Goal: Task Accomplishment & Management: Complete application form

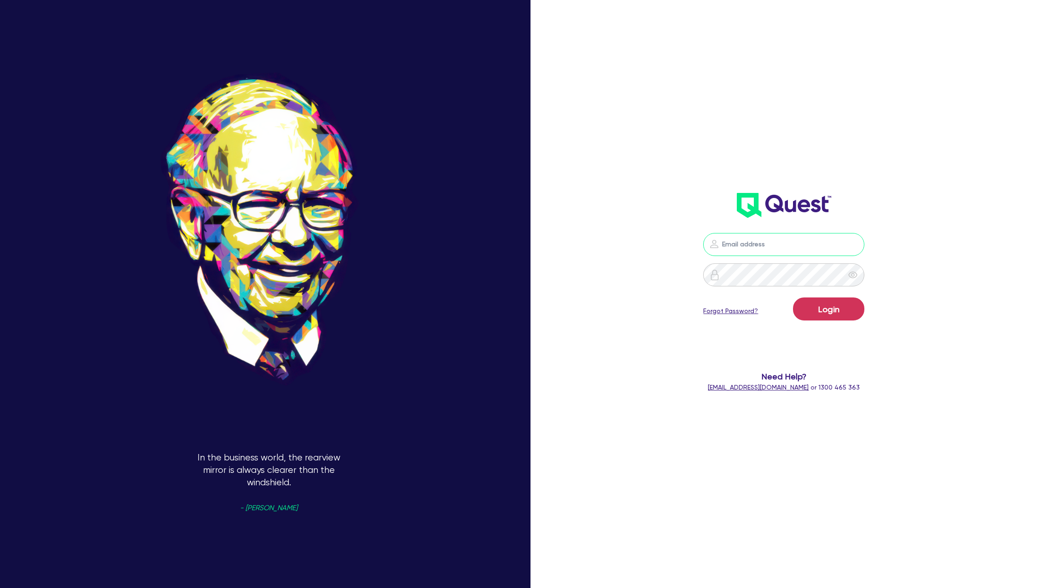
click at [751, 245] on input "email" at bounding box center [783, 244] width 161 height 23
type input "[PERSON_NAME][EMAIL_ADDRESS][DOMAIN_NAME]"
click at [816, 321] on div "Login Forgot Password?" at bounding box center [783, 311] width 161 height 27
click at [820, 311] on button "Login" at bounding box center [828, 309] width 71 height 23
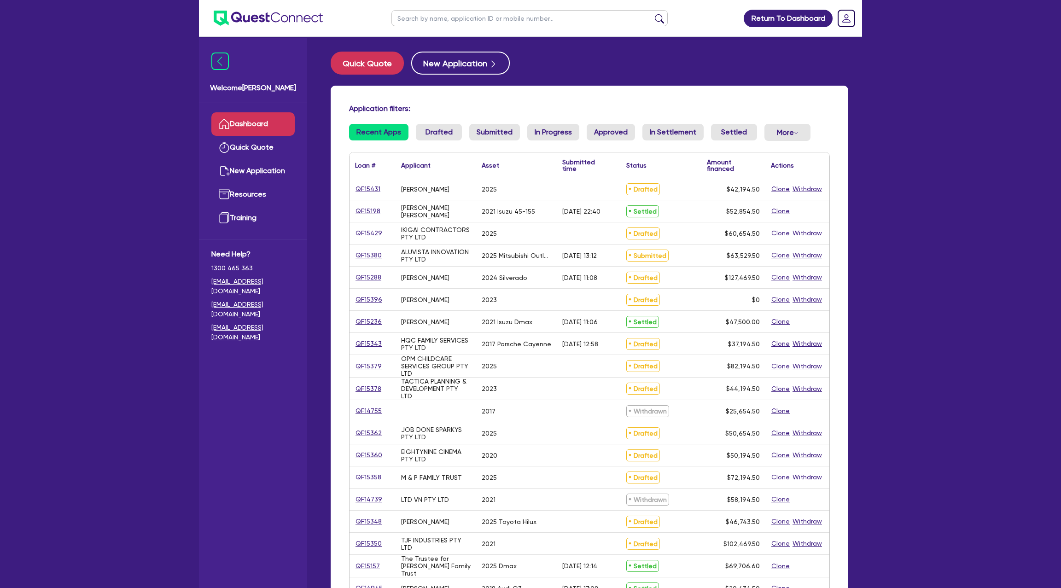
click at [419, 22] on input "text" at bounding box center [530, 18] width 276 height 16
type input "[PERSON_NAME]"
click at [652, 14] on button "submit" at bounding box center [659, 20] width 15 height 13
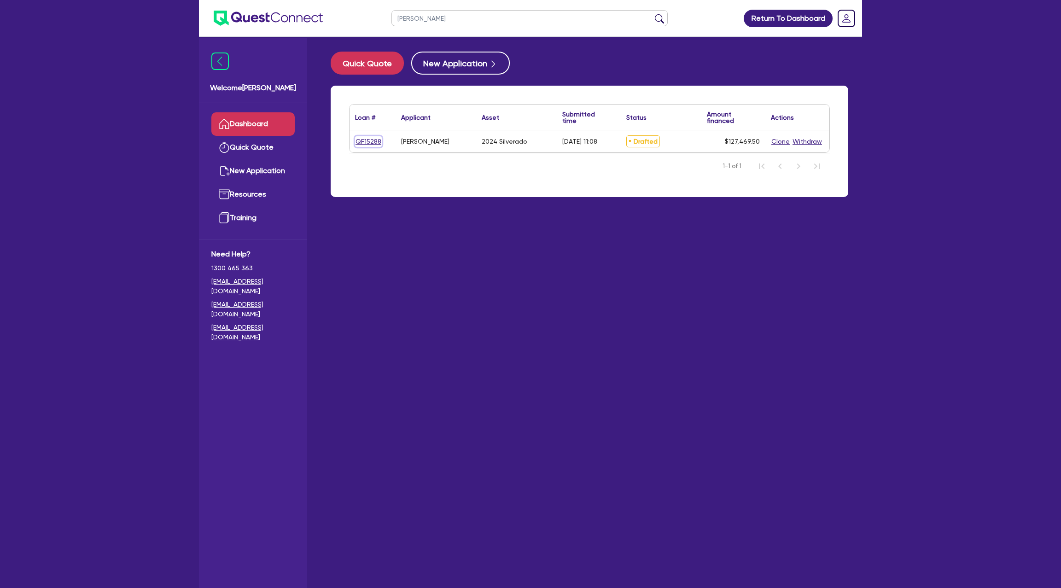
click at [372, 141] on link "QF15288" at bounding box center [368, 141] width 27 height 11
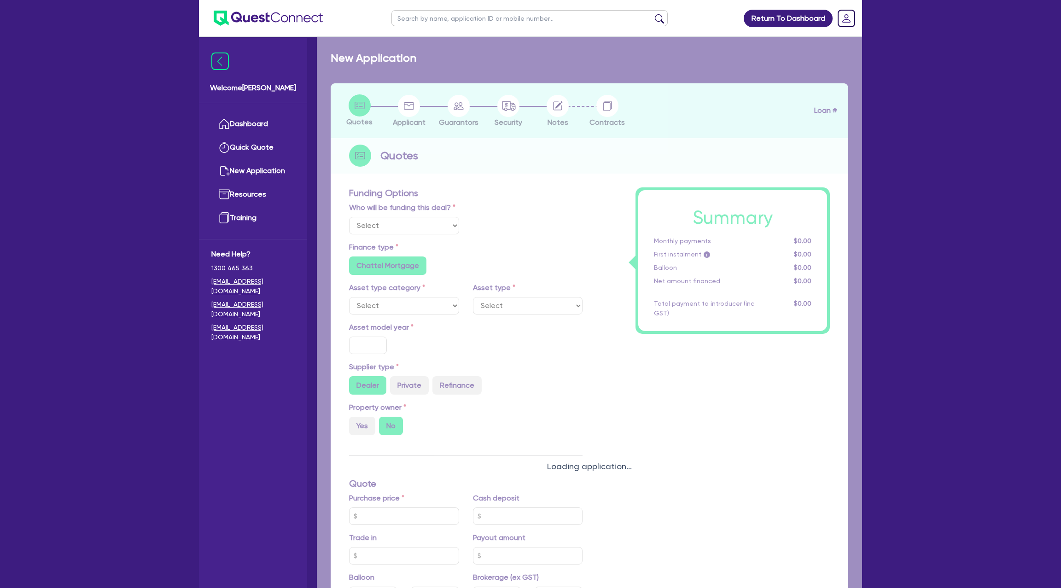
select select "Other"
select select "CARS_AND_LIGHT_TRUCKS"
type input "2024"
radio input "true"
type input "125,000"
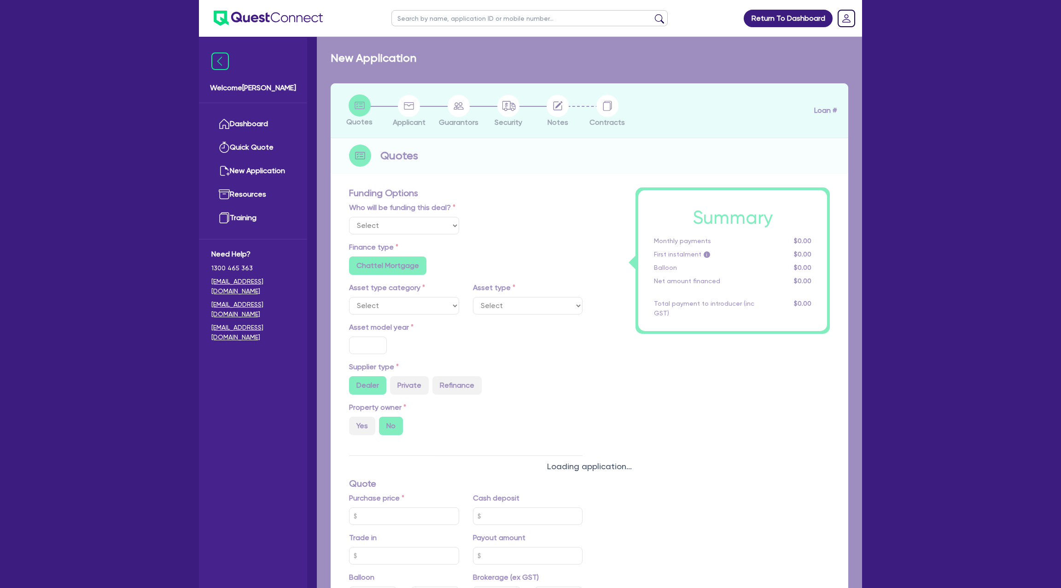
type input "35"
type input "43,750"
type input "0.5"
type input "637.35"
type input "6.69"
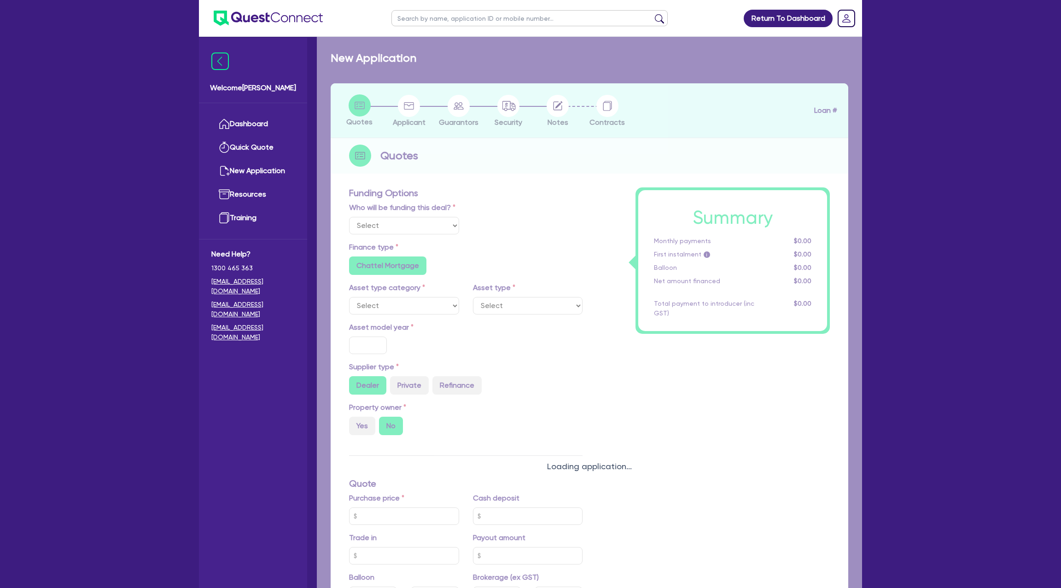
radio input "false"
type input "1,650"
radio input "true"
select select "PASSENGER_VEHICLES"
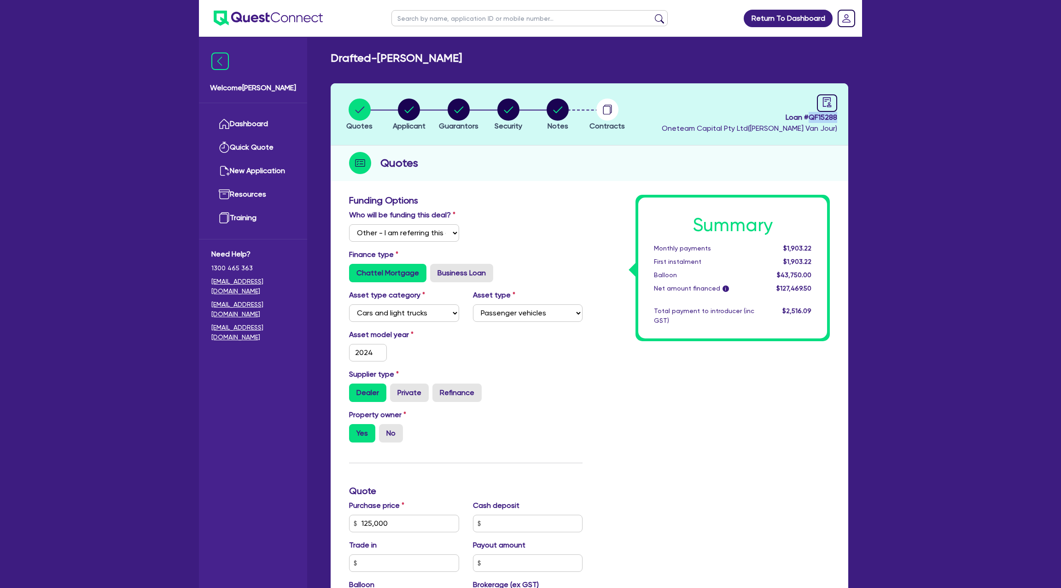
drag, startPoint x: 810, startPoint y: 117, endPoint x: 888, endPoint y: 119, distance: 78.3
click at [888, 119] on div "Return To Dashboard Edit Profile Logout Welcome [PERSON_NAME] Quick Quote New A…" at bounding box center [530, 445] width 1061 height 891
copy span "QF15288"
click at [807, 114] on span "Loan # QF15288" at bounding box center [750, 117] width 176 height 11
drag, startPoint x: 810, startPoint y: 117, endPoint x: 836, endPoint y: 121, distance: 25.5
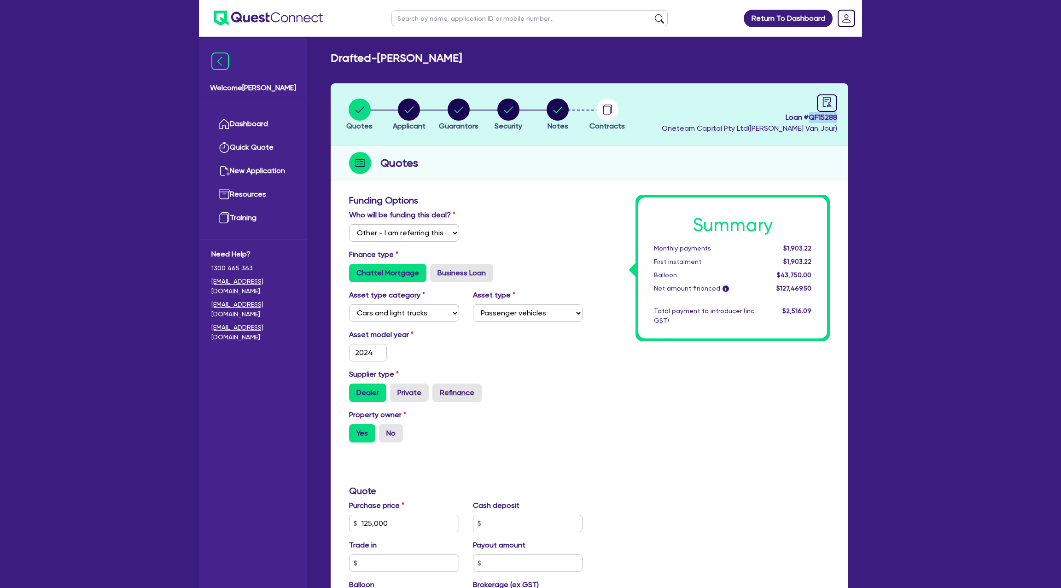
click at [837, 121] on span "Loan # QF15288" at bounding box center [750, 117] width 176 height 11
copy span "QF15288"
click at [238, 120] on link "Dashboard" at bounding box center [252, 123] width 83 height 23
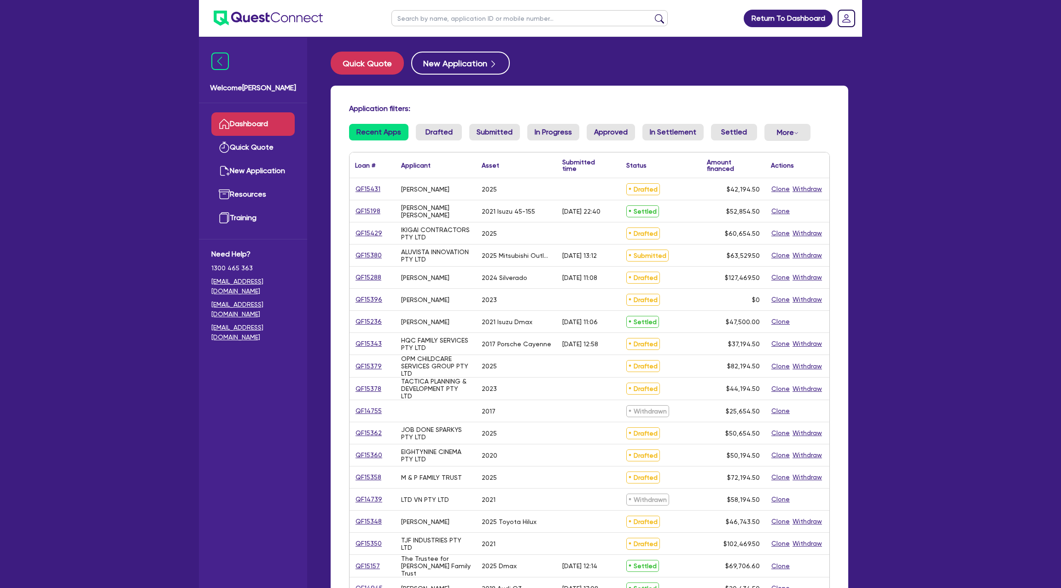
click at [422, 23] on input "text" at bounding box center [530, 18] width 276 height 16
type input "Anthony"
click at [652, 14] on button "submit" at bounding box center [659, 20] width 15 height 13
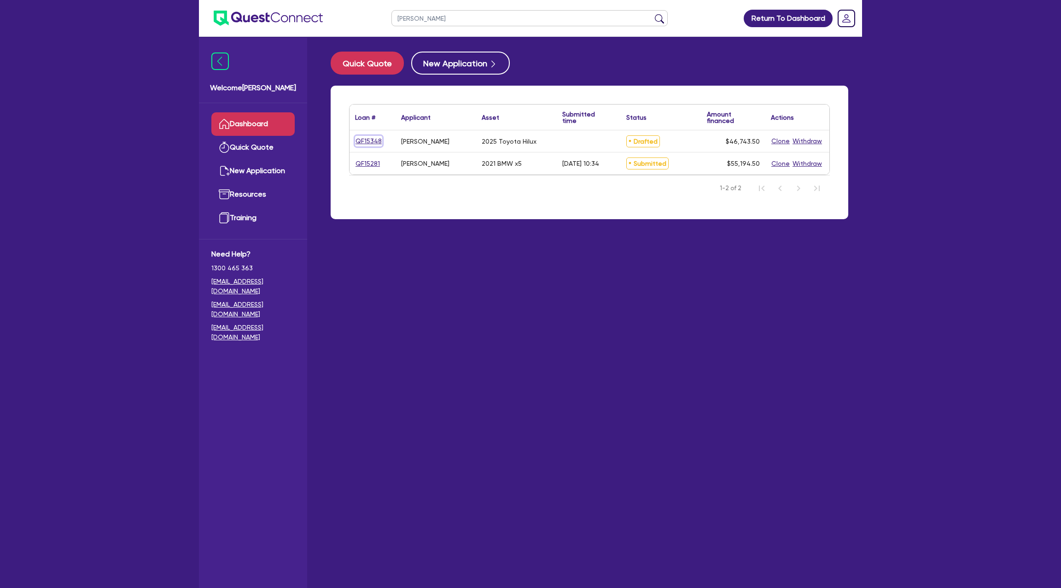
click at [360, 138] on link "QF15348" at bounding box center [368, 141] width 27 height 11
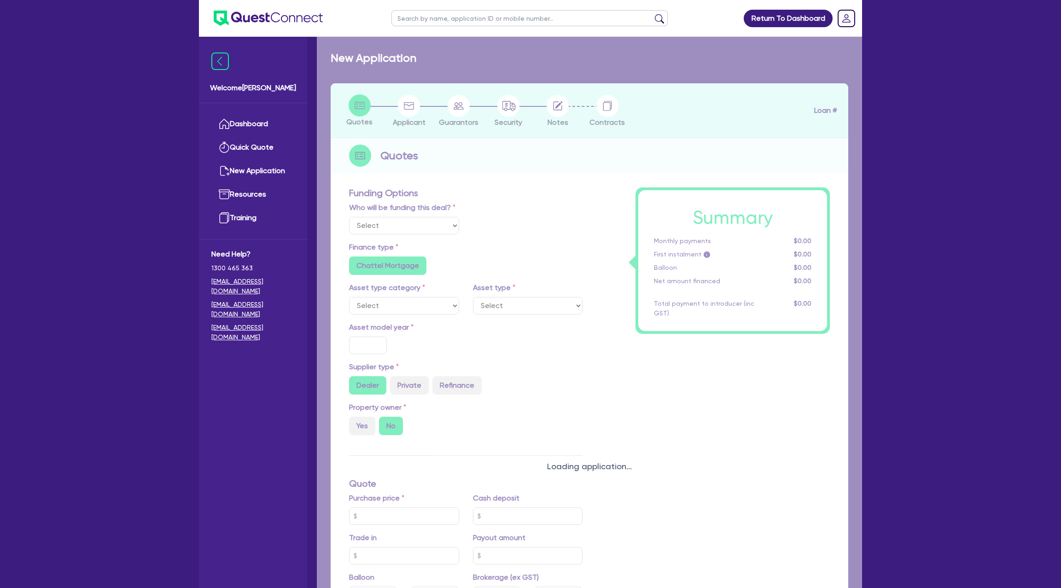
select select "Other"
select select "CARS_AND_LIGHT_TRUCKS"
type input "2025"
type input "45,000"
type input "6.5"
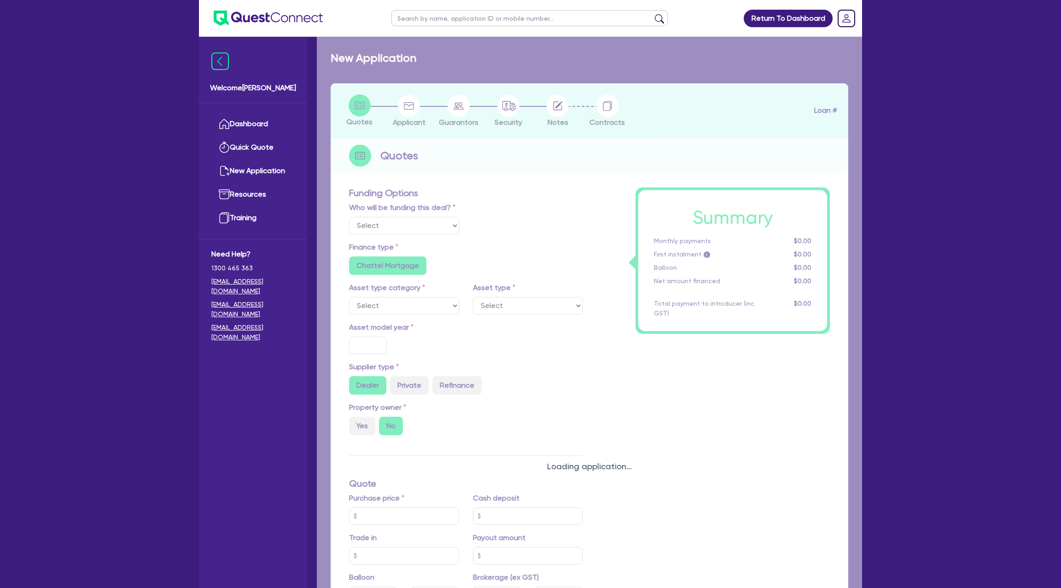
type input "3,038.33"
radio input "false"
type input "9"
radio input "false"
type input "990"
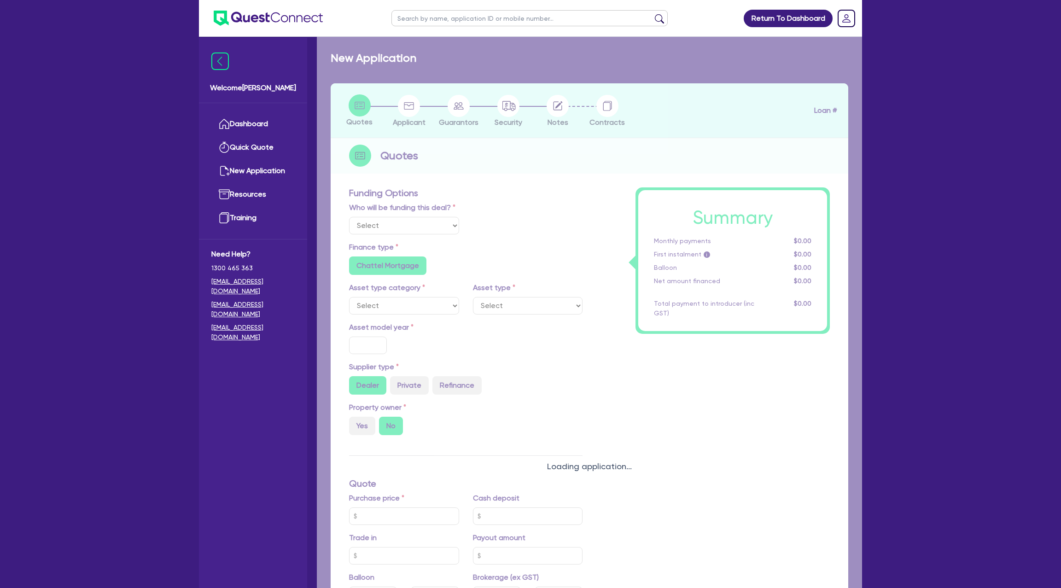
radio input "true"
select select "PASSENGER_VEHICLES"
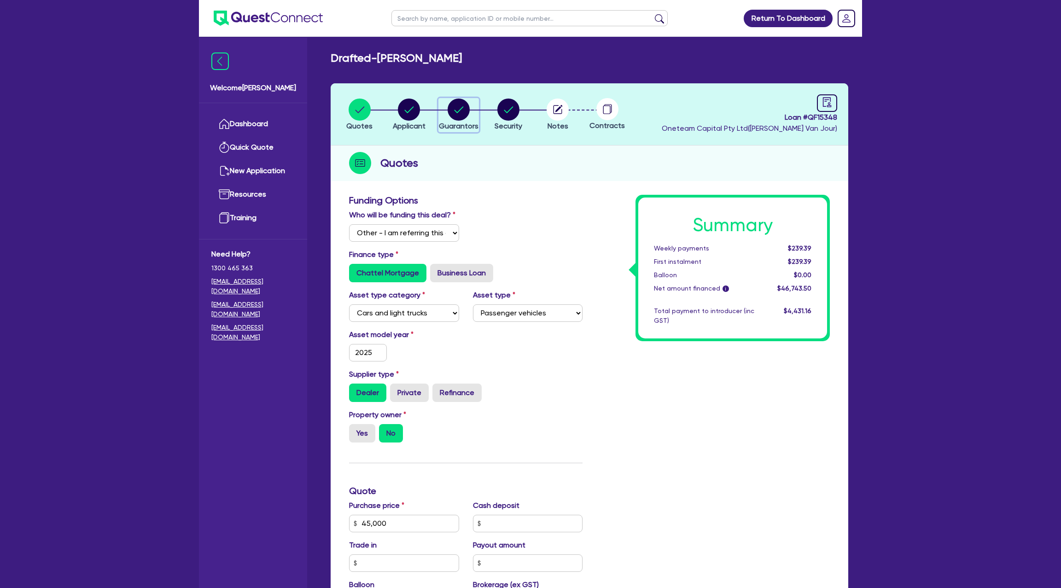
click at [448, 106] on circle "button" at bounding box center [459, 110] width 22 height 22
select select "MR"
select select "NSW"
select select "MARRIED"
select select "CASH"
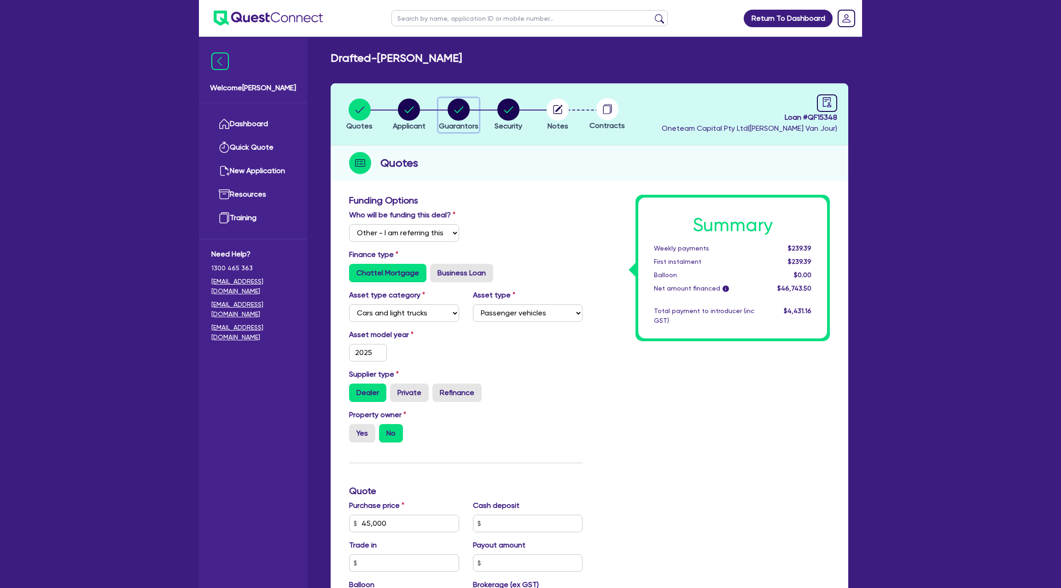
select select "VEHICLE"
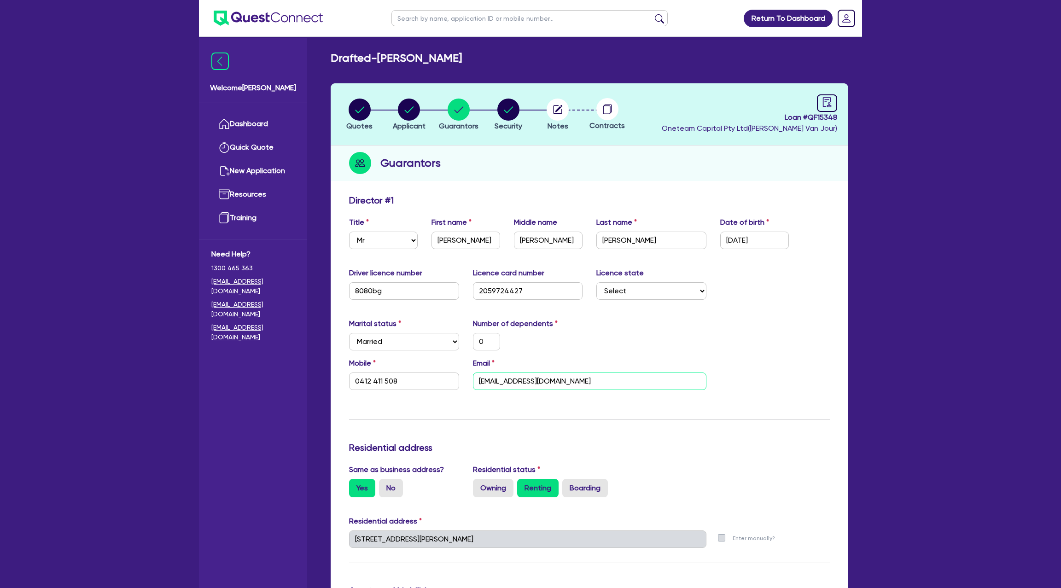
click at [492, 381] on input "spiderwebb200467@gmail.com" at bounding box center [590, 382] width 234 height 18
click at [546, 57] on div "Drafted - WEBB, ANTHONY ROBERT" at bounding box center [590, 58] width 532 height 13
click at [423, 17] on input "text" at bounding box center [530, 18] width 276 height 16
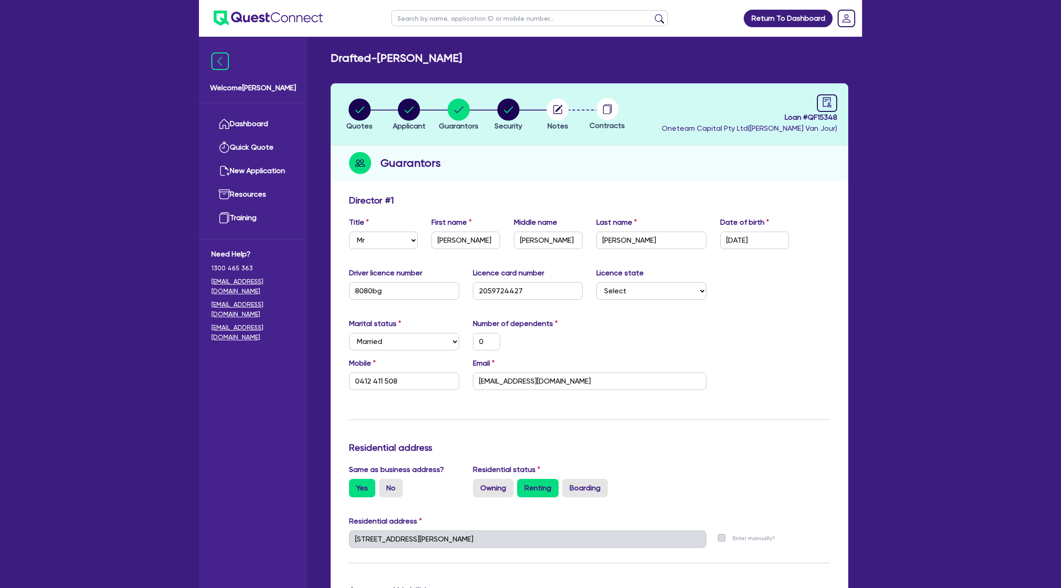
click at [416, 18] on input "text" at bounding box center [530, 18] width 276 height 16
type input "selwyn"
click button "submit" at bounding box center [659, 20] width 15 height 13
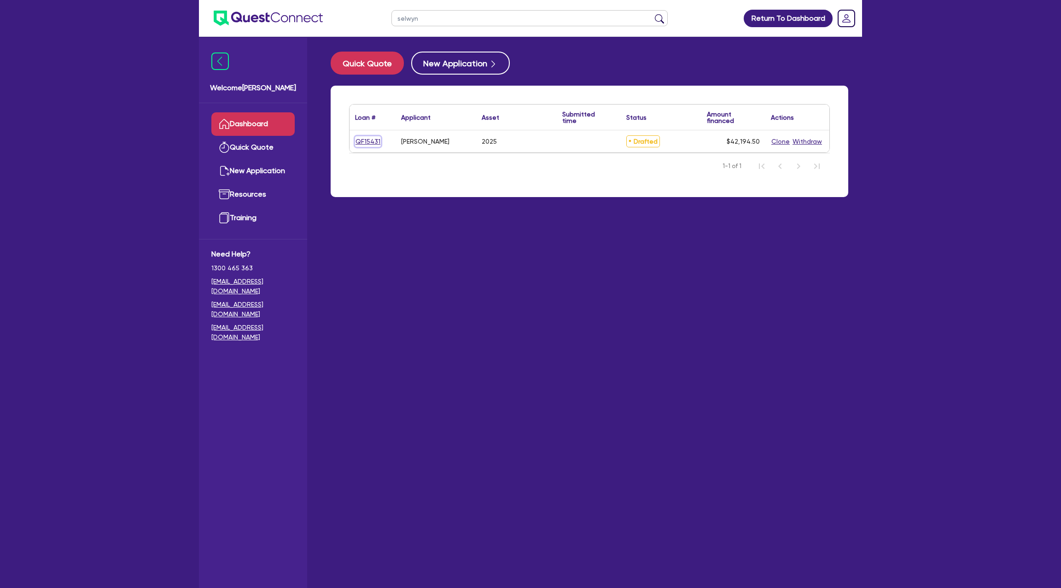
click at [368, 140] on link "QF15431" at bounding box center [368, 141] width 26 height 11
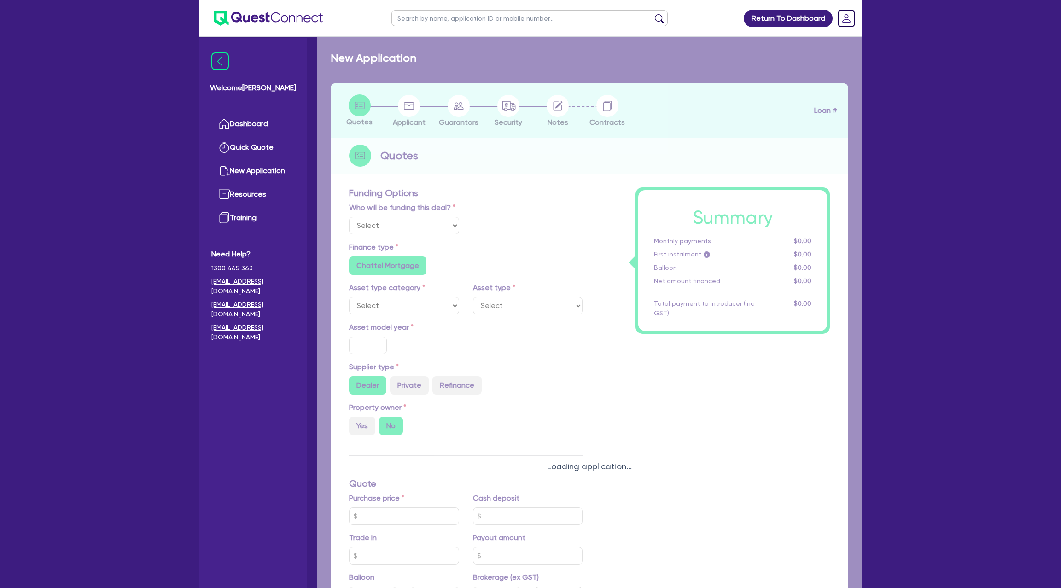
select select "Other"
select select "CARS_AND_LIGHT_TRUCKS"
type input "2025"
radio input "true"
type input "45,000"
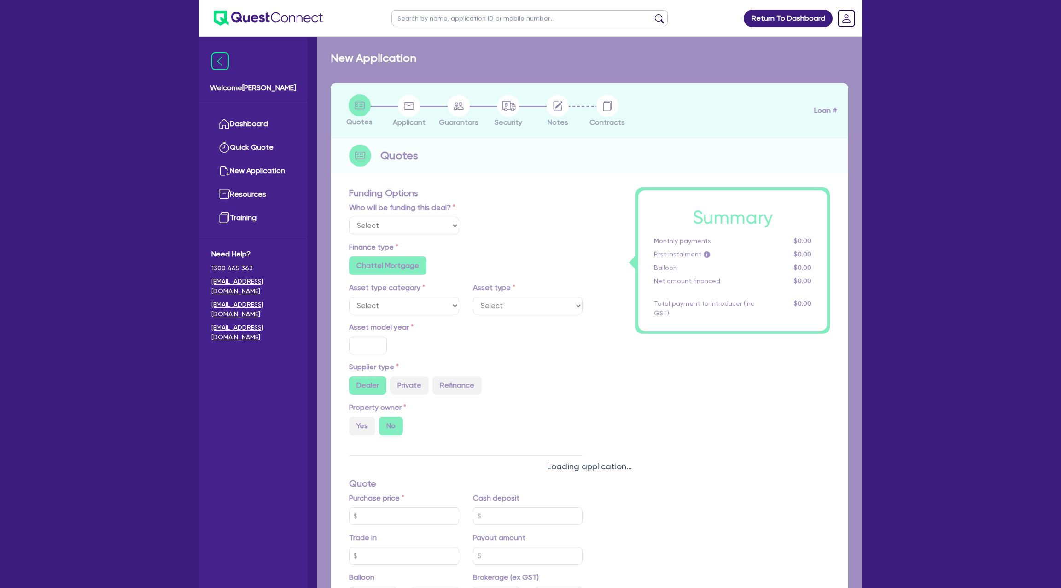
type input "5,000"
radio input "false"
type input "7.99"
radio input "false"
type input "1,400"
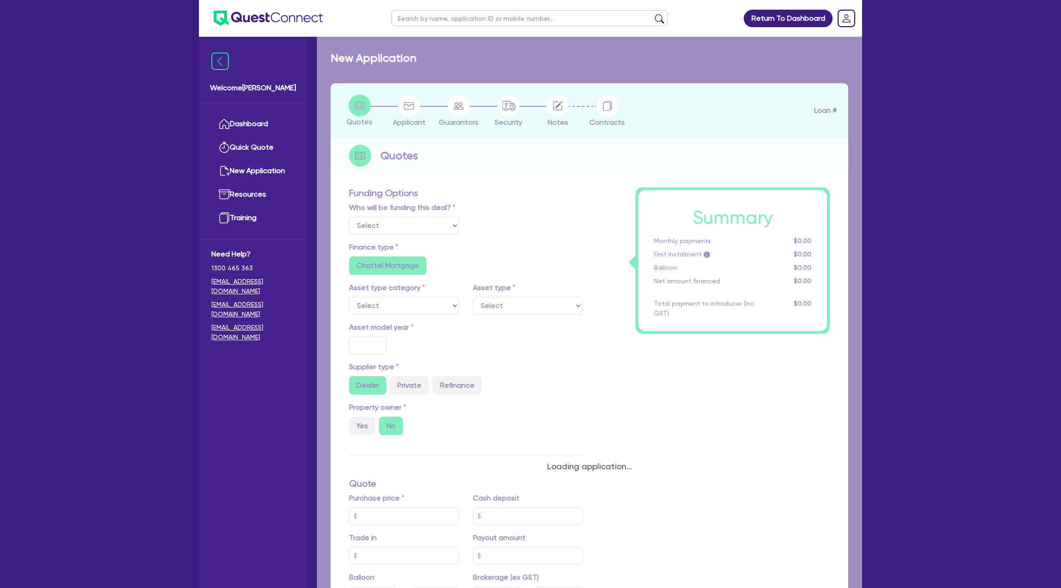
radio input "true"
select select "PASSENGER_VEHICLES"
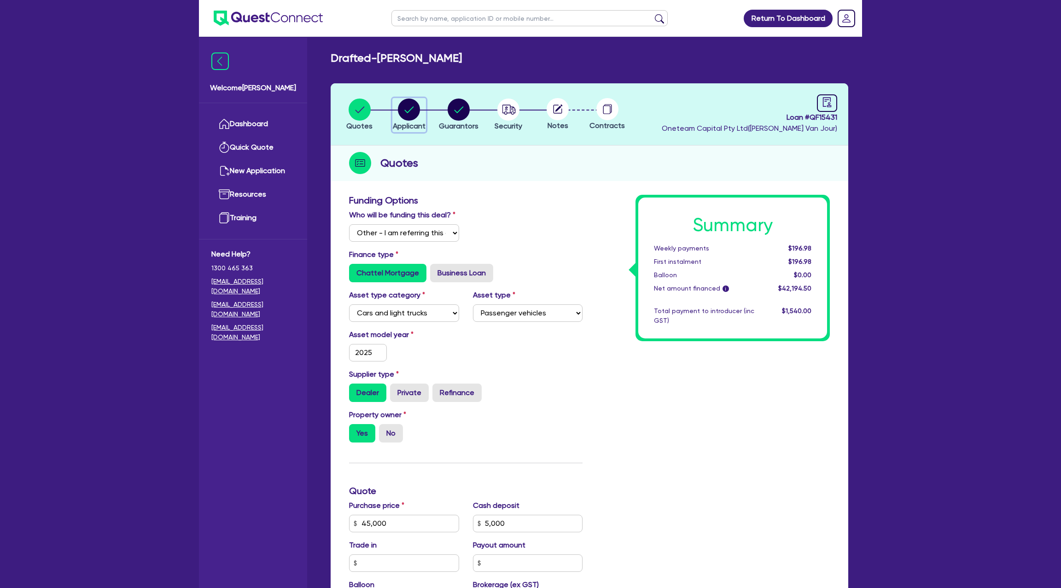
click at [408, 115] on circle "button" at bounding box center [409, 110] width 22 height 22
select select "SOLE_TRADER"
select select "TRANSPORT_WAREHOUSING"
select select "PASSENGERS_FREIGHT_TRANSPORT"
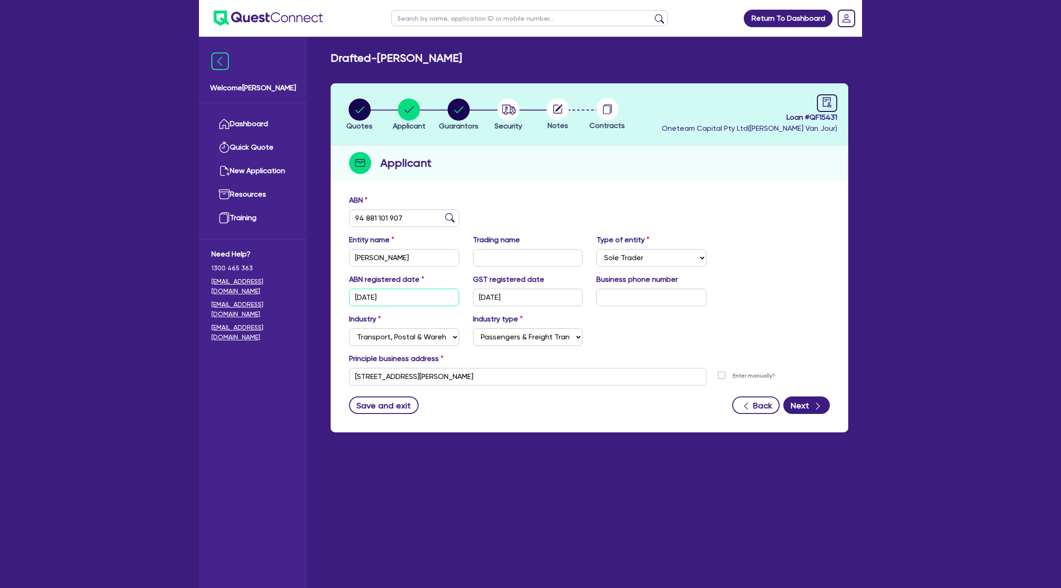
drag, startPoint x: 393, startPoint y: 297, endPoint x: 344, endPoint y: 292, distance: 50.0
click at [344, 292] on div "ABN registered date 14/10/2023" at bounding box center [404, 290] width 124 height 32
click at [457, 103] on circle "button" at bounding box center [459, 110] width 22 height 22
select select "MR"
select select "WA"
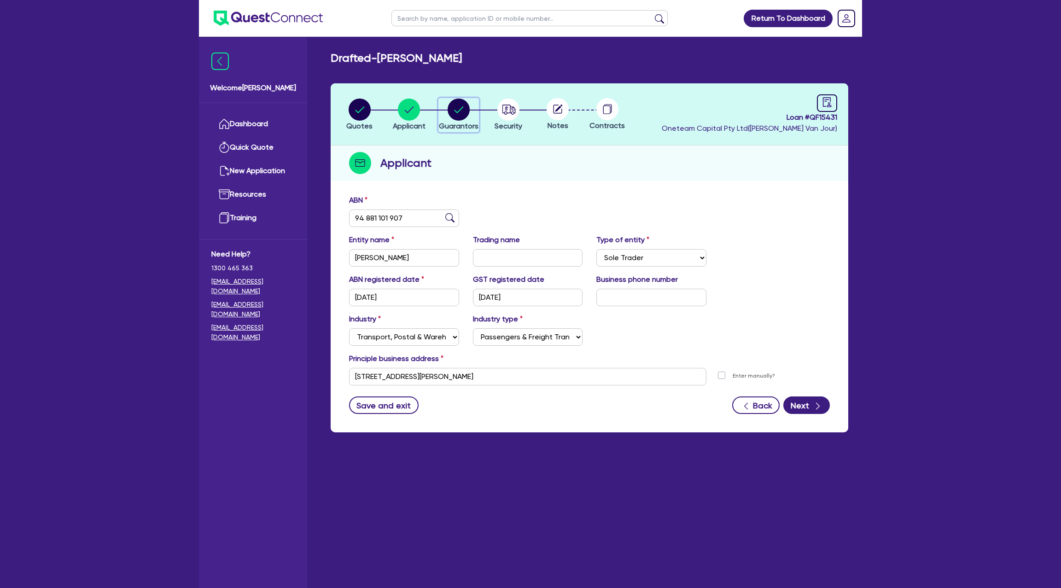
select select "MARRIED"
select select "PROPERTY"
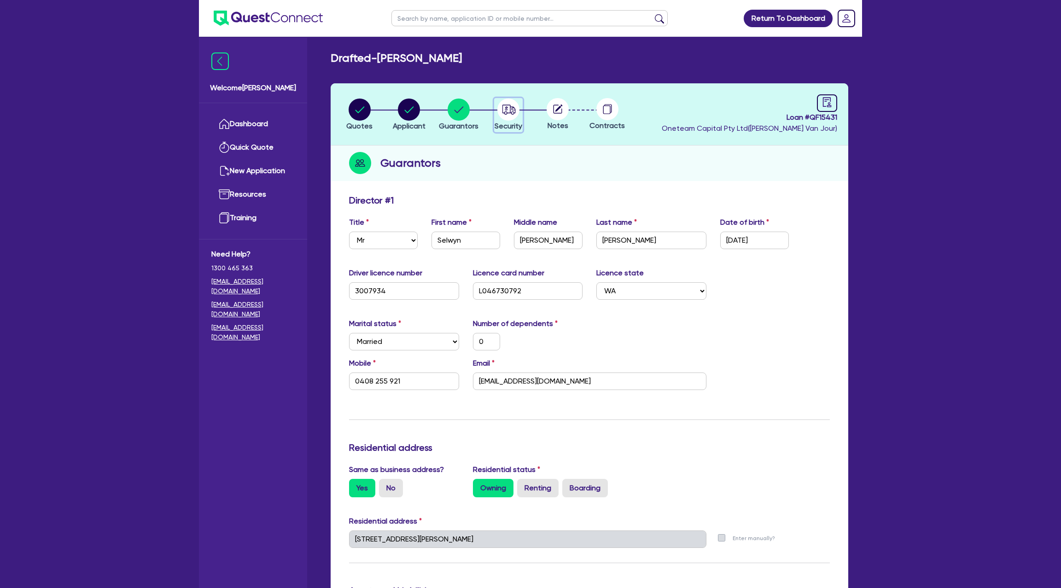
click at [506, 111] on icon "button" at bounding box center [508, 110] width 13 height 10
select select "CARS_AND_LIGHT_TRUCKS"
select select "PASSENGER_VEHICLES"
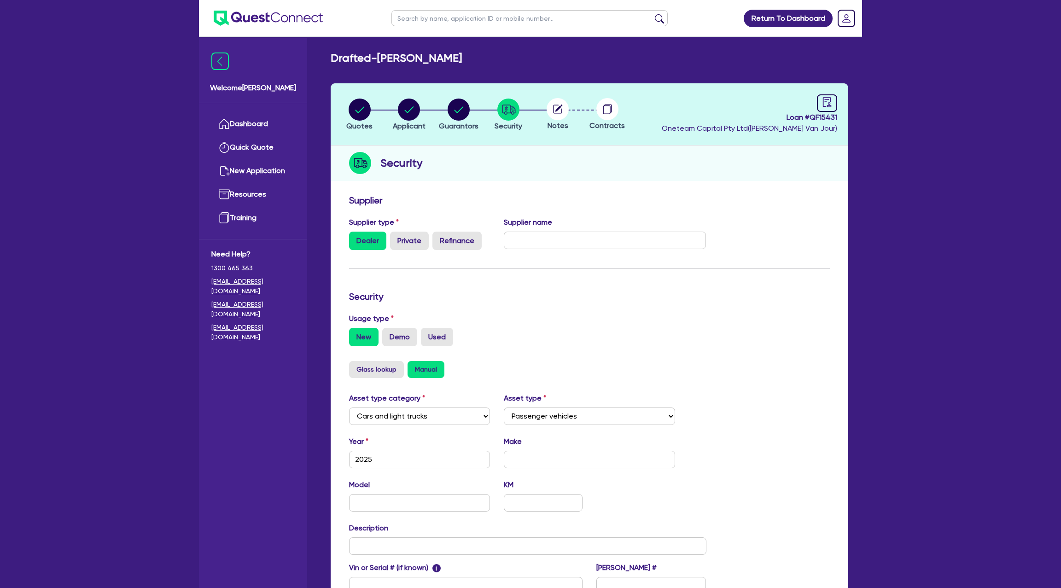
click at [558, 107] on circle at bounding box center [558, 109] width 22 height 22
click at [829, 99] on icon "audit" at bounding box center [827, 102] width 10 height 10
select select "DRAFTED_NEW"
select select "Other"
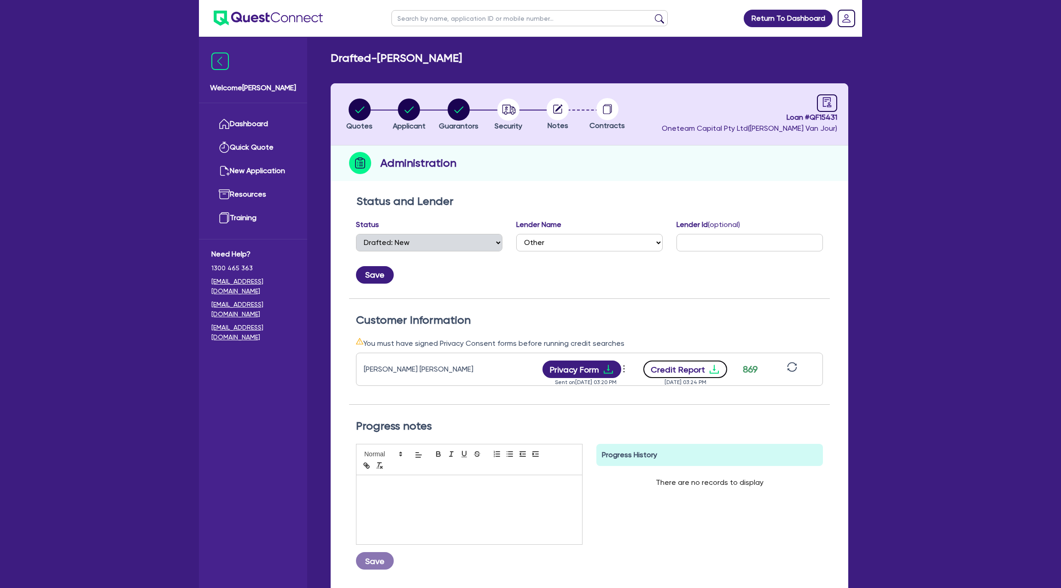
click at [703, 365] on button "Credit Report" at bounding box center [686, 370] width 84 height 18
click at [416, 113] on circle "button" at bounding box center [409, 110] width 22 height 22
select select "SOLE_TRADER"
select select "TRANSPORT_WAREHOUSING"
select select "PASSENGERS_FREIGHT_TRANSPORT"
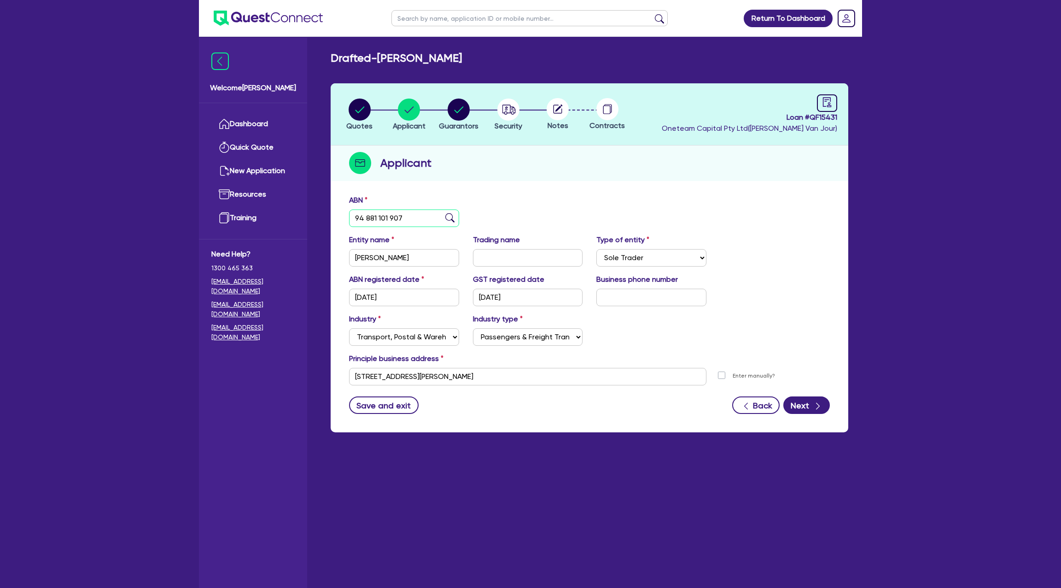
click at [381, 219] on input "94 881 101 907" at bounding box center [404, 219] width 110 height 18
click at [459, 104] on circle "button" at bounding box center [459, 110] width 22 height 22
select select "MR"
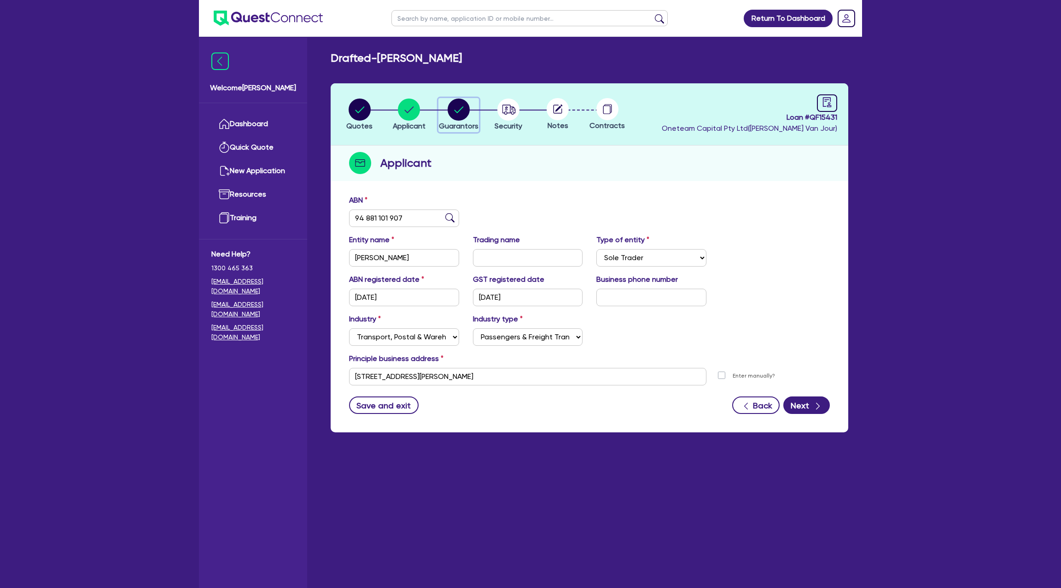
select select "WA"
select select "MARRIED"
select select "PROPERTY"
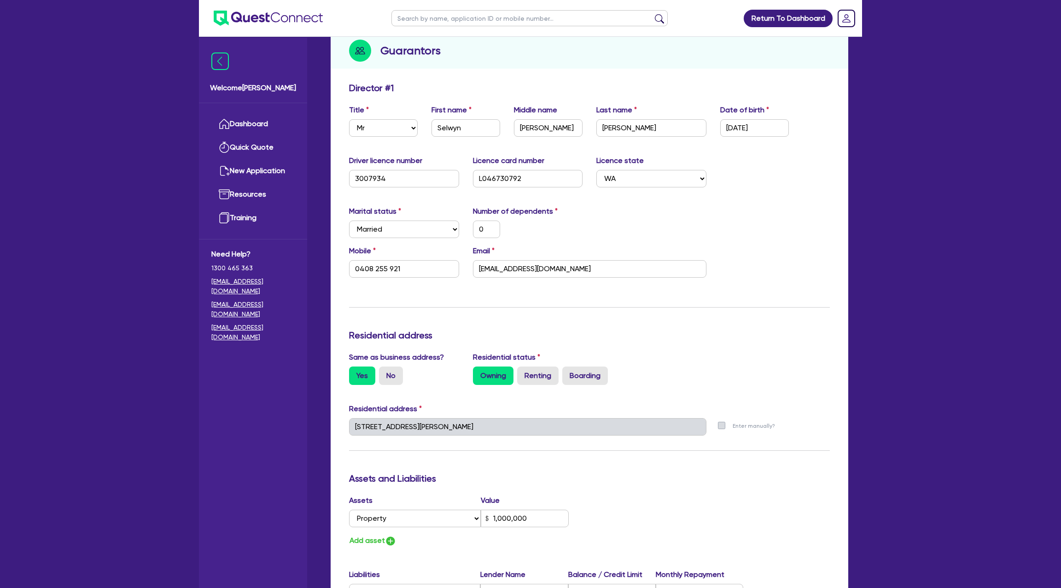
scroll to position [115, 0]
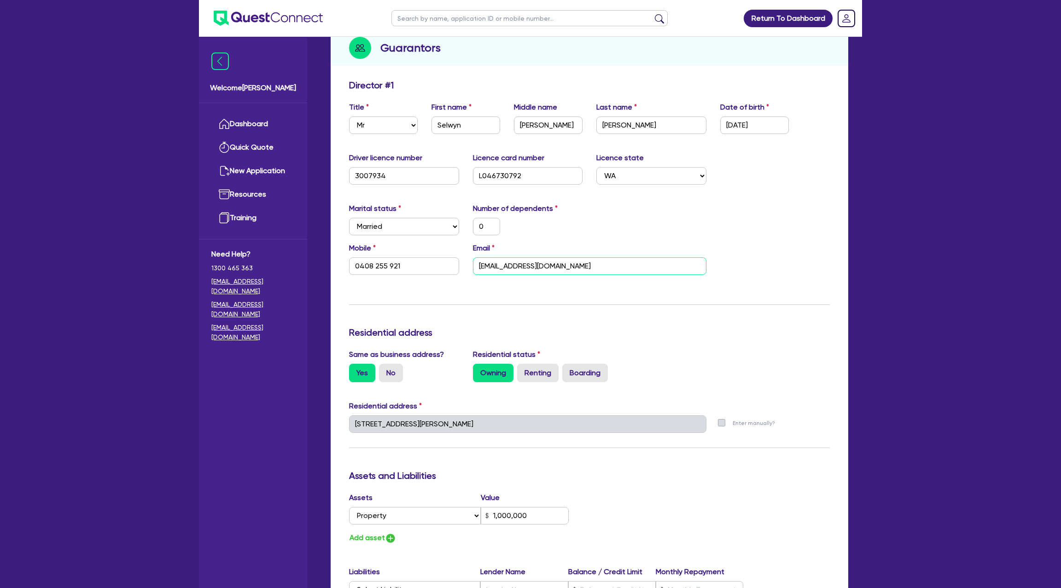
click at [667, 258] on input "Selwynsaunders@yahoo.com" at bounding box center [590, 267] width 234 height 18
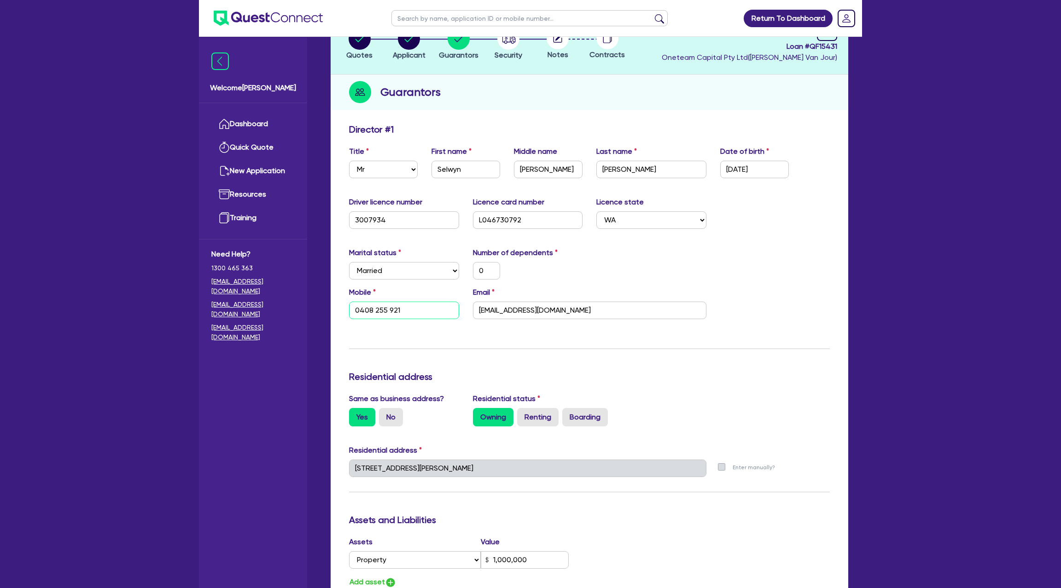
click at [367, 312] on input "0408 255 921" at bounding box center [404, 311] width 110 height 18
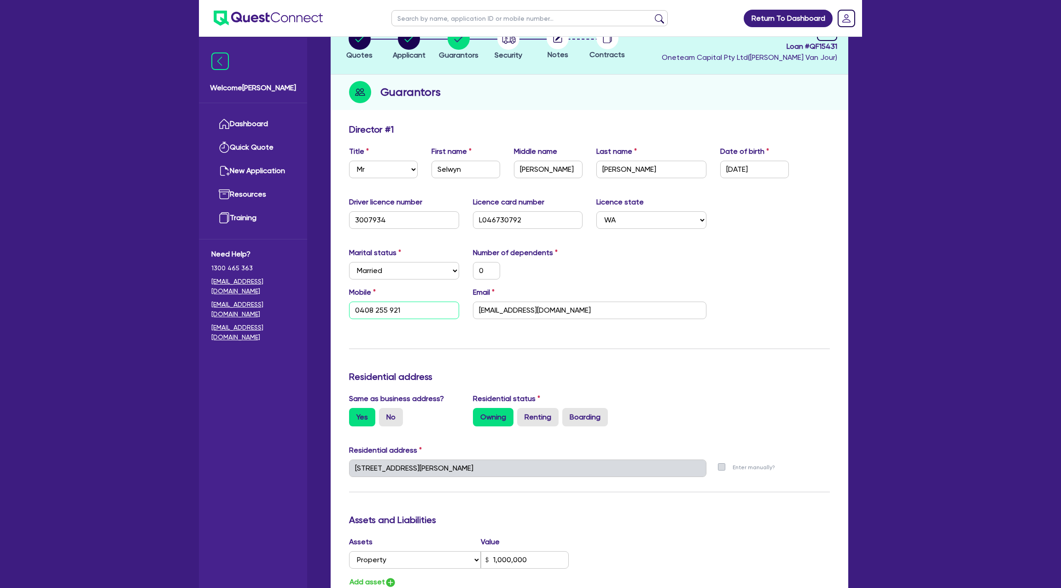
click at [367, 312] on input "0408 255 921" at bounding box center [404, 311] width 110 height 18
click at [679, 287] on div "Email Selwynsaunders@yahoo.com" at bounding box center [589, 303] width 247 height 32
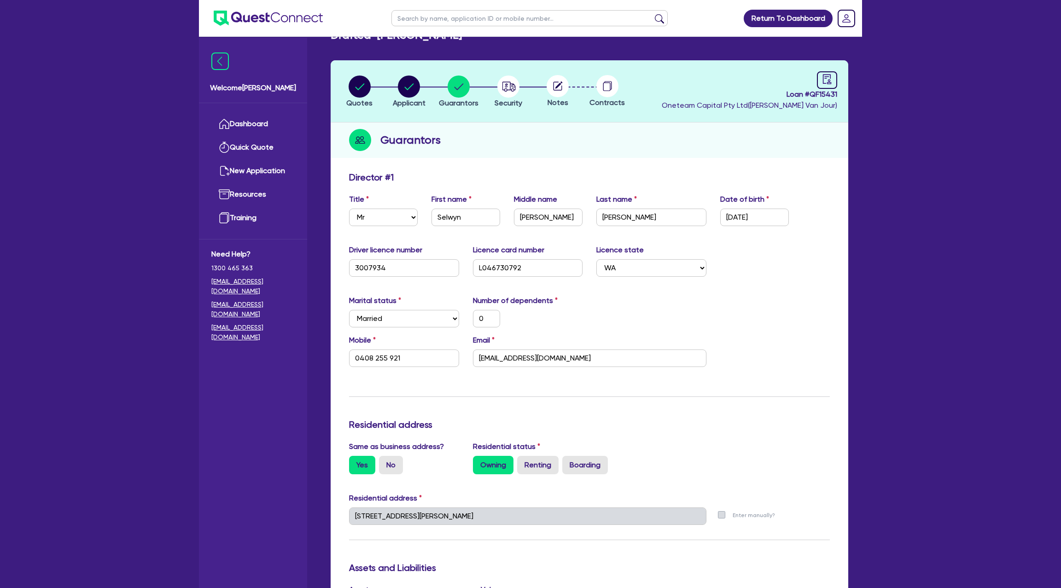
scroll to position [0, 0]
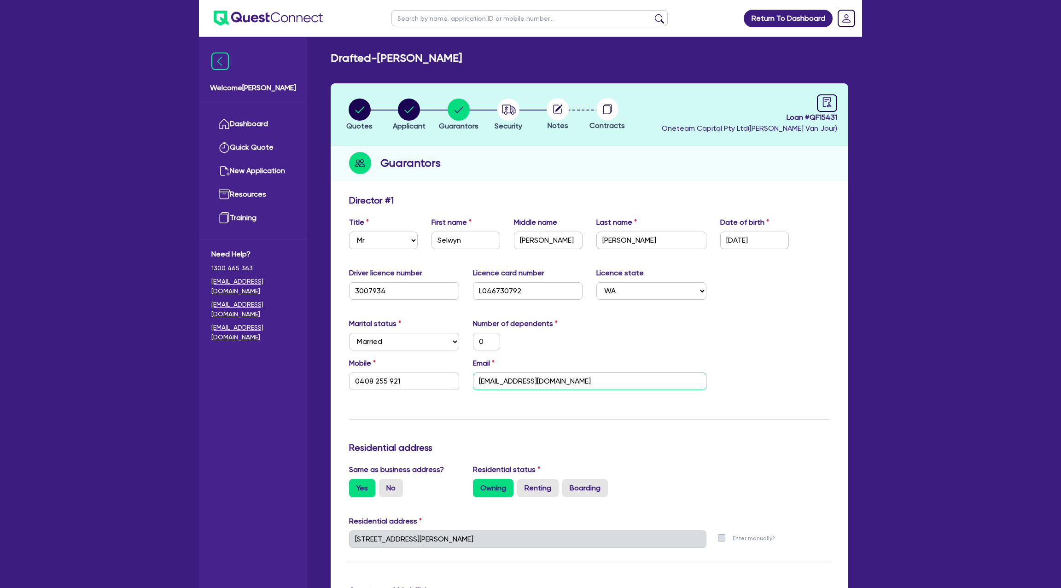
click at [527, 387] on input "Selwynsaunders@yahoo.com" at bounding box center [590, 382] width 234 height 18
click at [580, 180] on div "Guarantors" at bounding box center [590, 163] width 518 height 35
click at [355, 110] on circle "button" at bounding box center [360, 110] width 22 height 22
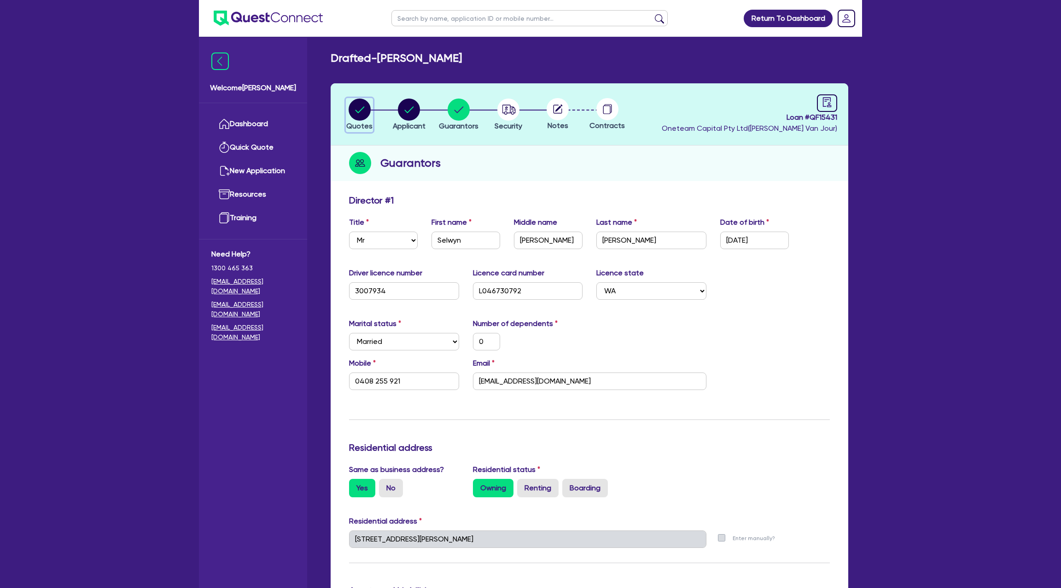
select select "Other"
select select "CARS_AND_LIGHT_TRUCKS"
select select "PASSENGER_VEHICLES"
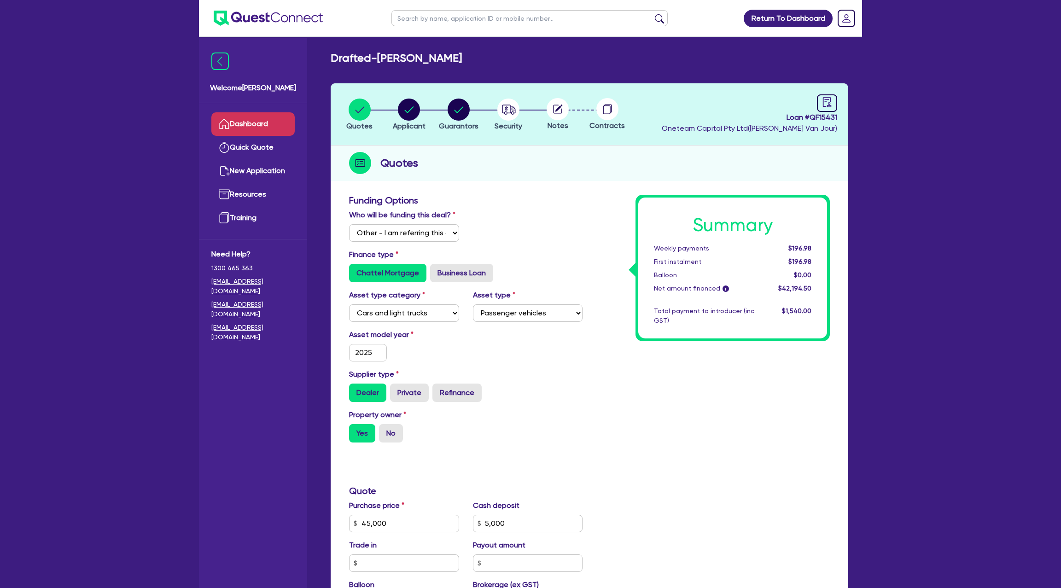
click at [219, 123] on icon at bounding box center [224, 123] width 11 height 11
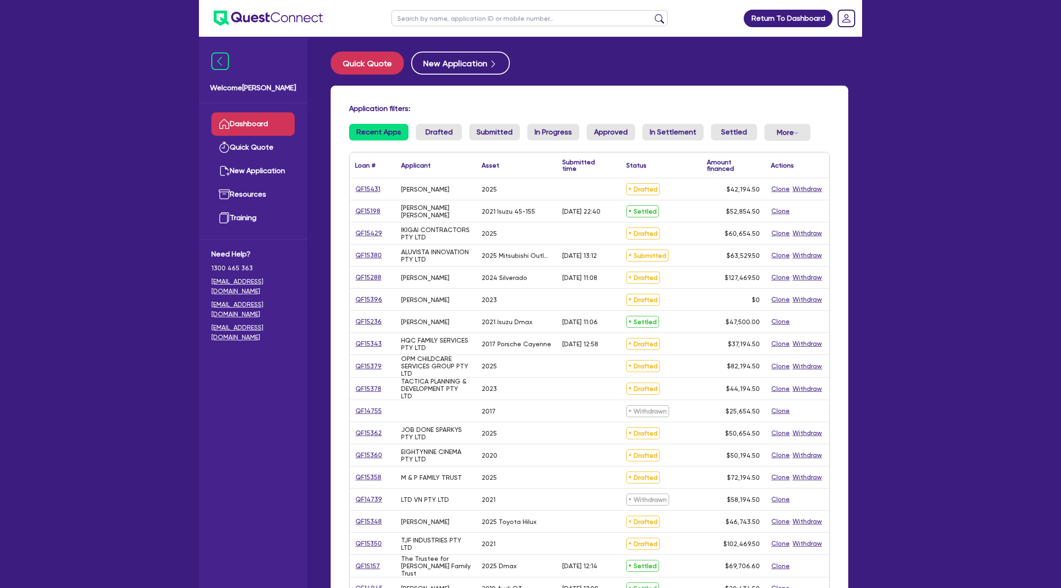
click at [422, 20] on input "text" at bounding box center [530, 18] width 276 height 16
click at [371, 233] on link "QF15429" at bounding box center [369, 233] width 28 height 11
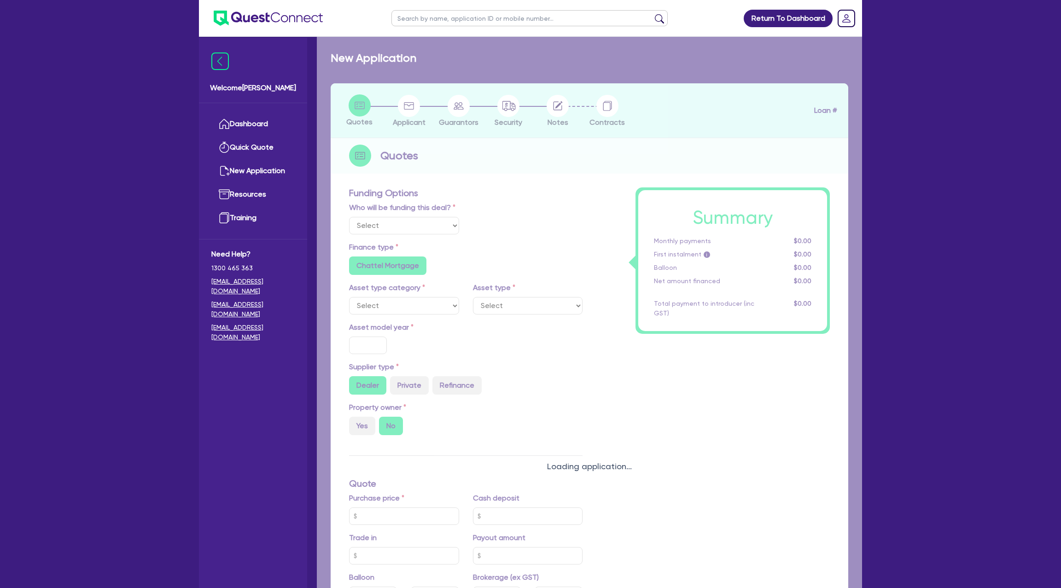
select select "Other"
select select "CARS_AND_LIGHT_TRUCKS"
type input "2025"
radio input "true"
type input "60,000"
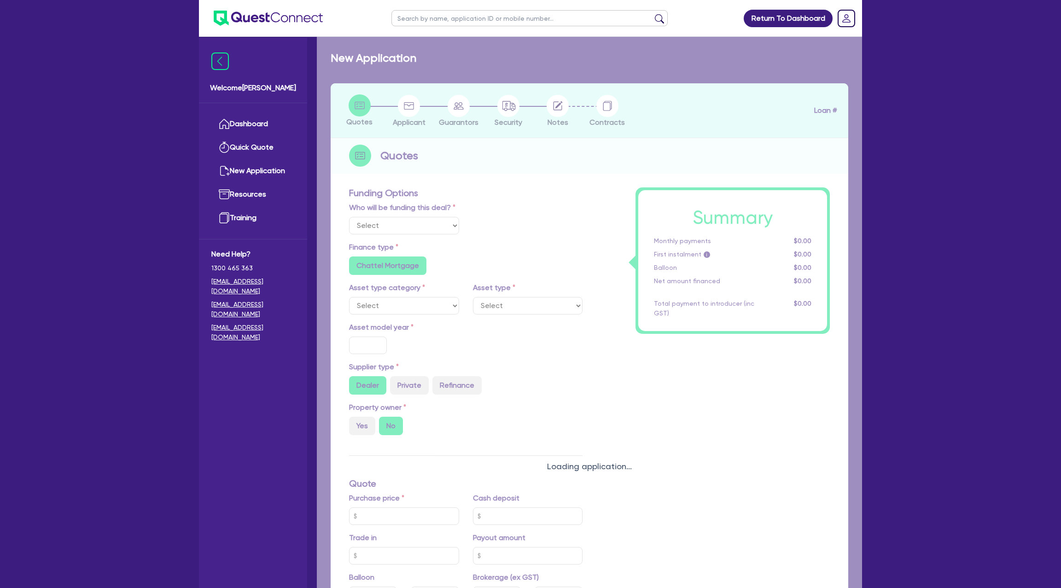
type input "6.79"
type input "1,500"
radio input "true"
radio input "false"
select select "PASSENGER_VEHICLES"
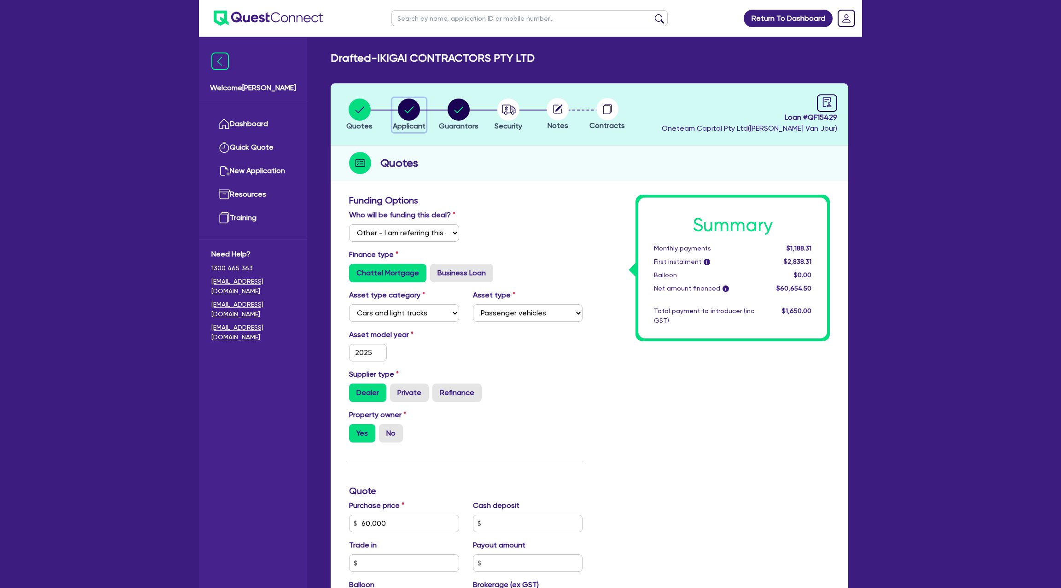
click at [411, 106] on circle "button" at bounding box center [409, 110] width 22 height 22
select select "COMPANY"
select select "BUILDING_CONSTRUCTION"
select select "TRADES_SERVICES_CONSUMERS"
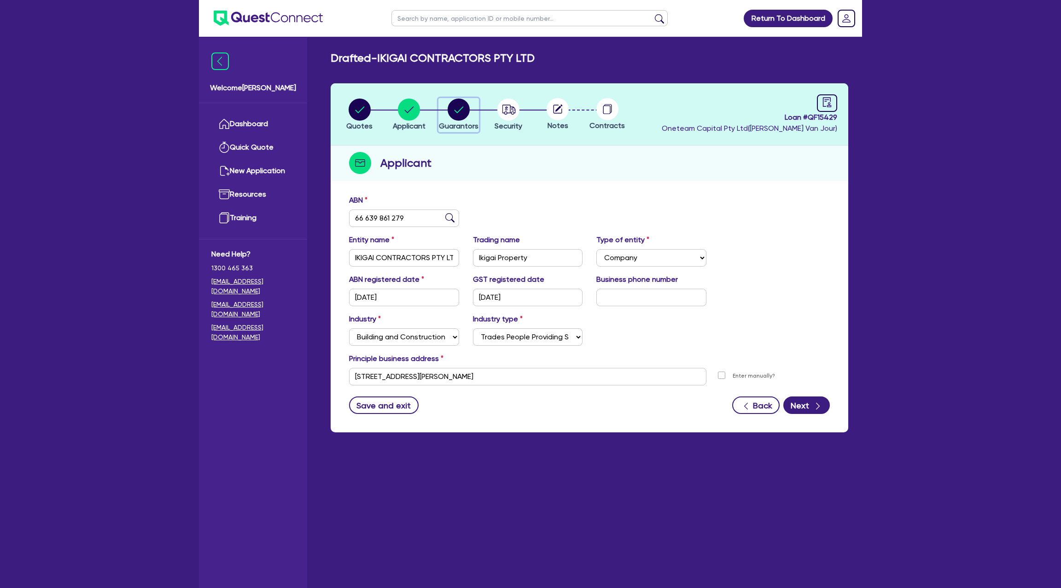
click at [453, 110] on circle "button" at bounding box center [459, 110] width 22 height 22
select select "MR"
select select "NSW"
select select "MARRIED"
select select "PROPERTY"
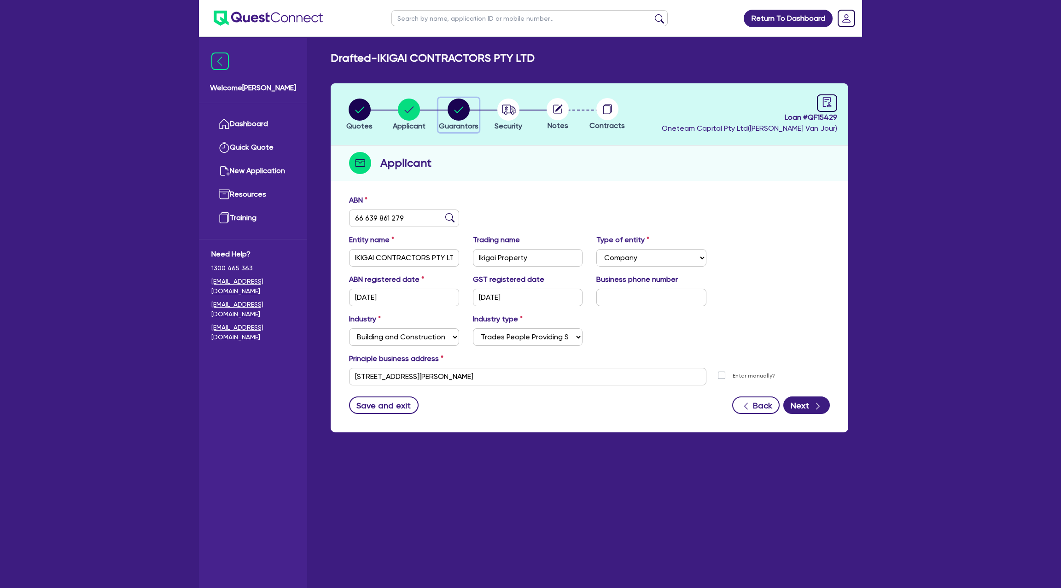
select select "MORTGAGE"
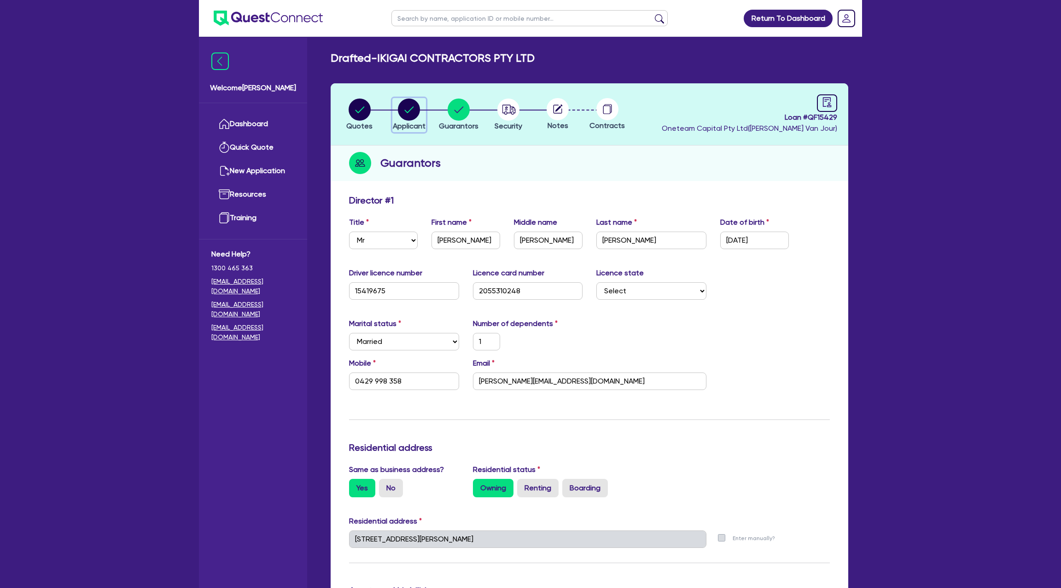
click at [405, 107] on circle "button" at bounding box center [409, 110] width 22 height 22
select select "COMPANY"
select select "BUILDING_CONSTRUCTION"
select select "TRADES_SERVICES_CONSUMERS"
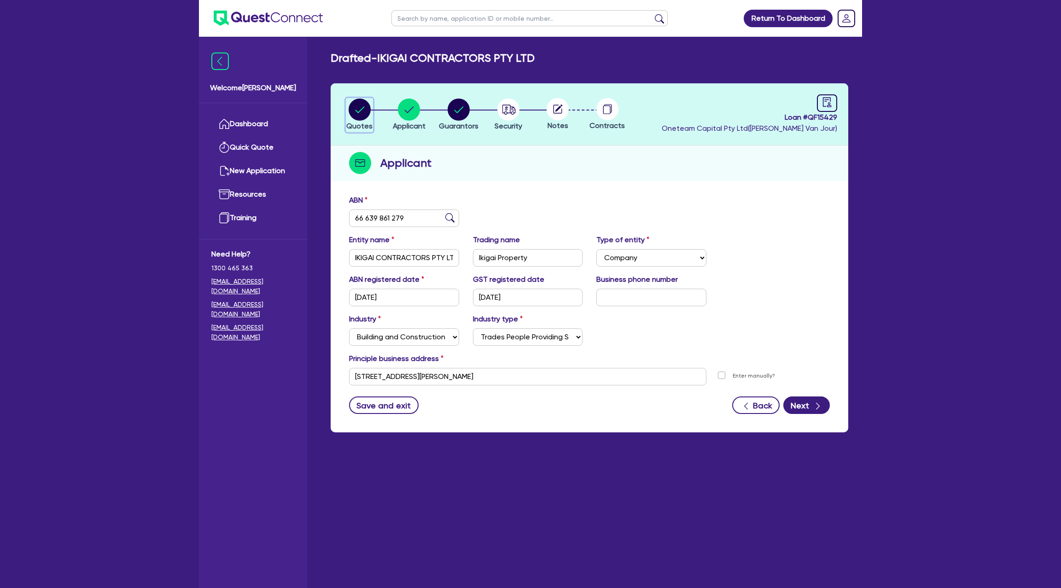
click at [358, 103] on circle "button" at bounding box center [360, 110] width 22 height 22
select select "Other"
select select "CARS_AND_LIGHT_TRUCKS"
select select "PASSENGER_VEHICLES"
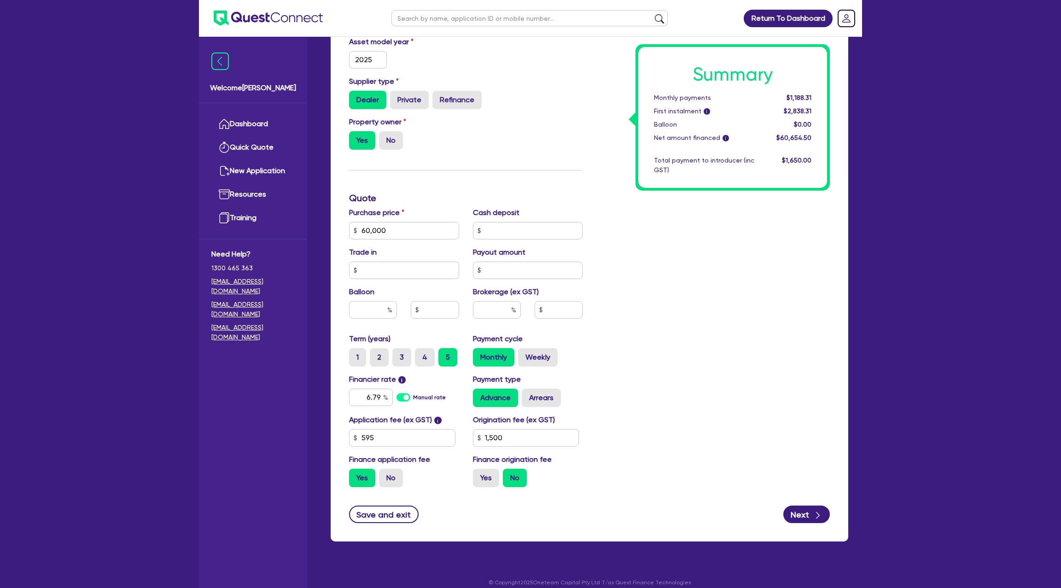
scroll to position [302, 0]
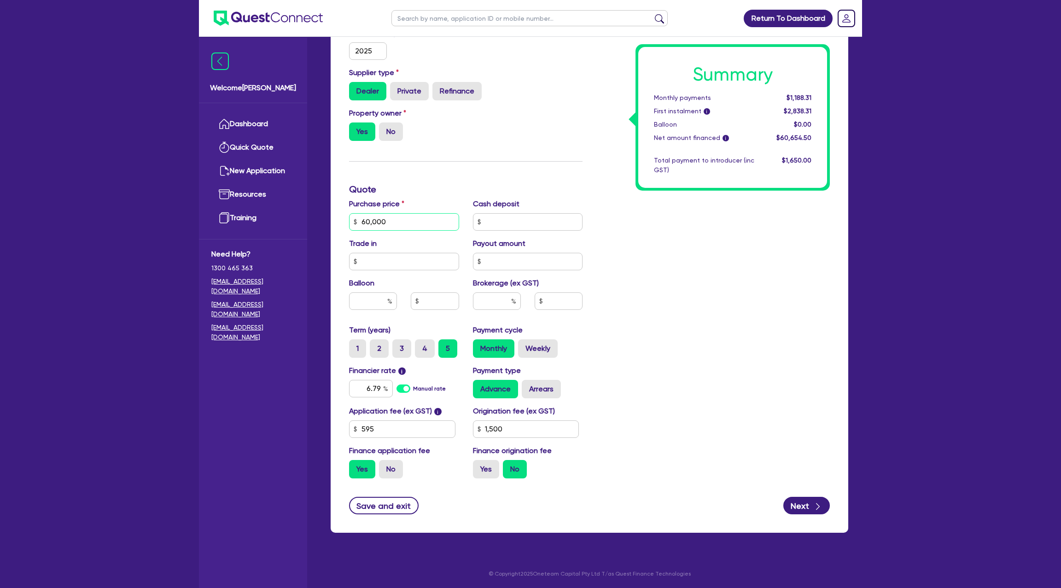
drag, startPoint x: 389, startPoint y: 220, endPoint x: 343, endPoint y: 222, distance: 46.1
click at [342, 222] on div "Purchase price 60,000" at bounding box center [404, 215] width 124 height 32
type input "60,000"
type input "1,500"
type input "60,000"
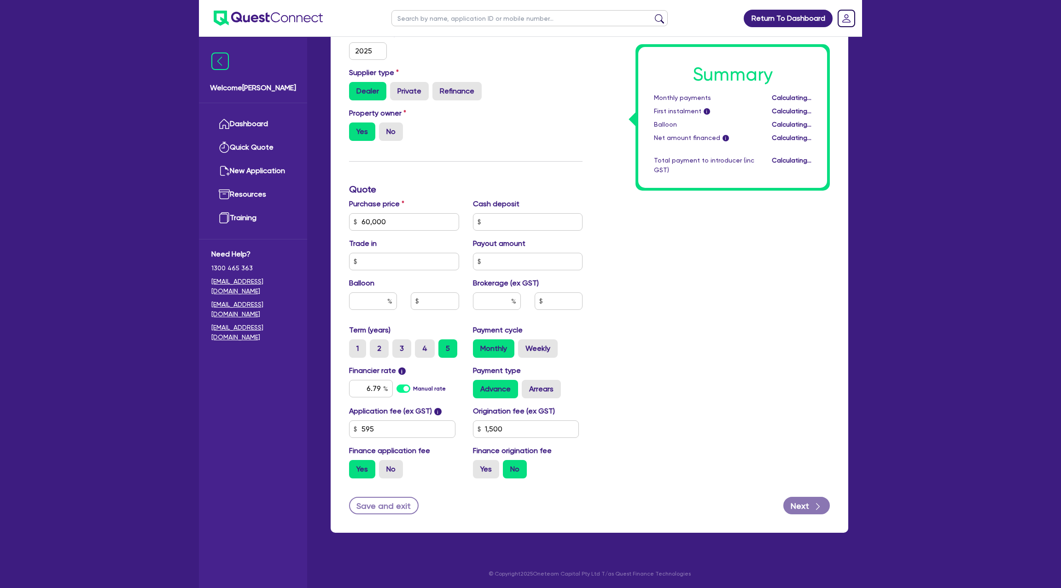
type input "1,500"
click at [500, 128] on div "Property owner Yes No" at bounding box center [465, 128] width 247 height 41
click at [593, 135] on div "Summary Monthly payments $1,188.31 First instalment i $2,838.31 Balloon $0.00 N…" at bounding box center [713, 189] width 247 height 593
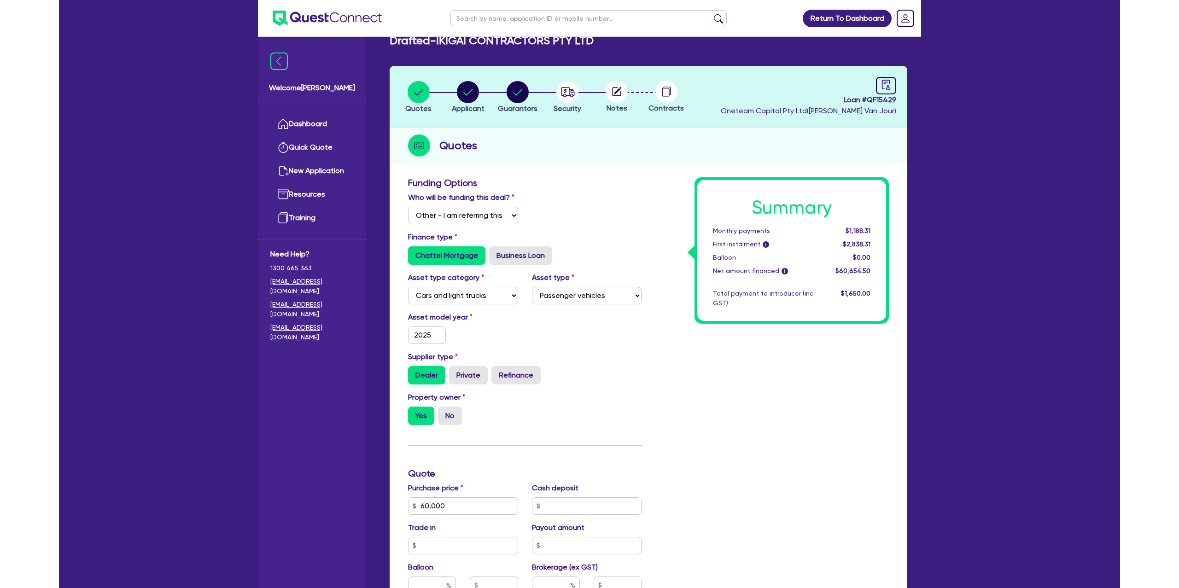
scroll to position [0, 0]
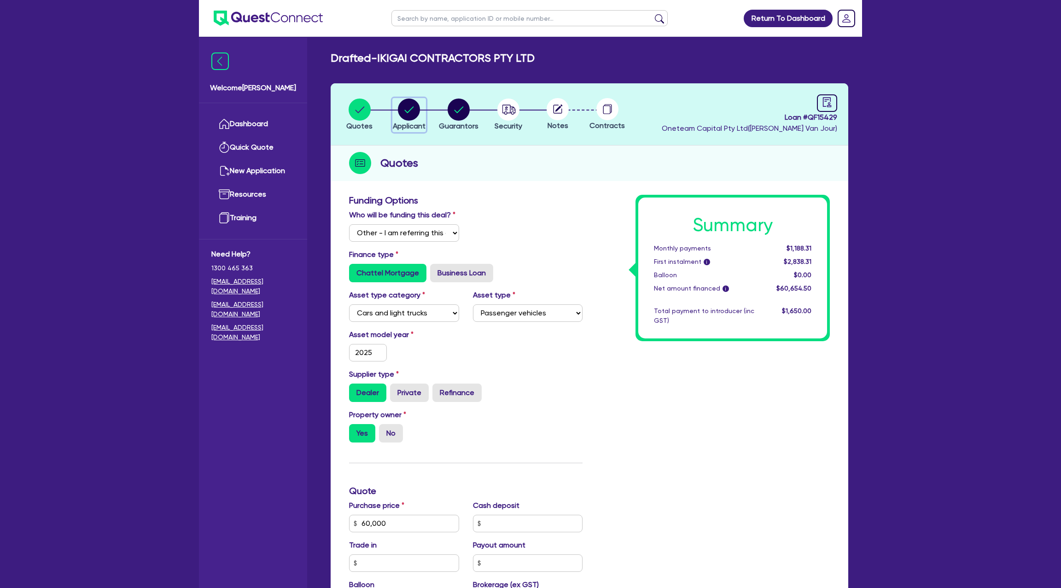
click at [409, 114] on circle "button" at bounding box center [409, 110] width 22 height 22
select select "COMPANY"
select select "BUILDING_CONSTRUCTION"
select select "TRADES_SERVICES_CONSUMERS"
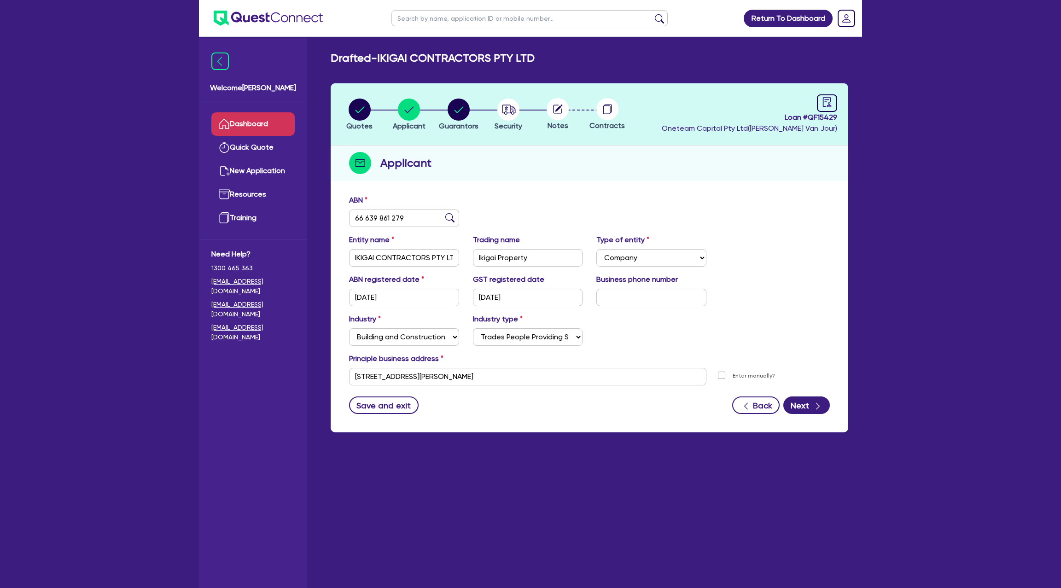
click at [281, 126] on link "Dashboard" at bounding box center [252, 123] width 83 height 23
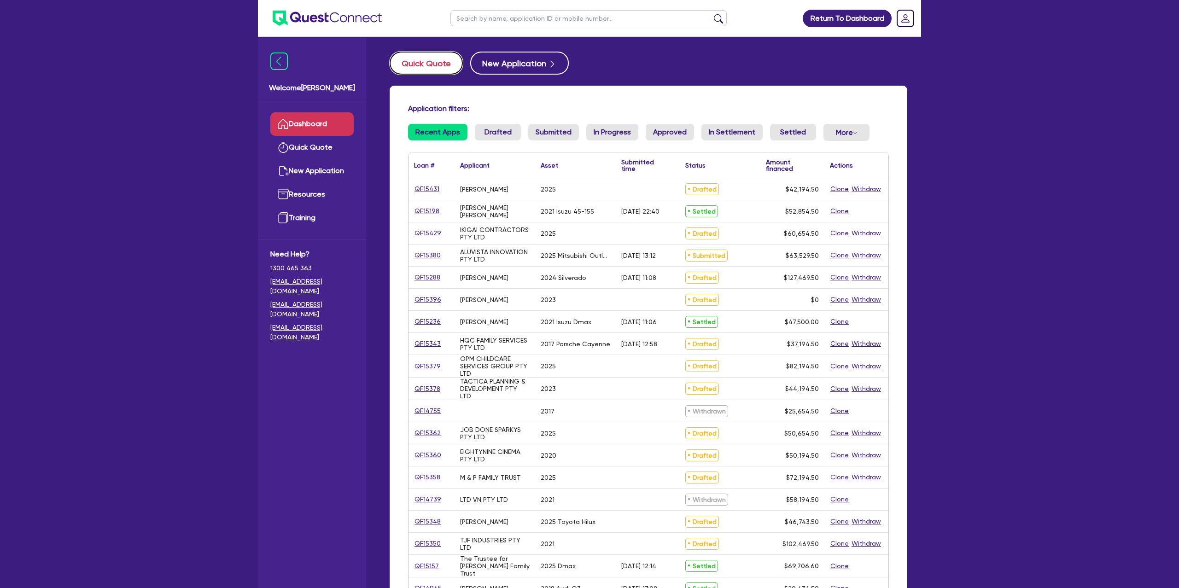
click at [424, 60] on button "Quick Quote" at bounding box center [426, 63] width 73 height 23
select select "Other"
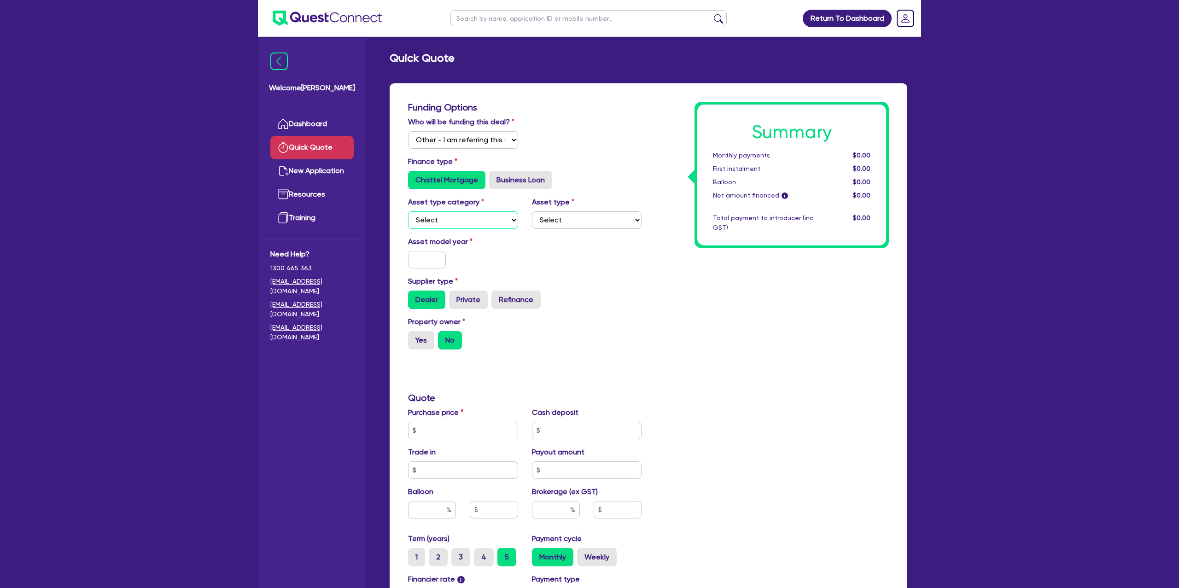
click at [442, 217] on select "Select Cars and light trucks Primary assets Secondary assets Tertiary assets" at bounding box center [463, 220] width 110 height 18
select select "CARS_AND_LIGHT_TRUCKS"
click at [408, 211] on select "Select Cars and light trucks Primary assets Secondary assets Tertiary assets" at bounding box center [463, 220] width 110 height 18
click at [571, 222] on select "Select" at bounding box center [587, 220] width 110 height 18
select select "PASSENGER_VEHICLES"
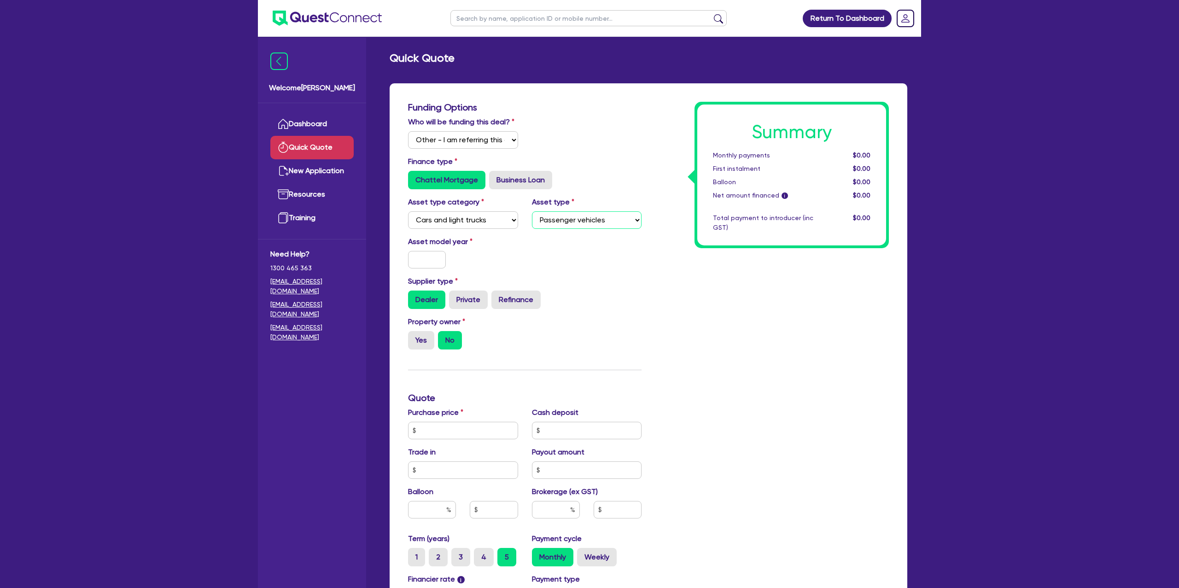
click at [532, 211] on select "Select Passenger vehicles Vans and utes Light trucks up to 4.5 tonne" at bounding box center [587, 220] width 110 height 18
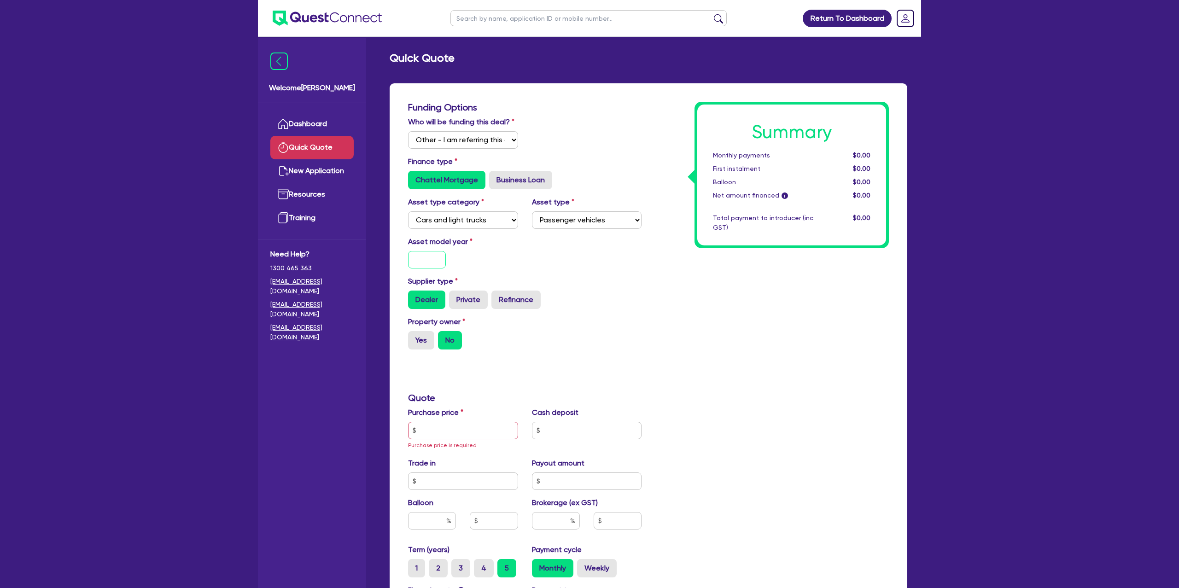
click at [431, 259] on input "text" at bounding box center [427, 260] width 38 height 18
type input "2025"
click at [612, 257] on div "Asset model year 2025" at bounding box center [524, 256] width 247 height 40
drag, startPoint x: 416, startPoint y: 341, endPoint x: 445, endPoint y: 363, distance: 35.6
click at [416, 341] on label "Yes" at bounding box center [421, 340] width 26 height 18
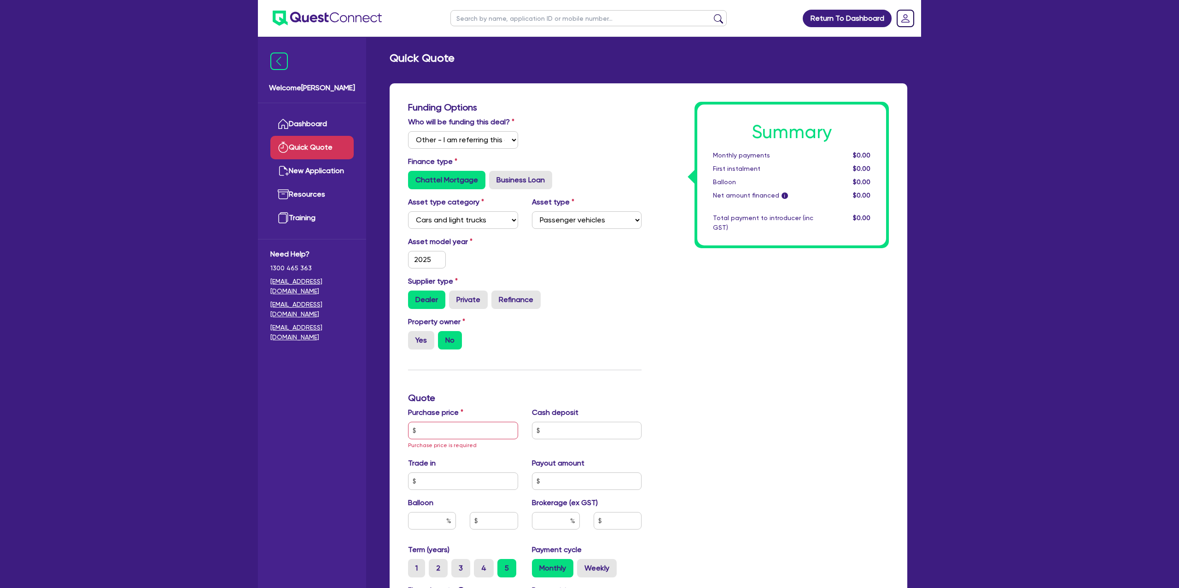
click at [414, 337] on input "Yes" at bounding box center [411, 334] width 6 height 6
radio input "true"
click at [481, 435] on input "text" at bounding box center [463, 431] width 110 height 18
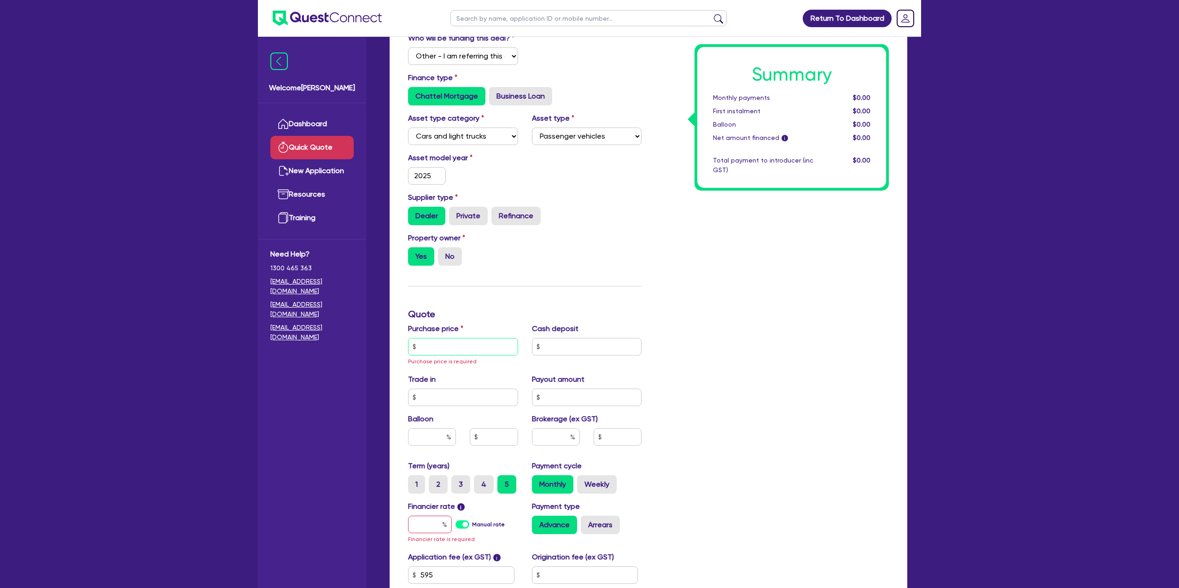
scroll to position [94, 0]
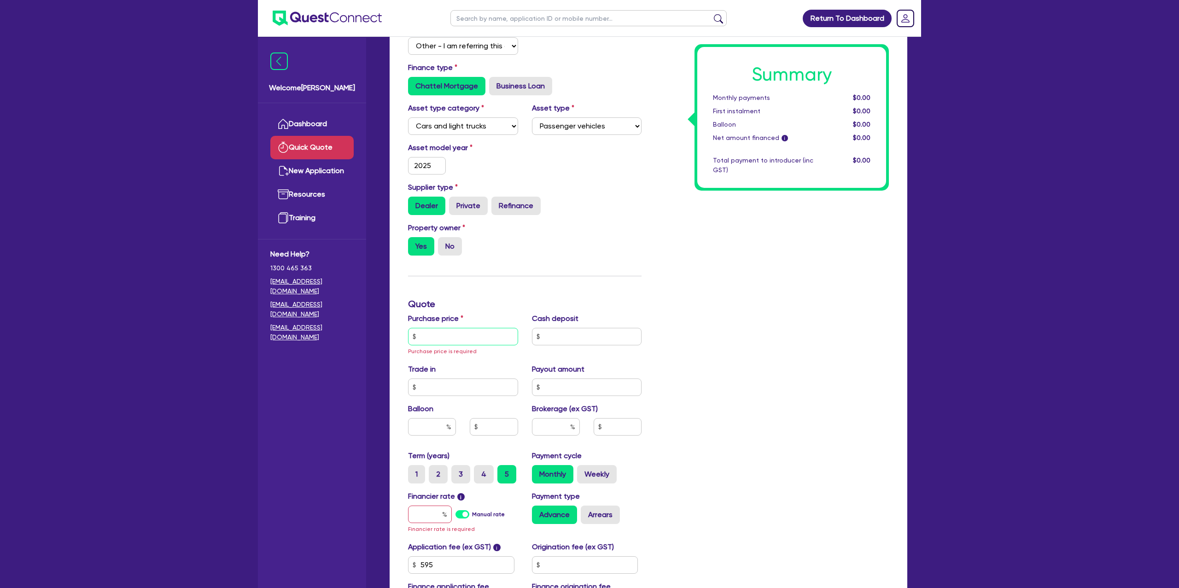
click at [457, 328] on input "text" at bounding box center [463, 337] width 110 height 18
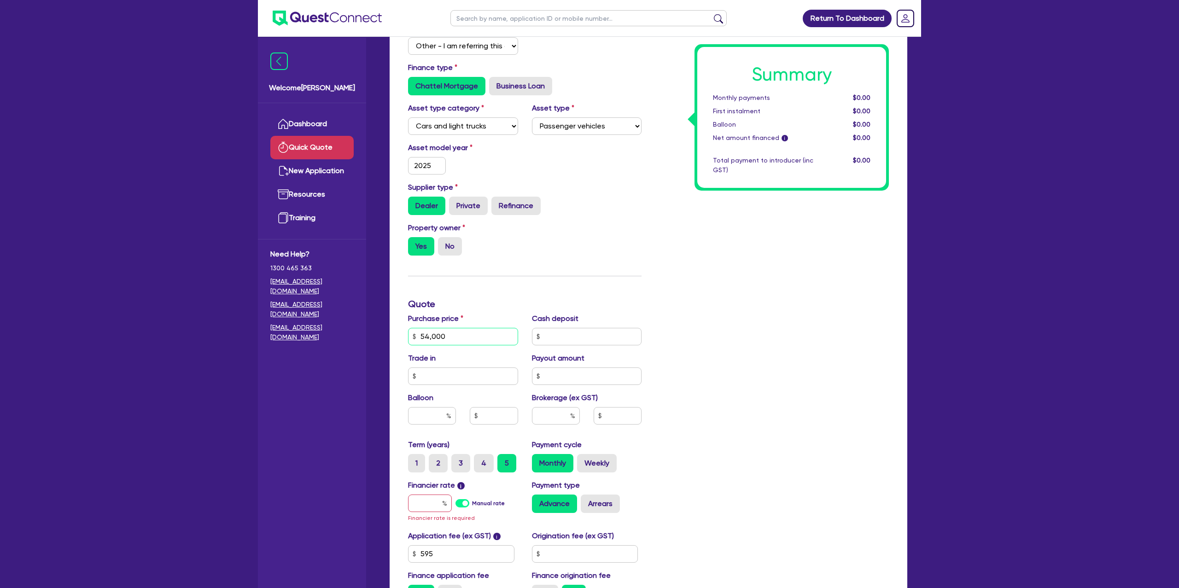
type input "54,000"
click at [621, 326] on div "Cash deposit" at bounding box center [587, 329] width 124 height 32
click at [449, 332] on input "54,000" at bounding box center [463, 337] width 110 height 18
click at [720, 262] on div "Summary Monthly payments $0.00 First instalment $0.00 Balloon $0.00 Net amount …" at bounding box center [772, 309] width 247 height 603
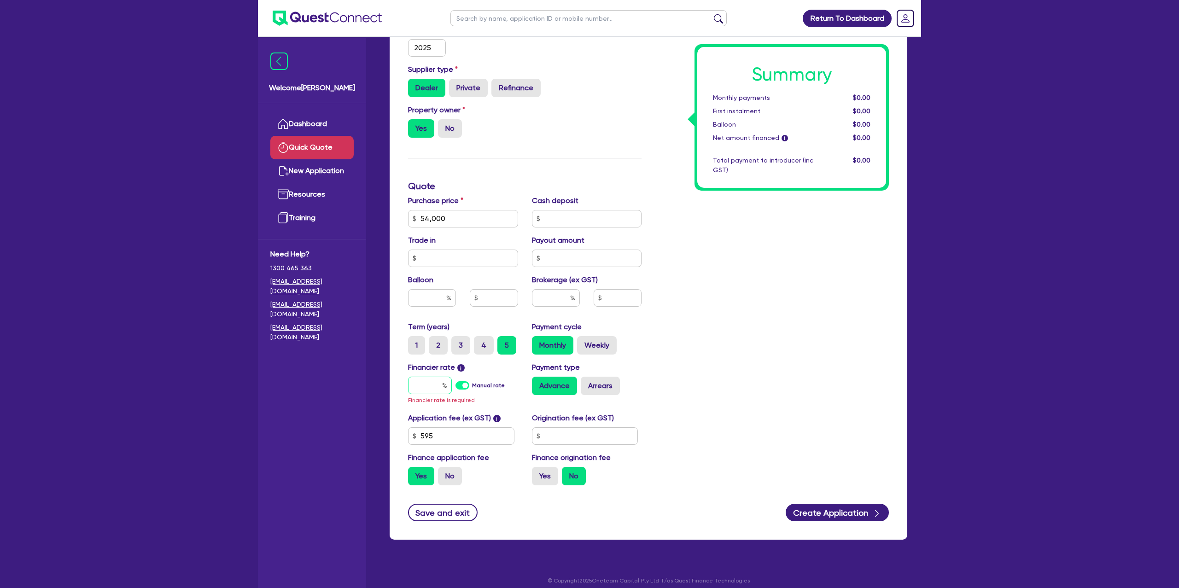
click at [433, 387] on input "text" at bounding box center [430, 386] width 44 height 18
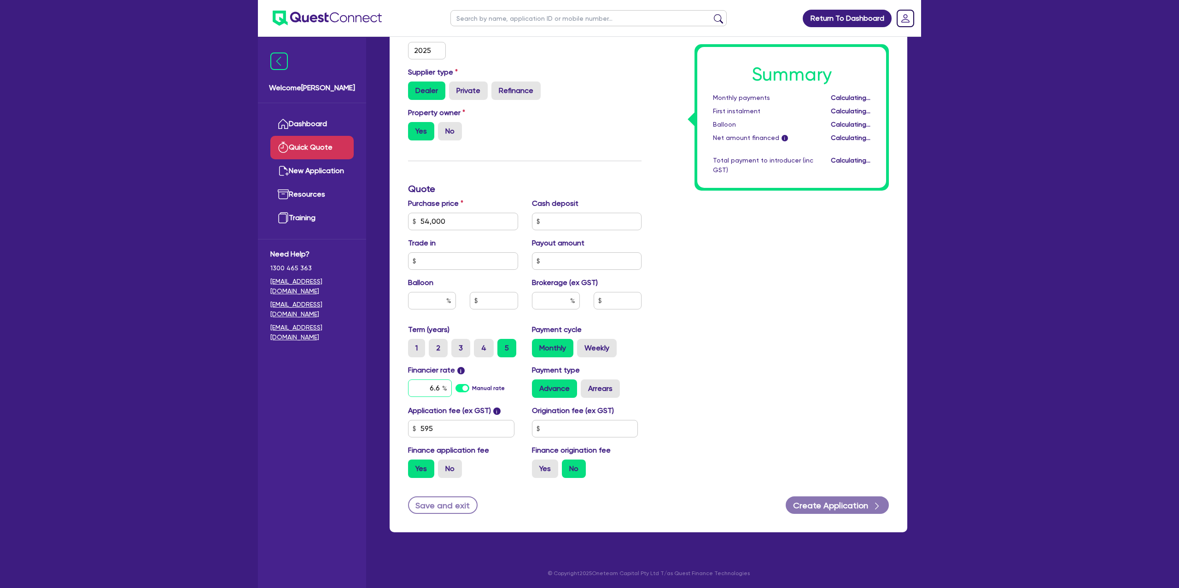
type input "6"
type input "2"
type input "6.25"
click at [575, 427] on input "text" at bounding box center [585, 429] width 106 height 18
type input "1,400"
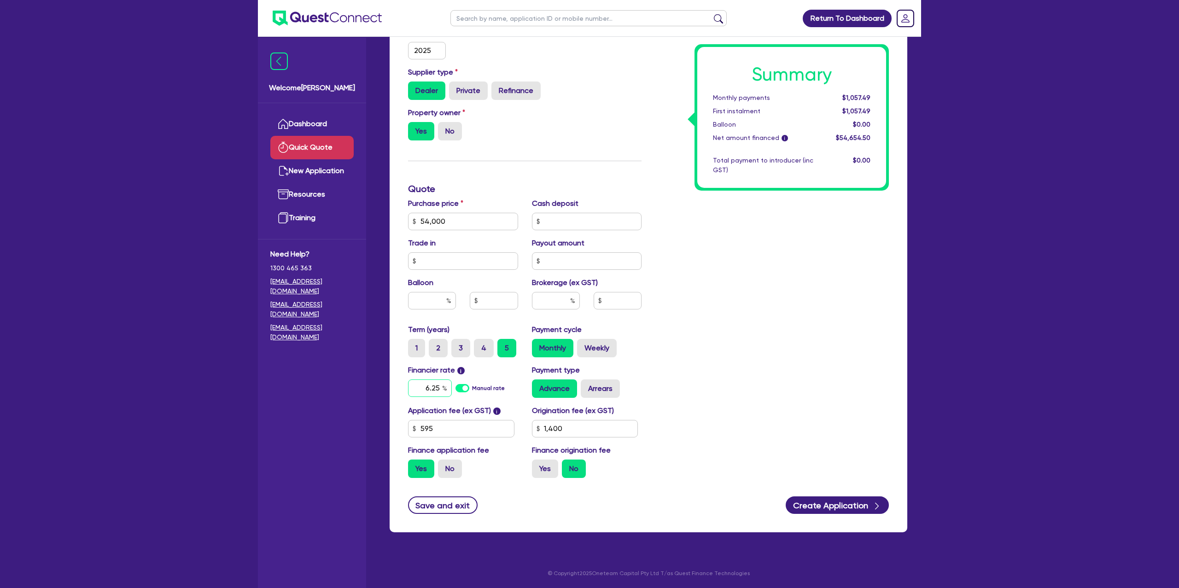
click at [441, 387] on input "6.25" at bounding box center [430, 389] width 44 height 18
type input "6.79"
click at [710, 303] on div "Summary Monthly payments $1,070.76 First instalment $2,610.76 Balloon $0.00 Net…" at bounding box center [772, 189] width 247 height 593
click at [536, 474] on label "Yes" at bounding box center [545, 469] width 26 height 18
click at [536, 466] on input "Yes" at bounding box center [535, 463] width 6 height 6
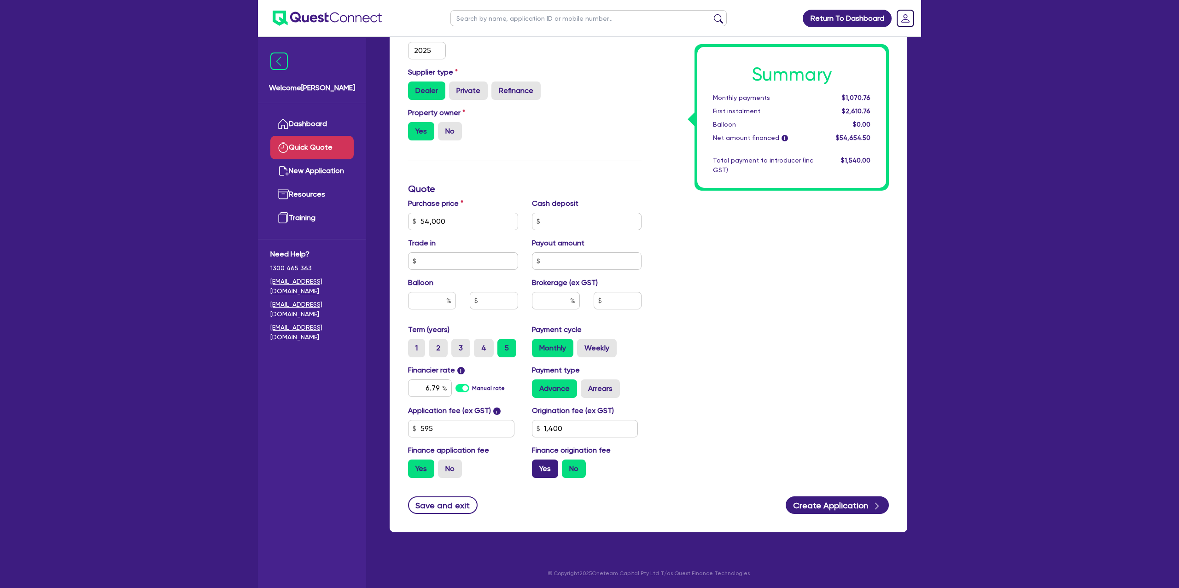
radio input "true"
click at [482, 349] on label "4" at bounding box center [484, 348] width 20 height 18
click at [480, 345] on input "4" at bounding box center [477, 342] width 6 height 6
radio input "true"
click at [592, 351] on label "Weekly" at bounding box center [597, 348] width 40 height 18
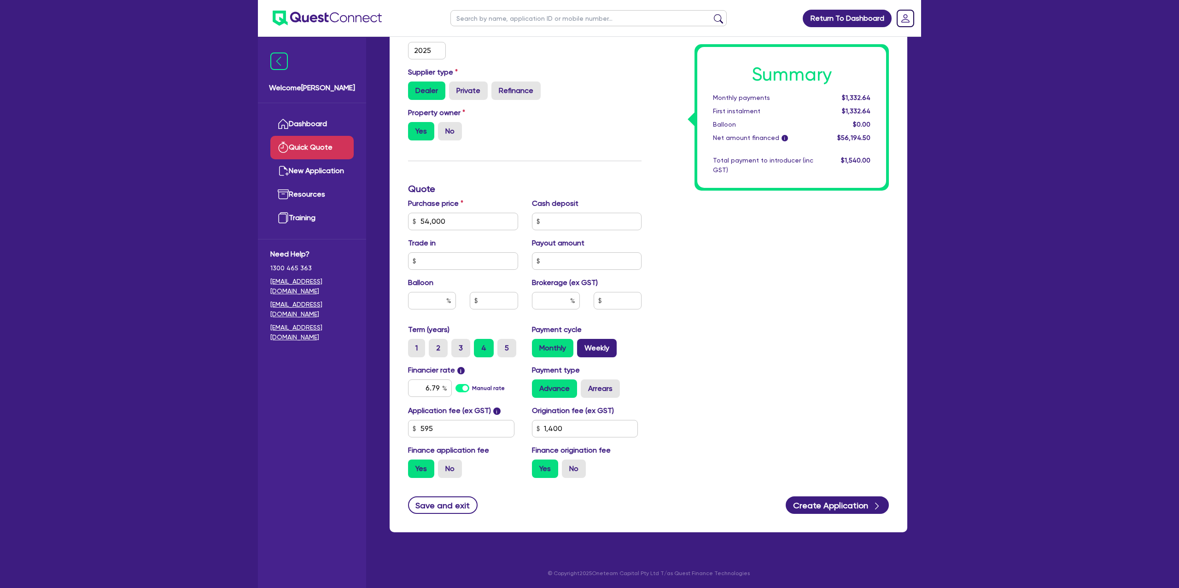
click at [583, 345] on input "Weekly" at bounding box center [580, 342] width 6 height 6
radio input "true"
click at [593, 393] on label "Arrears" at bounding box center [600, 389] width 39 height 18
click at [593, 382] on label "Arrears" at bounding box center [600, 389] width 39 height 18
click at [587, 382] on input "Arrears" at bounding box center [584, 383] width 6 height 6
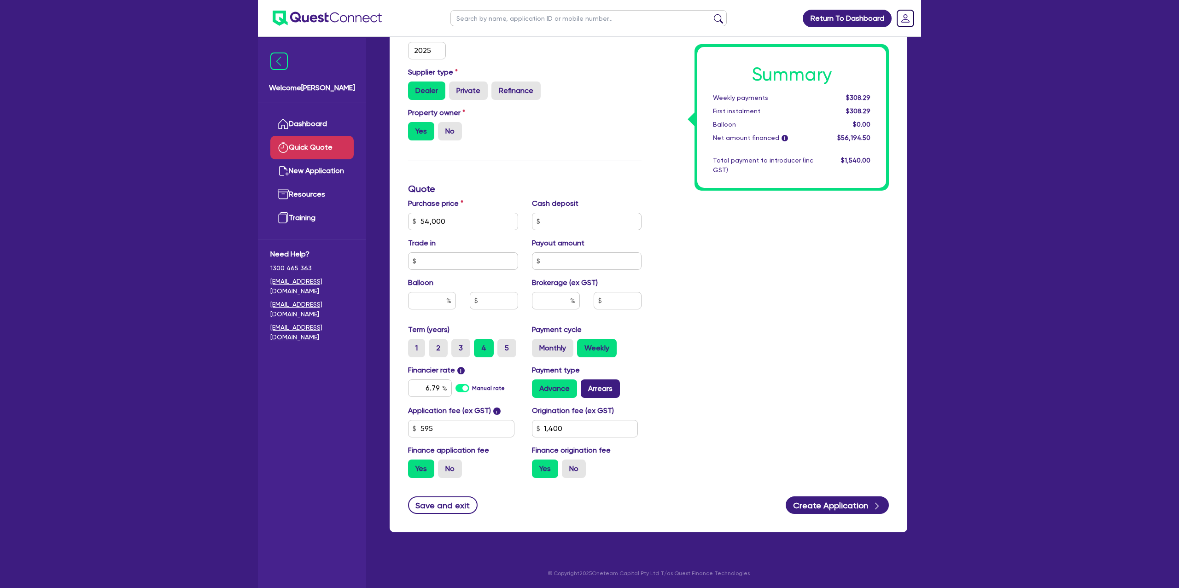
radio input "true"
drag, startPoint x: 850, startPoint y: 96, endPoint x: 879, endPoint y: 95, distance: 29.1
click at [879, 95] on div "Summary Weekly payments $308.69 First instalment $308.69 Balloon $0.00 Net amou…" at bounding box center [791, 117] width 189 height 141
click at [762, 304] on div "Summary Weekly payments $308.69 First instalment $308.69 Balloon $0.00 Net amou…" at bounding box center [772, 189] width 247 height 593
click at [428, 300] on input "text" at bounding box center [432, 301] width 48 height 18
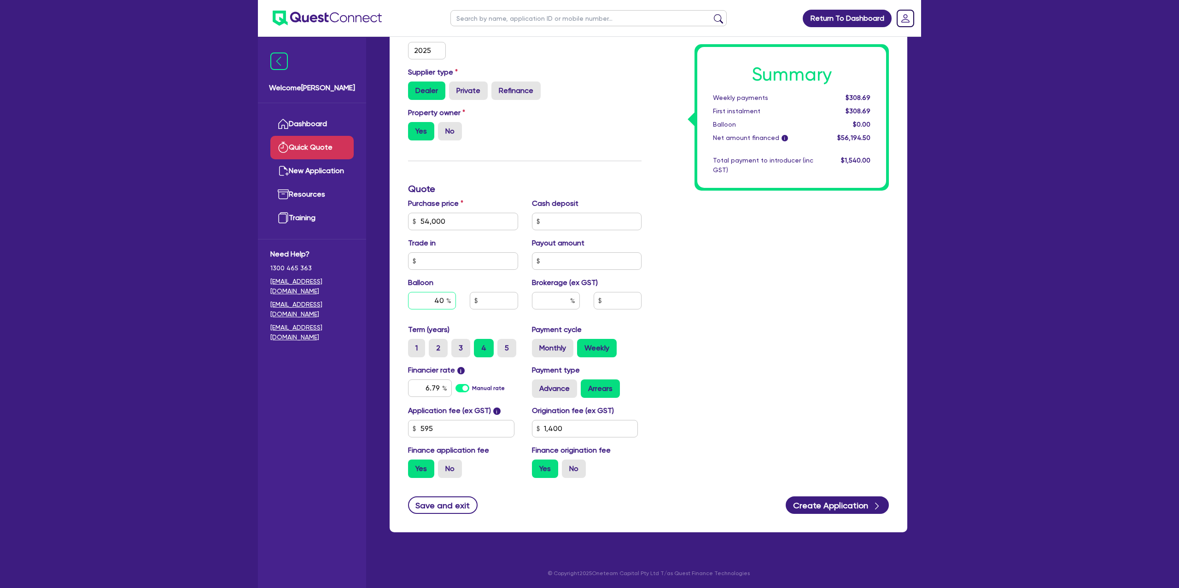
type input "40"
click at [814, 218] on div "Summary Weekly payments Calculating... First instalment Calculating... Balloon …" at bounding box center [772, 189] width 247 height 593
type input "21,600"
click at [446, 299] on input "40" at bounding box center [432, 301] width 48 height 18
type input "4"
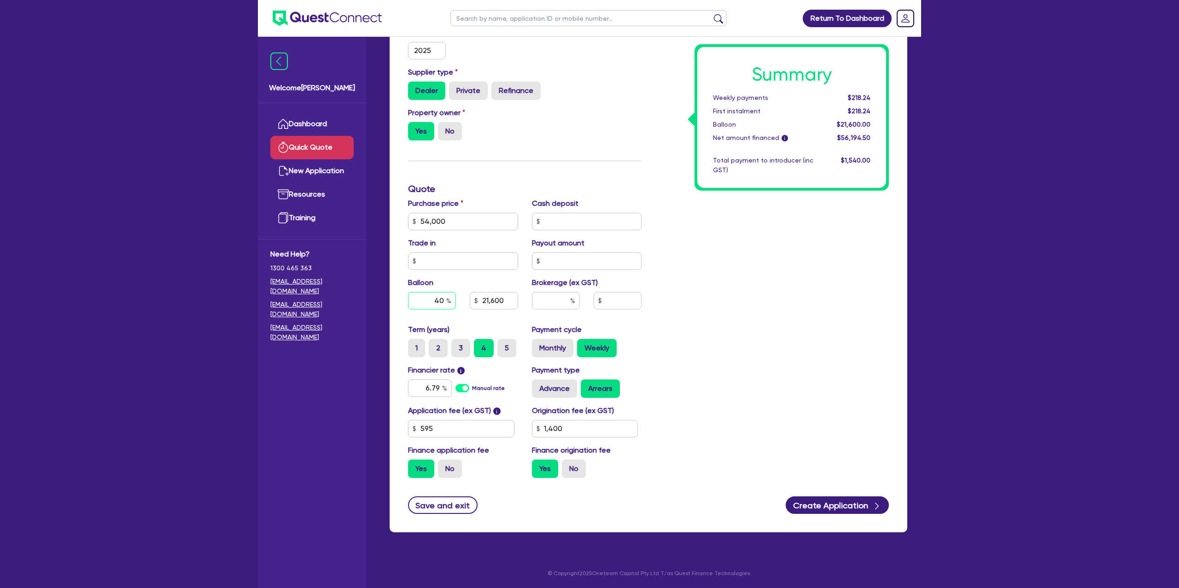
type input "21,600"
type input "3"
type input "21,600"
type input "35"
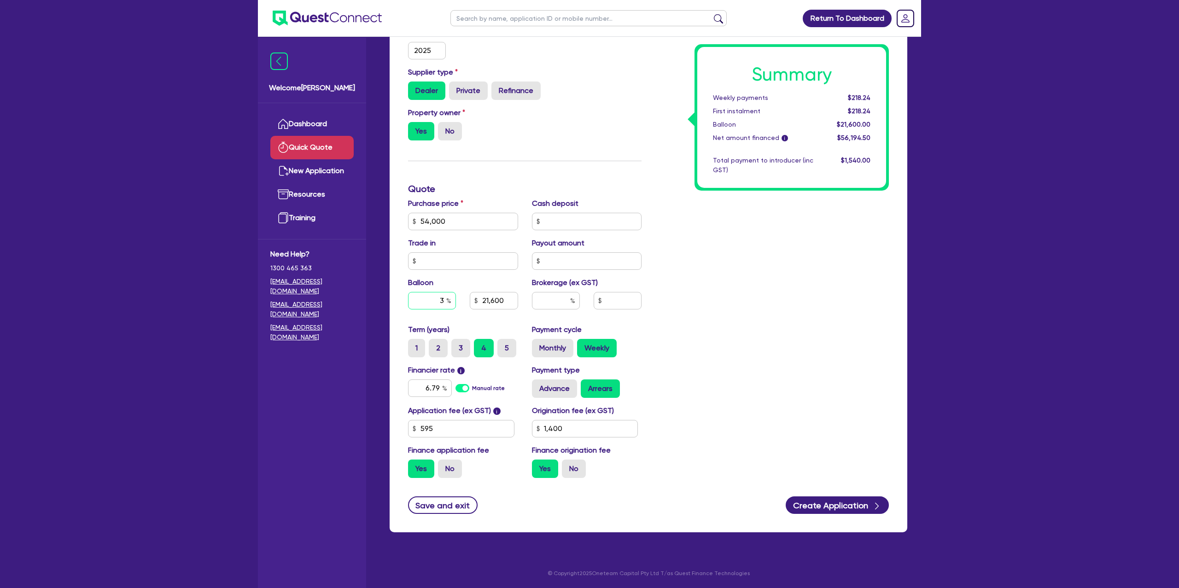
type input "21,600"
type input "35"
drag, startPoint x: 880, startPoint y: 280, endPoint x: 879, endPoint y: 275, distance: 4.7
click at [879, 277] on div "Summary Weekly payments $218.24 First instalment $218.24 Balloon $21,600.00 Net…" at bounding box center [772, 189] width 247 height 593
click at [446, 299] on input "35" at bounding box center [432, 301] width 48 height 18
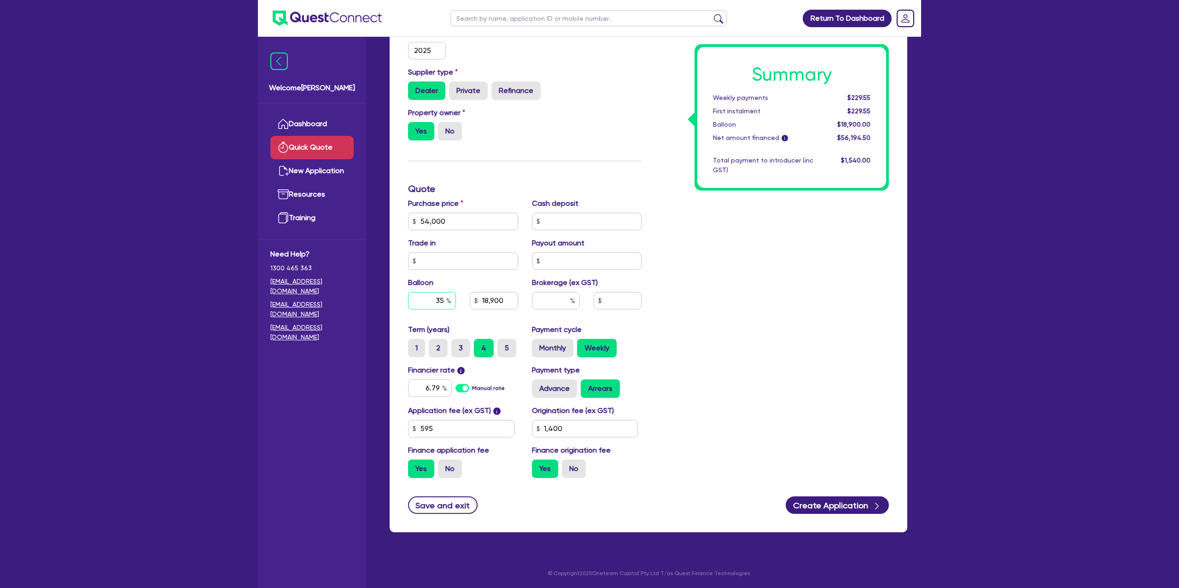
drag, startPoint x: 435, startPoint y: 300, endPoint x: 468, endPoint y: 301, distance: 32.3
click at [468, 301] on div "35 18,900" at bounding box center [463, 301] width 124 height 18
type input "18,900"
drag, startPoint x: 480, startPoint y: 302, endPoint x: 506, endPoint y: 302, distance: 25.8
click at [506, 302] on input "18,900" at bounding box center [494, 301] width 48 height 18
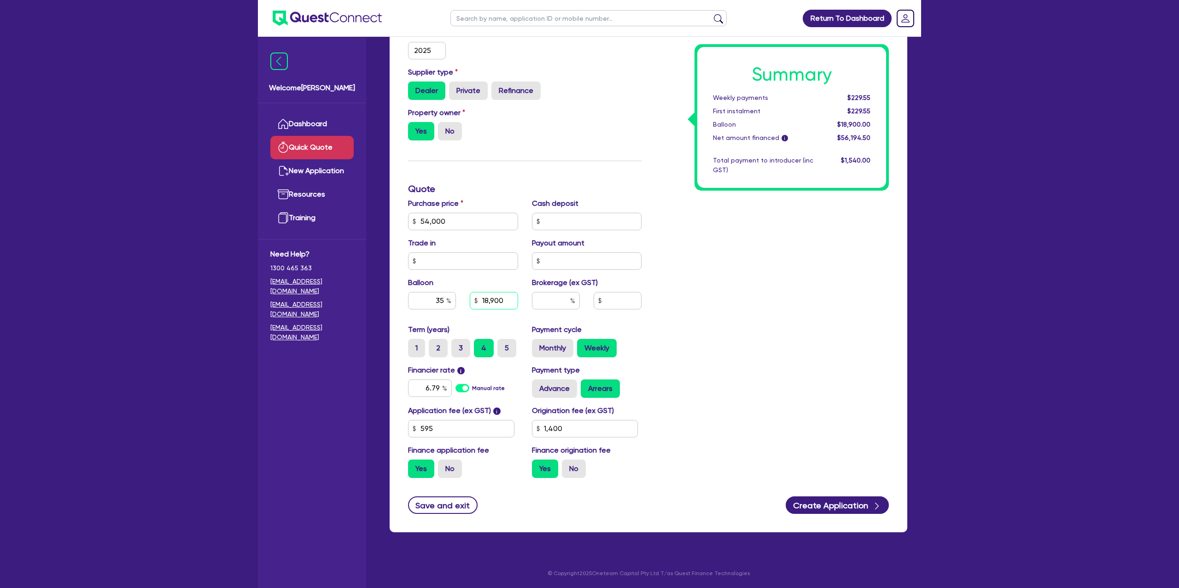
drag, startPoint x: 478, startPoint y: 300, endPoint x: 515, endPoint y: 300, distance: 36.9
click at [515, 300] on input "18,900" at bounding box center [494, 301] width 48 height 18
click at [795, 124] on div "Balloon" at bounding box center [763, 125] width 114 height 10
drag, startPoint x: 849, startPoint y: 97, endPoint x: 897, endPoint y: 96, distance: 47.5
click at [897, 96] on div "Funding Options Who will be funding this deal? Select I will fund 100% I will c…" at bounding box center [649, 203] width 518 height 658
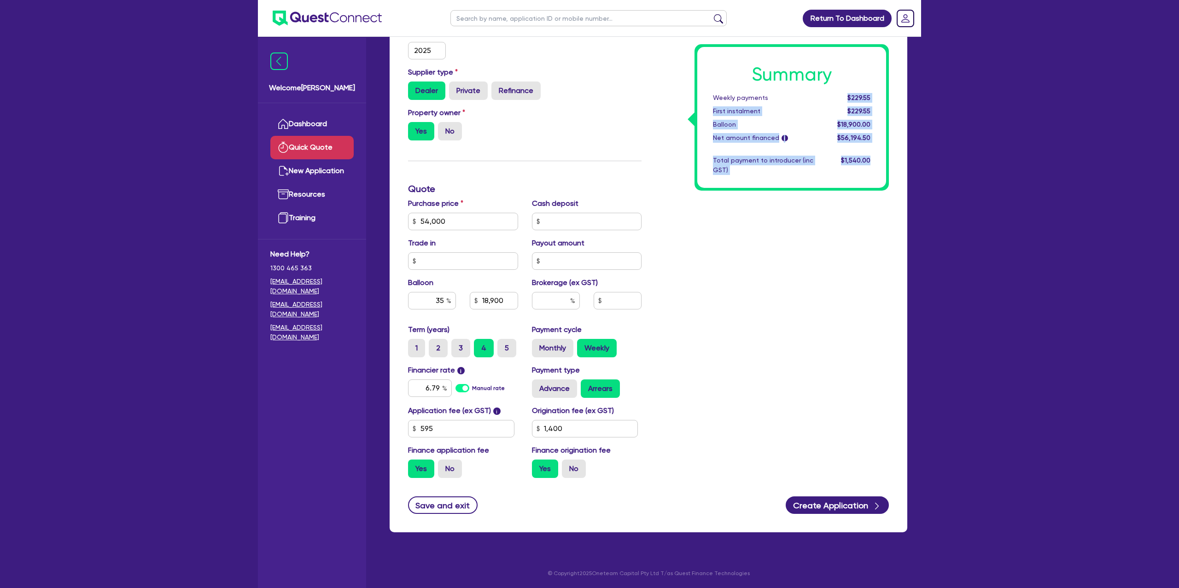
click at [882, 92] on div "Summary Weekly payments $229.55 First instalment $229.55 Balloon $18,900.00 Net…" at bounding box center [791, 117] width 189 height 141
click at [560, 143] on div "Property owner Yes No" at bounding box center [524, 127] width 247 height 41
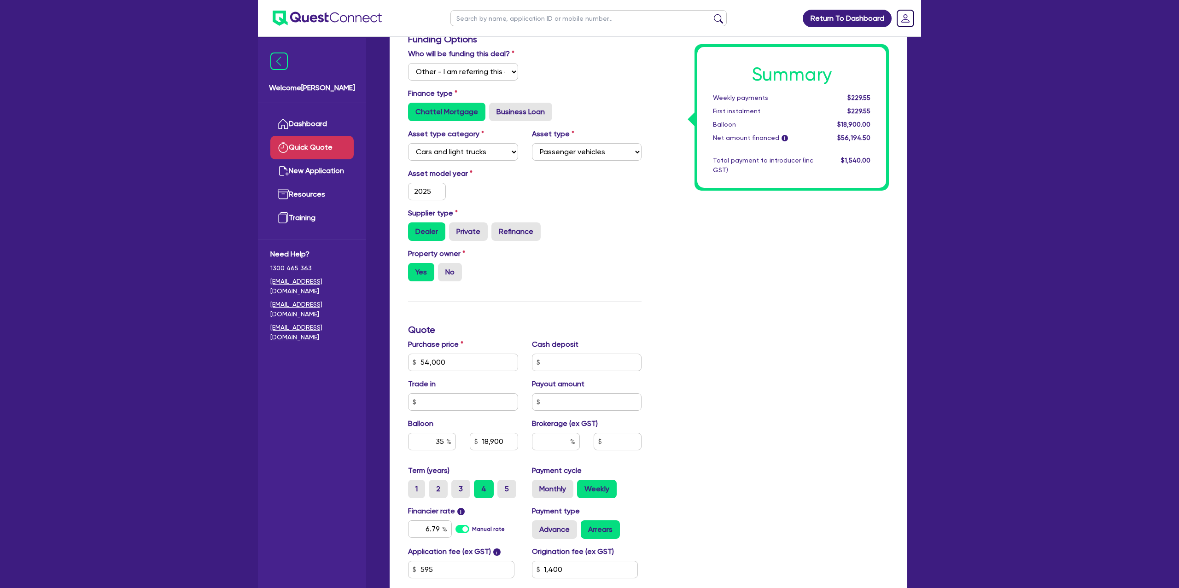
scroll to position [0, 0]
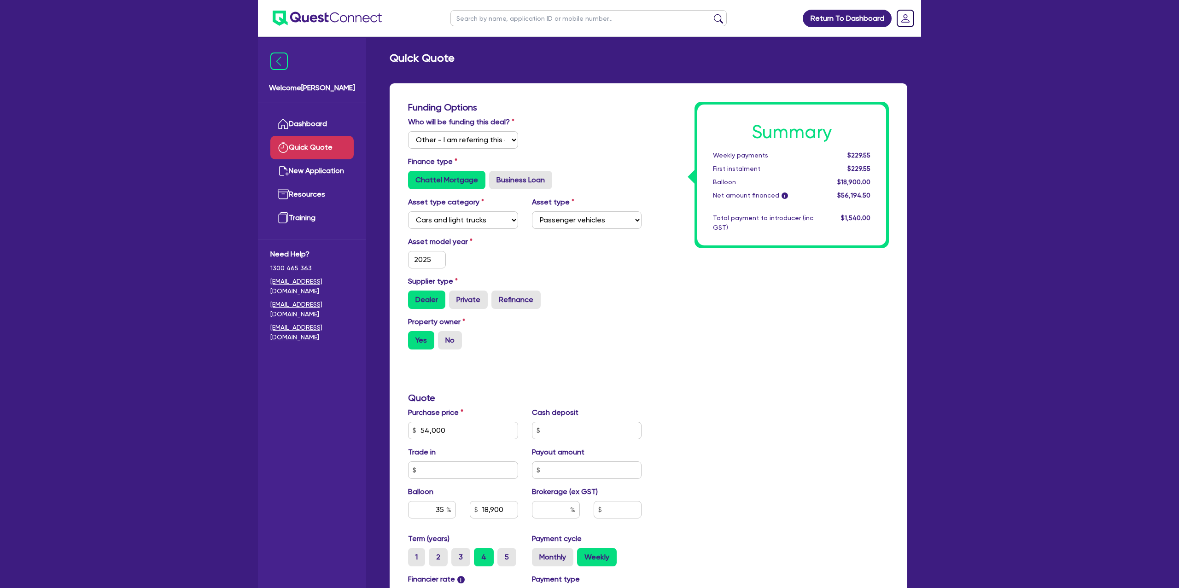
click at [568, 63] on div "Quick Quote" at bounding box center [649, 58] width 532 height 13
click at [589, 83] on div "Funding Options Who will be funding this deal? Select I will fund 100% I will c…" at bounding box center [649, 412] width 518 height 658
click at [574, 131] on div "Who will be funding this deal? Select I will fund 100% I will co-fund with Ques…" at bounding box center [524, 137] width 247 height 40
click at [668, 187] on div "Summary Weekly payments $229.55 First instalment $229.55 Balloon $18,900.00 Net…" at bounding box center [772, 398] width 247 height 593
click at [592, 118] on div "Who will be funding this deal? Select I will fund 100% I will co-fund with Ques…" at bounding box center [524, 137] width 247 height 40
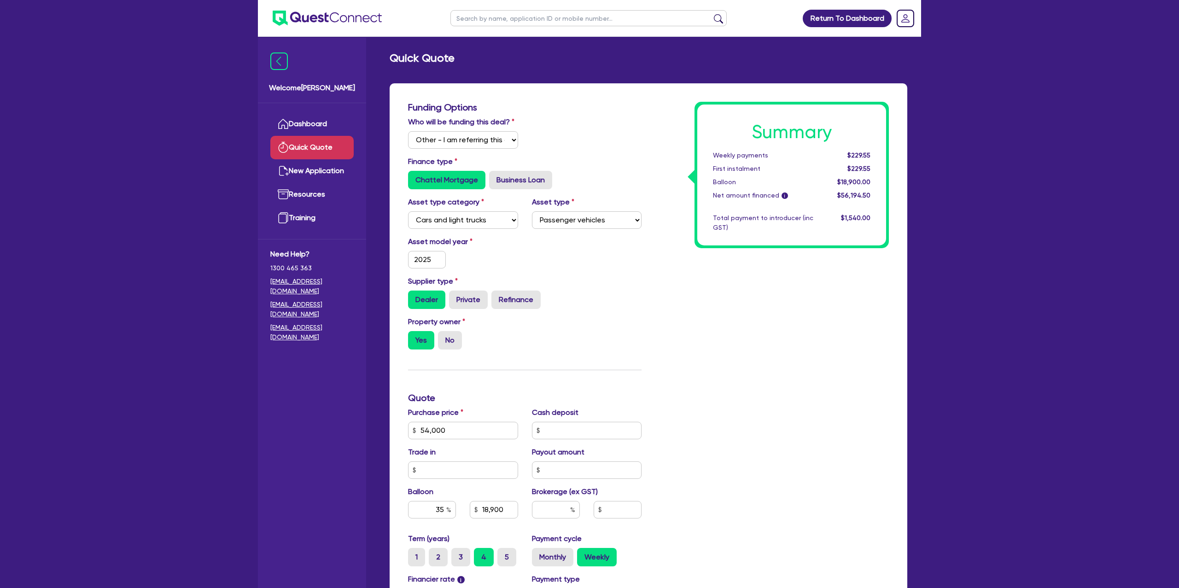
click at [727, 164] on div "First instalment" at bounding box center [763, 169] width 114 height 10
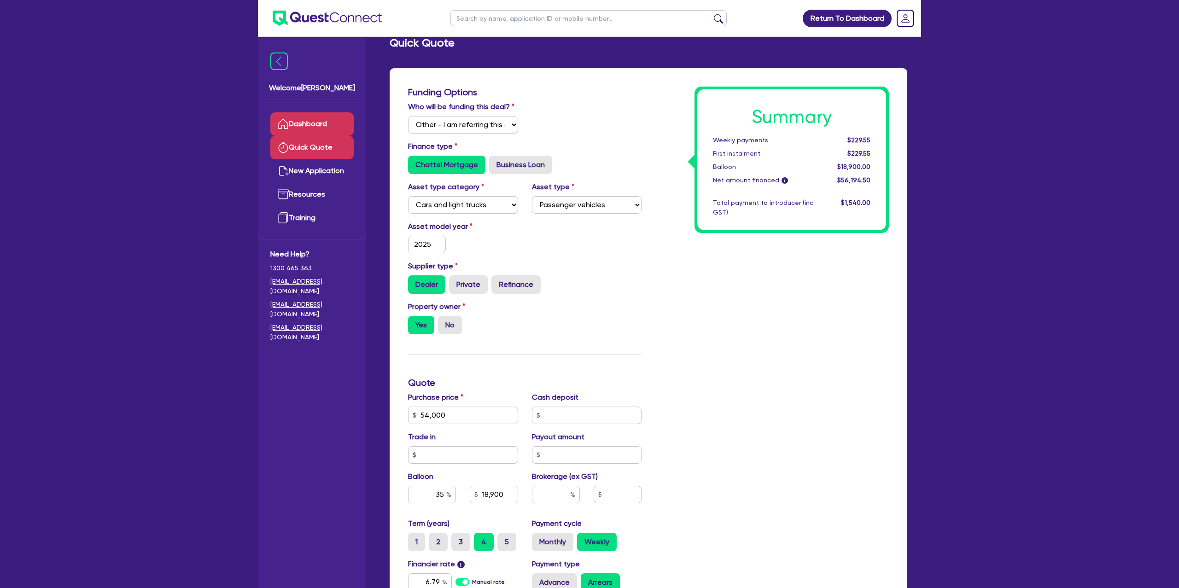
click at [319, 127] on link "Dashboard" at bounding box center [311, 123] width 83 height 23
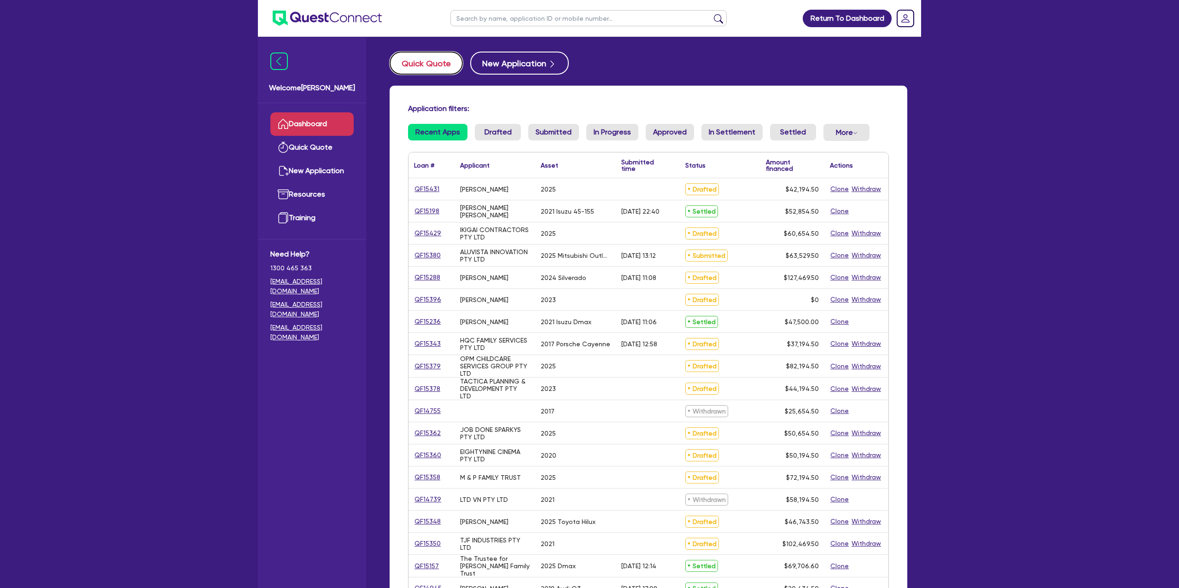
click at [426, 53] on button "Quick Quote" at bounding box center [426, 63] width 73 height 23
select select "Other"
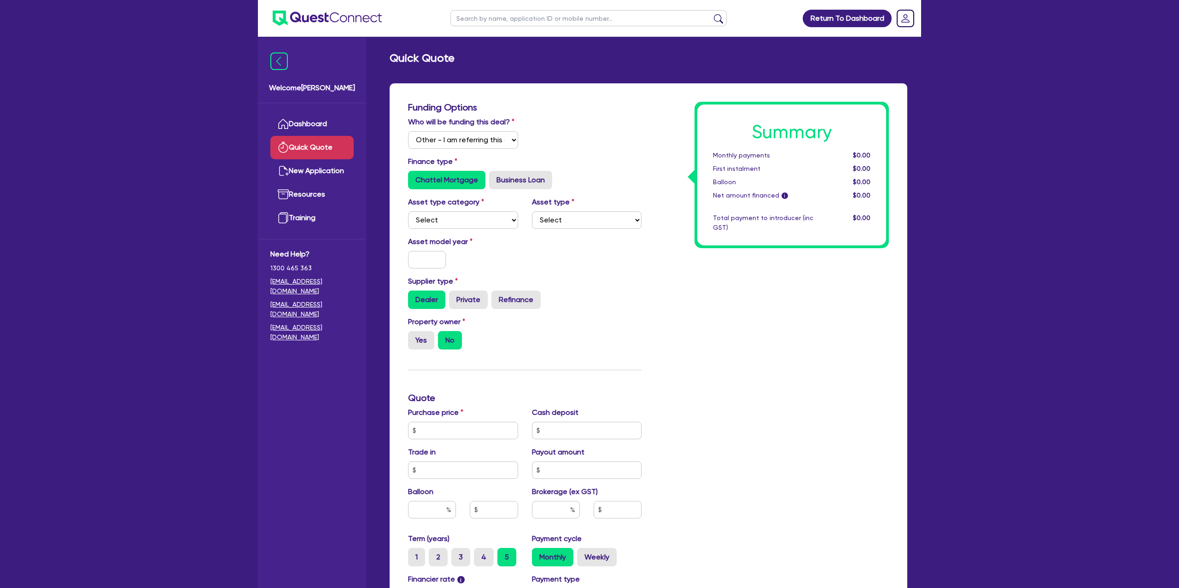
click at [604, 142] on div "Who will be funding this deal? Select I will fund 100% I will co-fund with Ques…" at bounding box center [524, 137] width 247 height 40
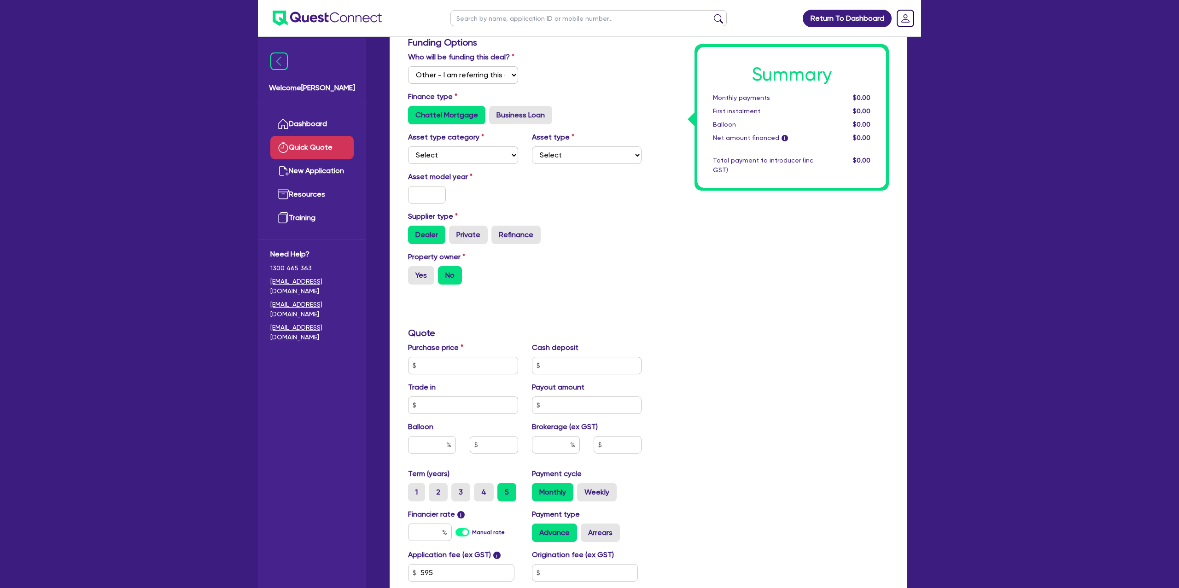
scroll to position [65, 0]
click at [445, 78] on select "Select I will fund 100% I will co-fund with Quest I want Quest to fund 100% Oth…" at bounding box center [463, 75] width 110 height 18
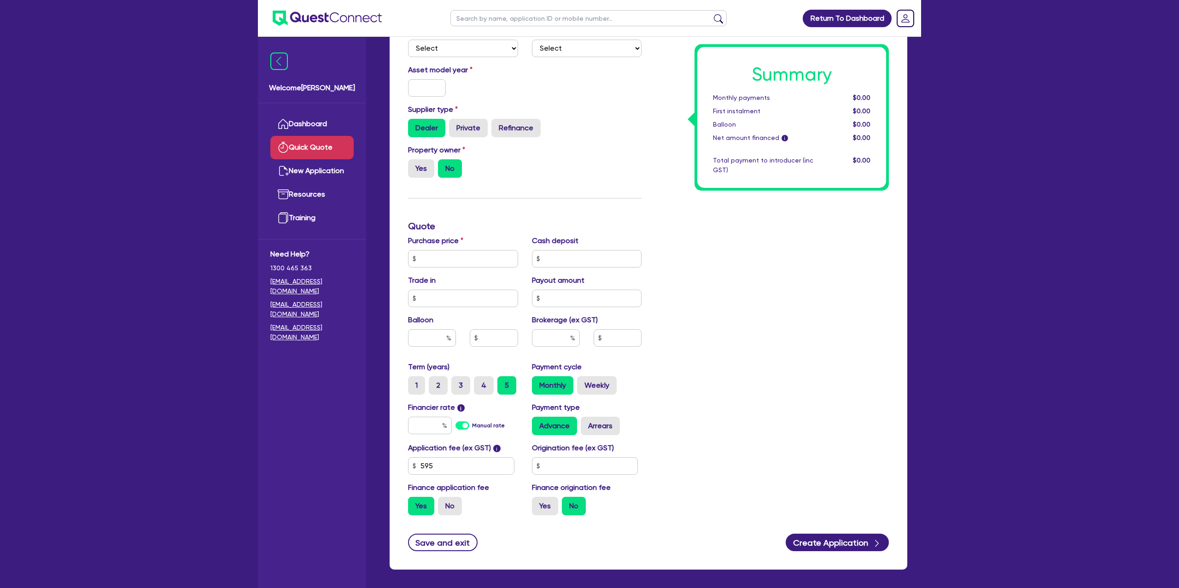
scroll to position [173, 0]
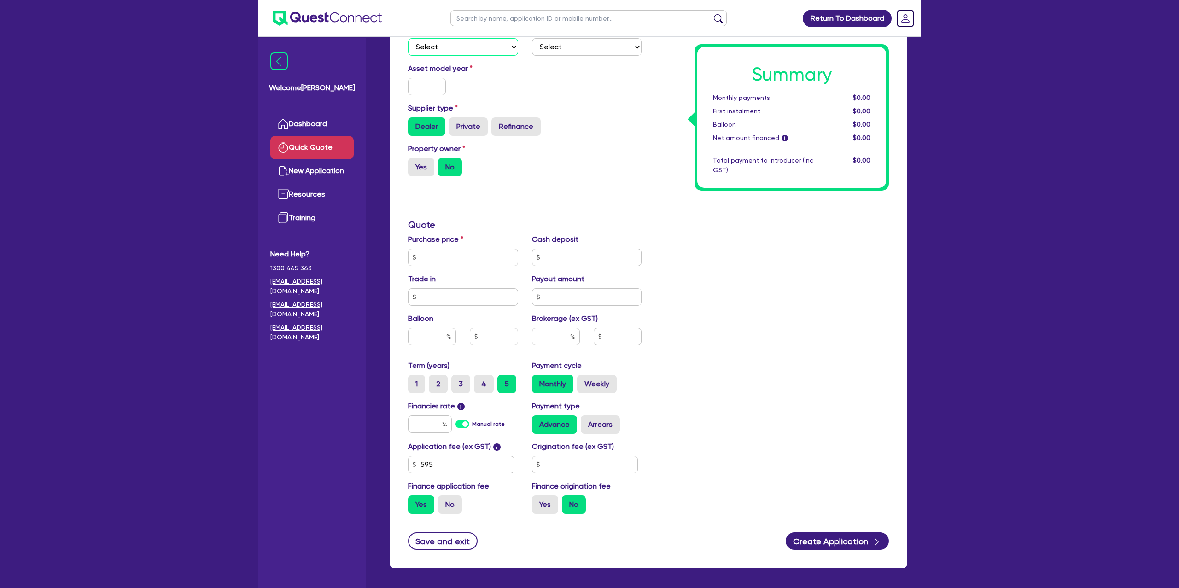
click at [439, 46] on select "Select Cars and light trucks Primary assets Secondary assets Tertiary assets" at bounding box center [463, 47] width 110 height 18
select select "CARS_AND_LIGHT_TRUCKS"
click at [408, 38] on select "Select Cars and light trucks Primary assets Secondary assets Tertiary assets" at bounding box center [463, 47] width 110 height 18
click at [583, 47] on select "Select" at bounding box center [587, 47] width 110 height 18
select select "PASSENGER_VEHICLES"
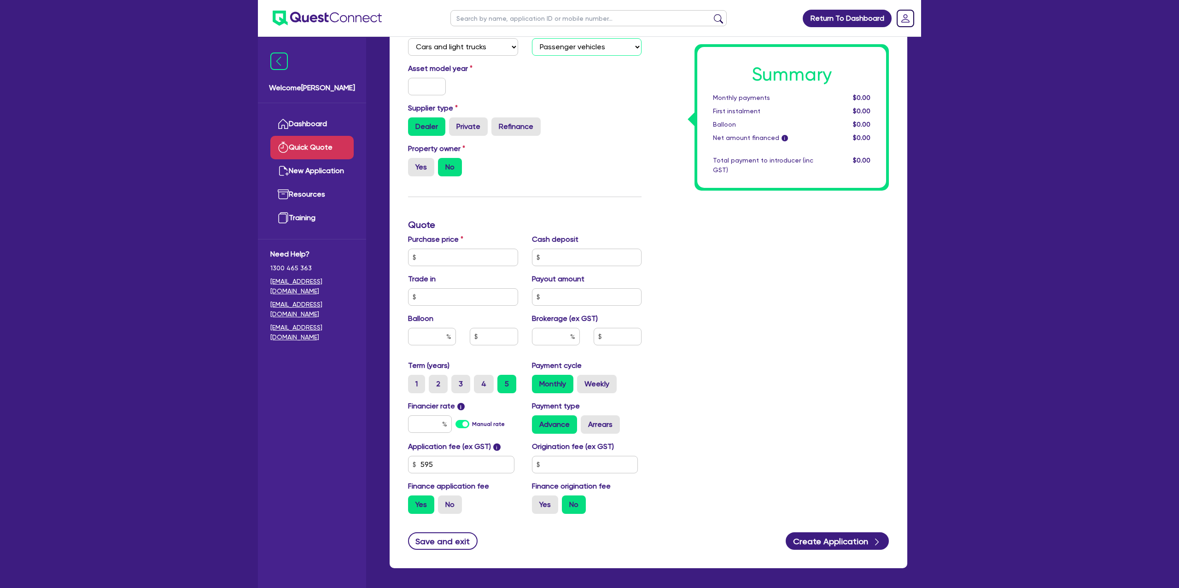
click at [532, 38] on select "Select Passenger vehicles Vans and utes Light trucks up to 4.5 tonne" at bounding box center [587, 47] width 110 height 18
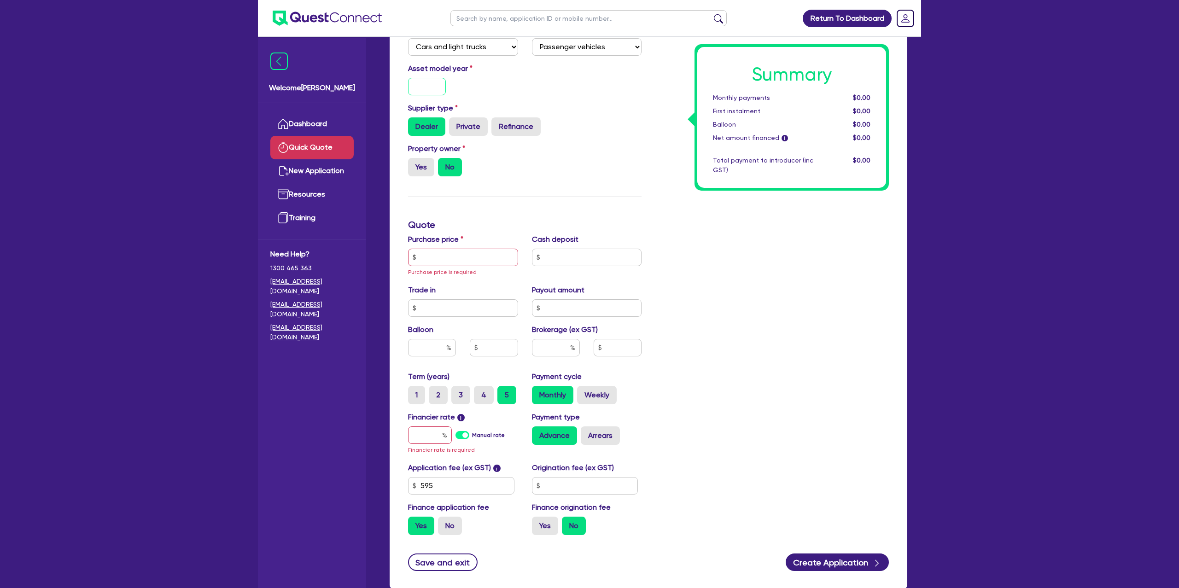
click at [439, 84] on input "text" at bounding box center [427, 87] width 38 height 18
type input "2016"
drag, startPoint x: 654, startPoint y: 93, endPoint x: 516, endPoint y: 133, distance: 143.3
click at [637, 96] on div "Funding Options Who will be funding this deal? Select I will fund 100% I will c…" at bounding box center [648, 236] width 495 height 614
click at [665, 87] on div "Summary Monthly payments $0.00 First instalment $0.00 Balloon $0.00 Net amount …" at bounding box center [772, 236] width 247 height 614
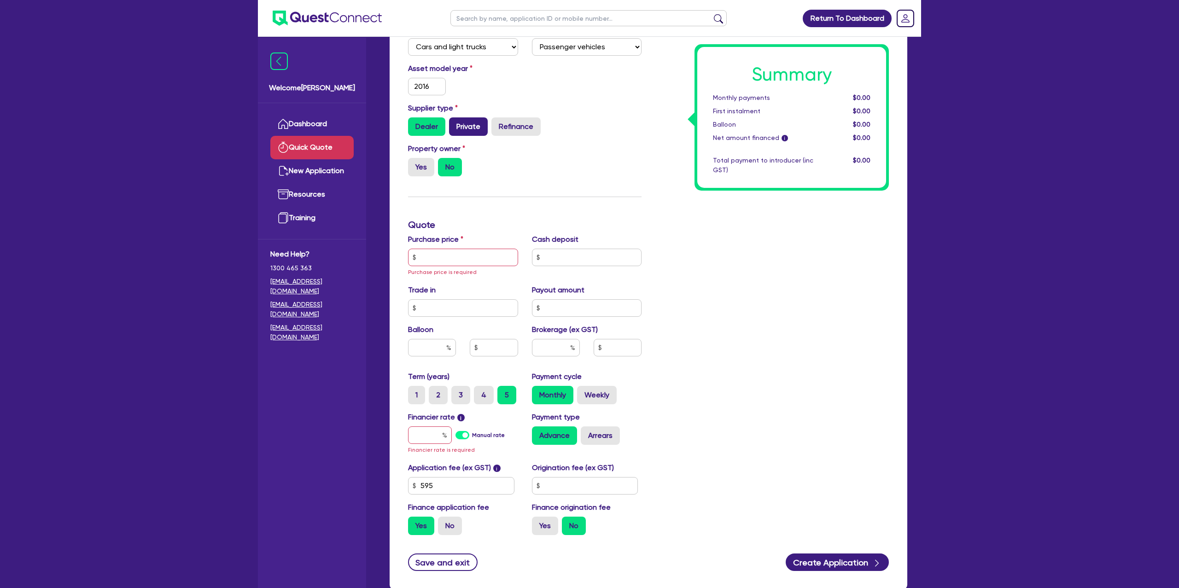
click at [468, 117] on label "Private" at bounding box center [468, 126] width 39 height 18
click at [455, 117] on input "Private" at bounding box center [452, 120] width 6 height 6
radio input "true"
click at [428, 168] on label "Yes" at bounding box center [421, 167] width 26 height 18
click at [414, 164] on input "Yes" at bounding box center [411, 161] width 6 height 6
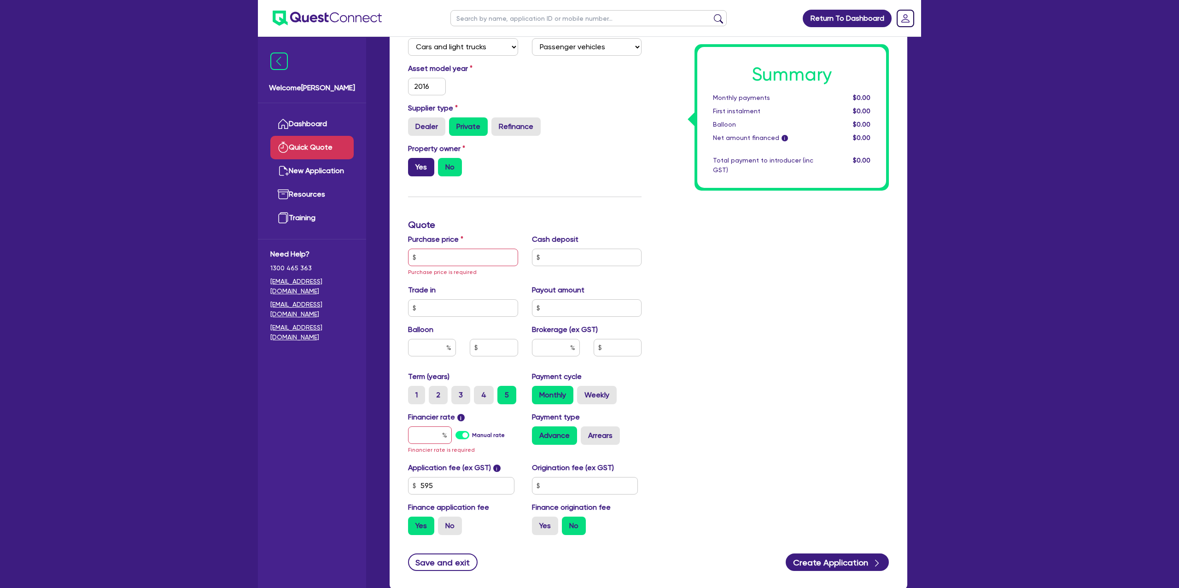
radio input "true"
click at [450, 174] on label "No" at bounding box center [450, 167] width 24 height 18
click at [444, 164] on input "No" at bounding box center [441, 161] width 6 height 6
radio input "true"
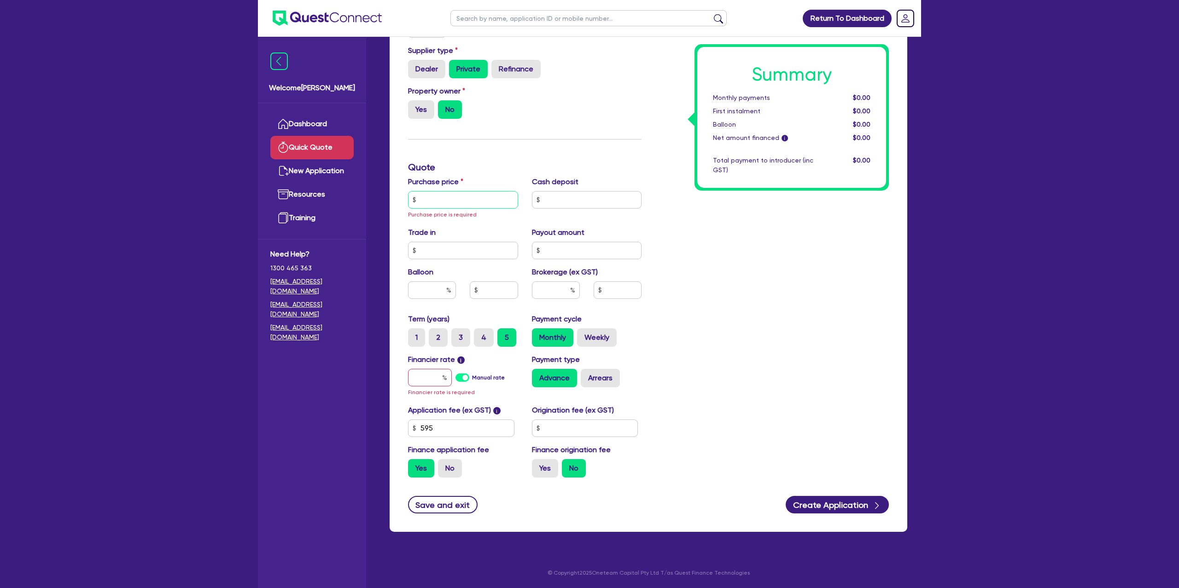
drag, startPoint x: 434, startPoint y: 212, endPoint x: 488, endPoint y: 185, distance: 60.0
click at [434, 208] on div "Purchase price Purchase price is required" at bounding box center [463, 197] width 124 height 43
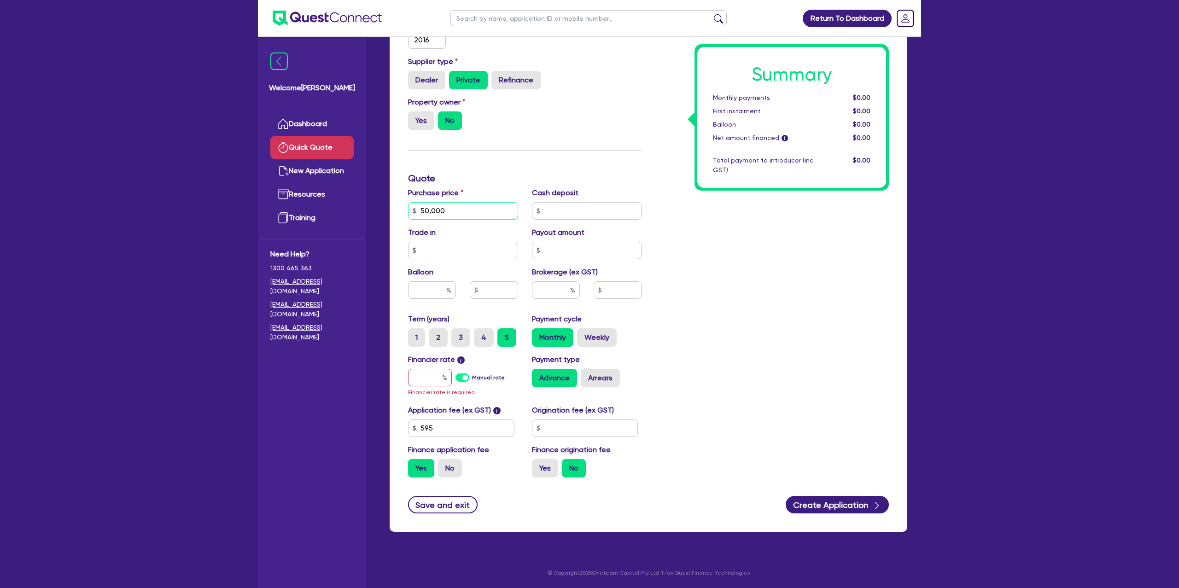
type input "50,000"
click at [595, 215] on input "text" at bounding box center [587, 211] width 110 height 18
type input "5,000"
click at [777, 227] on div "Summary Monthly payments $0.00 First instalment $0.00 Balloon $0.00 Net amount …" at bounding box center [772, 183] width 247 height 603
drag, startPoint x: 579, startPoint y: 213, endPoint x: 540, endPoint y: 211, distance: 38.3
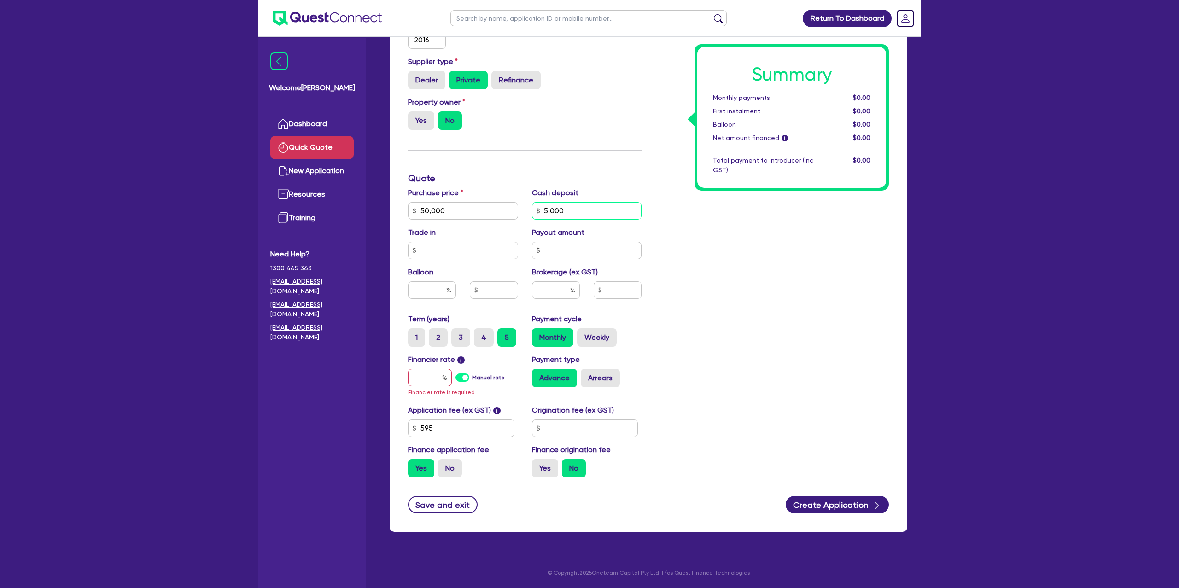
click at [540, 211] on input "5,000" at bounding box center [587, 211] width 110 height 18
drag, startPoint x: 853, startPoint y: 236, endPoint x: 836, endPoint y: 234, distance: 17.2
click at [853, 236] on div "Summary Monthly payments $0.00 First instalment $0.00 Balloon $0.00 Net amount …" at bounding box center [772, 183] width 247 height 603
click at [421, 287] on input "text" at bounding box center [432, 290] width 48 height 18
click at [515, 357] on div "Financier rate i Manual rate Financier rate is required" at bounding box center [463, 375] width 124 height 43
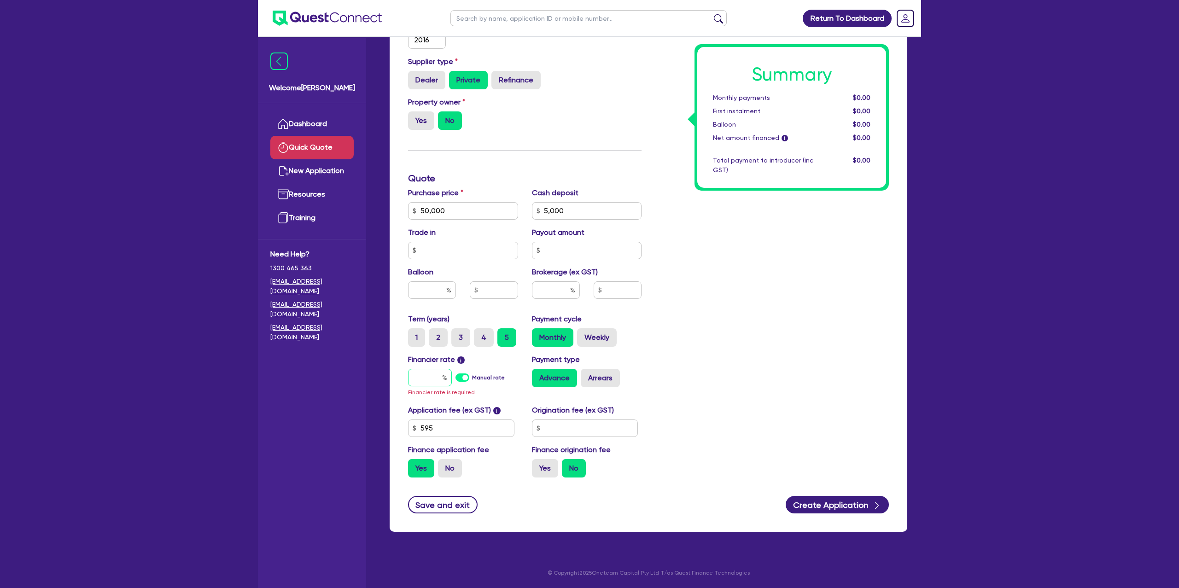
drag, startPoint x: 428, startPoint y: 381, endPoint x: 482, endPoint y: 381, distance: 53.9
click at [429, 380] on input "text" at bounding box center [430, 378] width 44 height 18
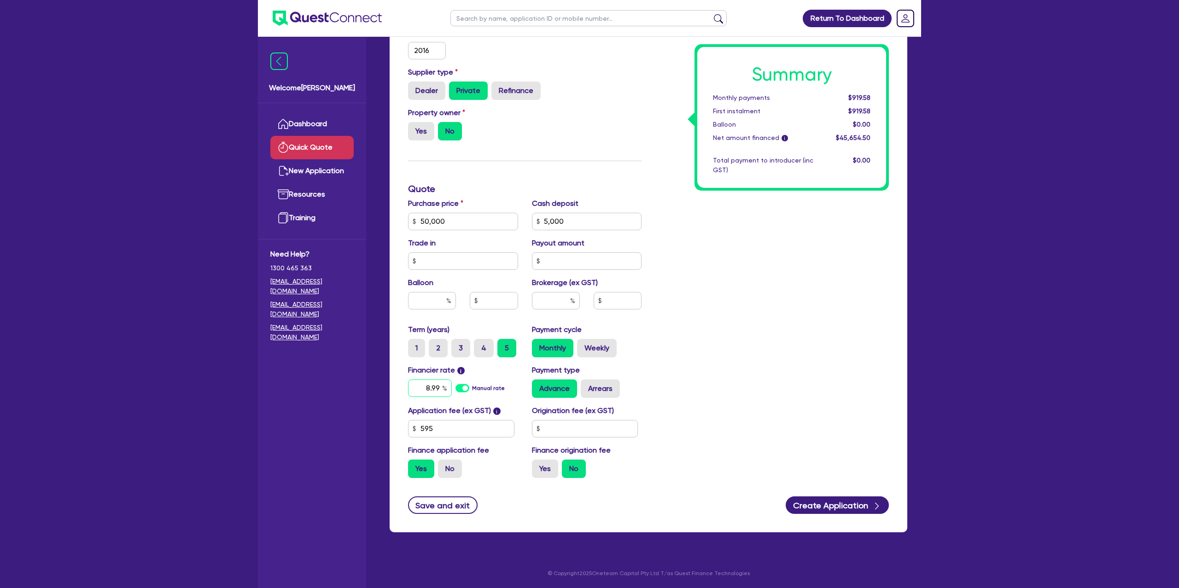
type input "8.99"
click at [1061, 252] on div "Return To Dashboard Edit Profile Logout Welcome Gabriel Dashboard Quick Quote N…" at bounding box center [589, 190] width 1179 height 798
click at [589, 432] on input "text" at bounding box center [585, 429] width 106 height 18
type input "1,400"
click at [804, 250] on div "Summary Monthly payments $940.45 First instalment $940.45 Balloon $0.00 Net amo…" at bounding box center [772, 189] width 247 height 593
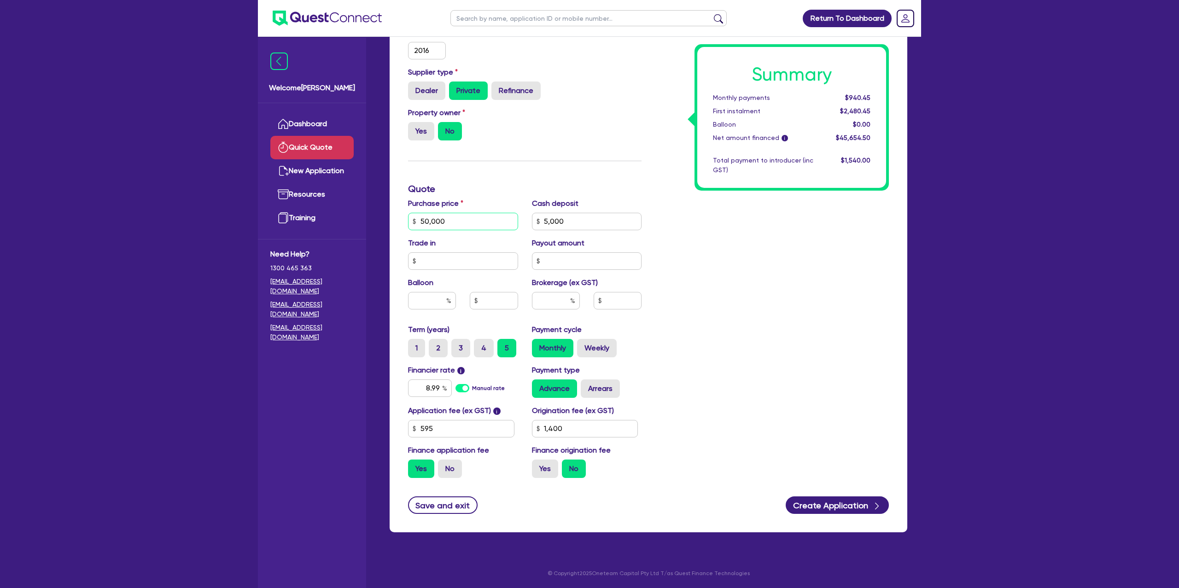
drag, startPoint x: 461, startPoint y: 226, endPoint x: 358, endPoint y: 229, distance: 102.8
click at [358, 229] on div "Welcome Gabriel Dashboard Quick Quote New Application Ref Company Ref Salespers…" at bounding box center [589, 190] width 663 height 798
click at [663, 223] on div "Summary Monthly payments $940.45 First instalment $2,480.45 Balloon $0.00 Net a…" at bounding box center [772, 189] width 247 height 593
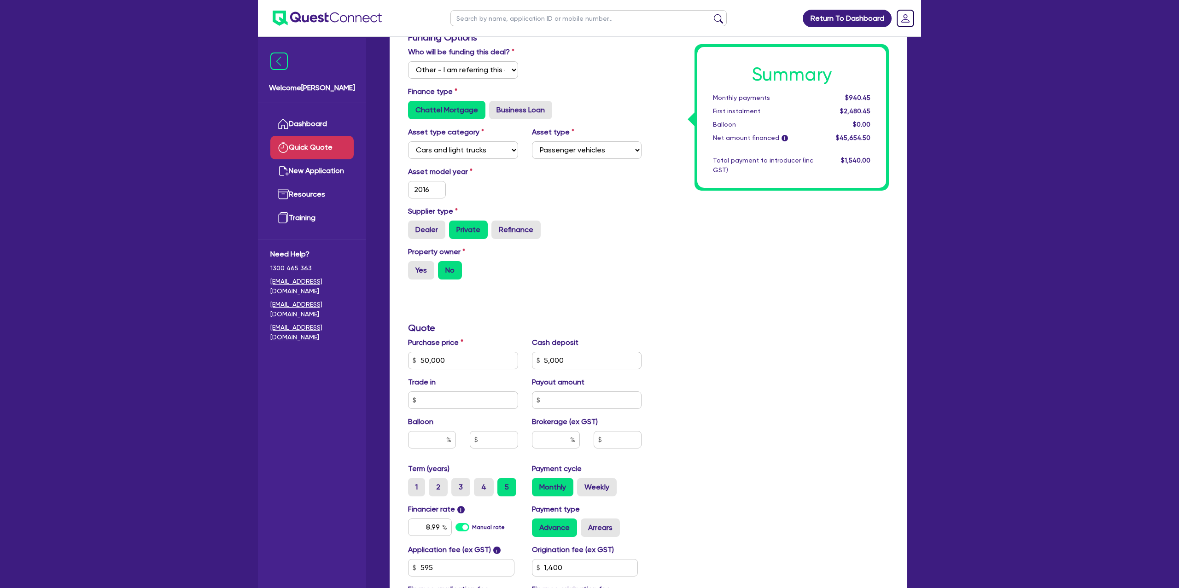
scroll to position [0, 0]
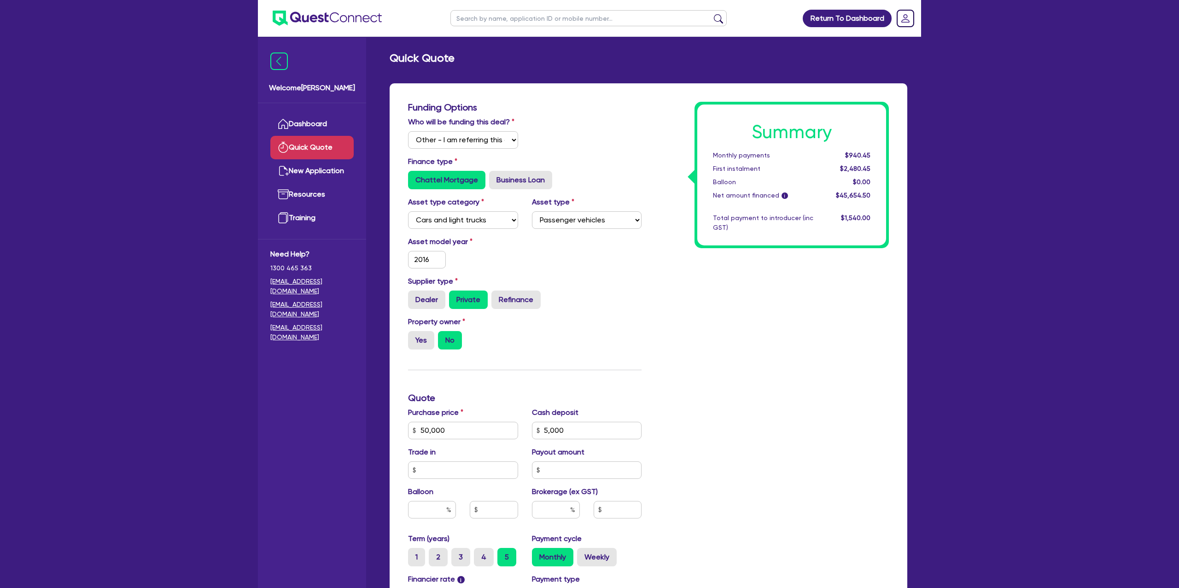
click at [598, 283] on div "Supplier type Dealer Private Refinance" at bounding box center [524, 292] width 247 height 33
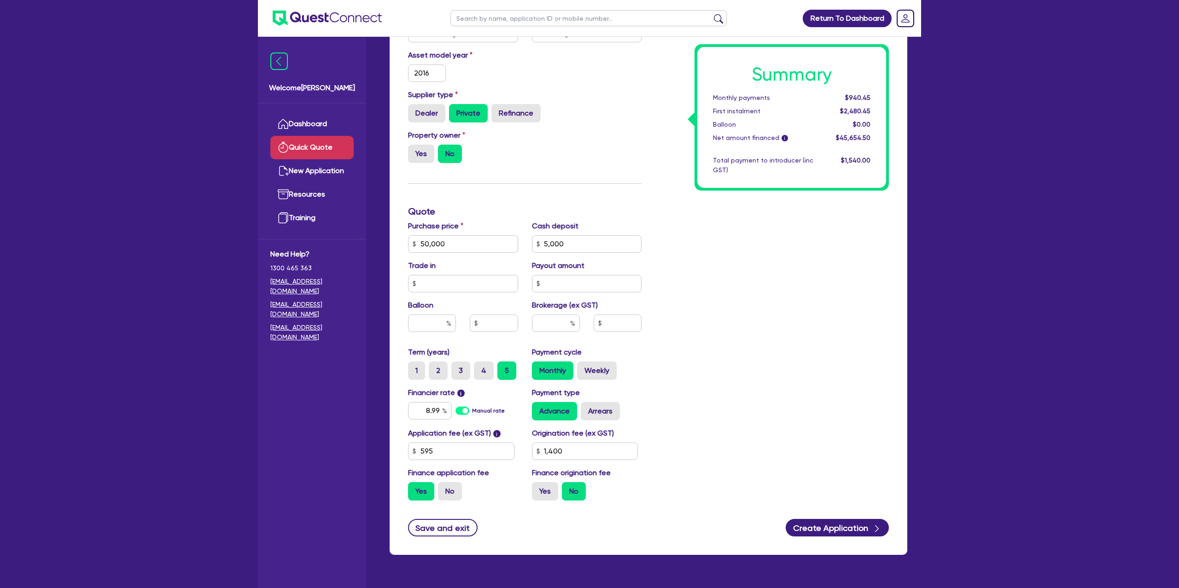
scroll to position [209, 0]
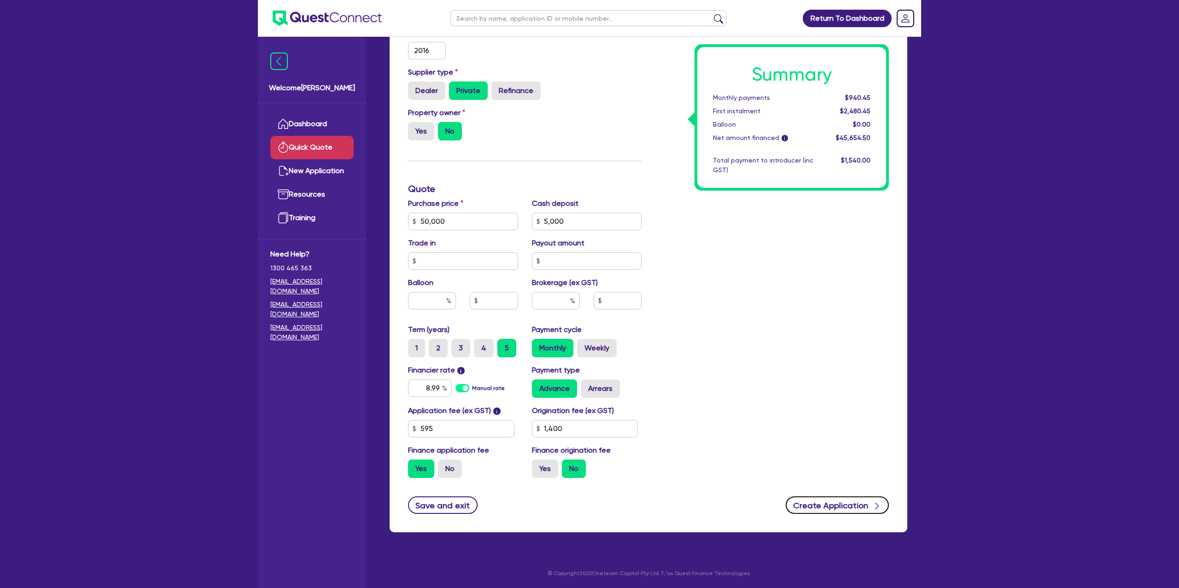
click at [830, 504] on button "Create Application" at bounding box center [837, 506] width 103 height 18
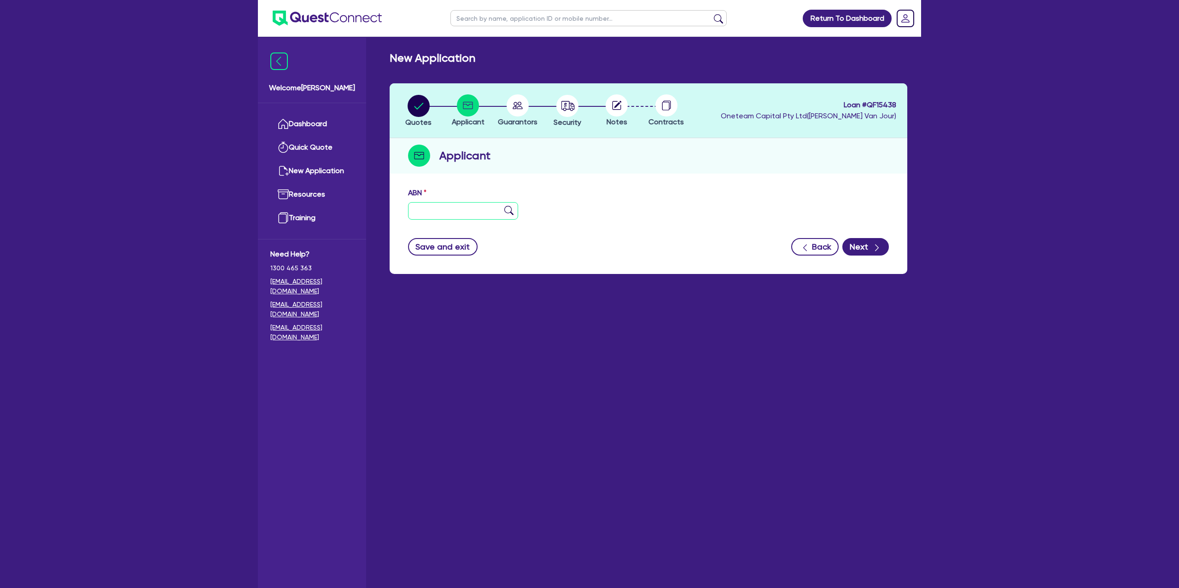
click at [436, 210] on input "text" at bounding box center [463, 211] width 110 height 18
click at [457, 202] on input "text" at bounding box center [463, 211] width 110 height 18
type input "41 297 654 414"
click at [621, 222] on div "ABN 41 297 654 414" at bounding box center [648, 207] width 495 height 40
type input "The Trustee for V & L FAMILY TRUST"
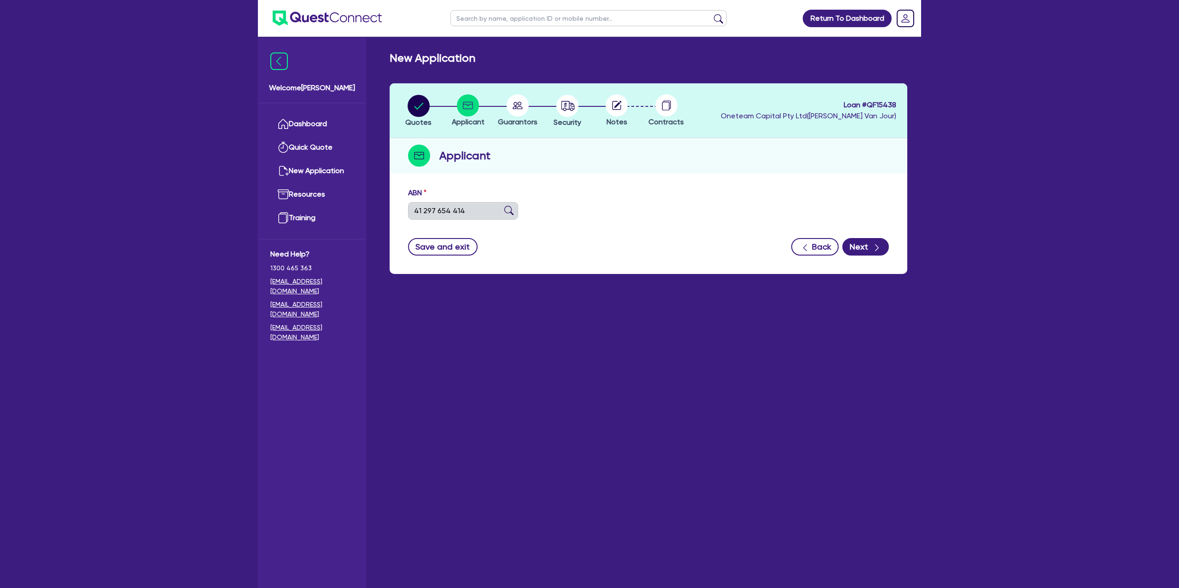
select select "TRUST"
type input "25/03/2022"
type input "01/04/2022"
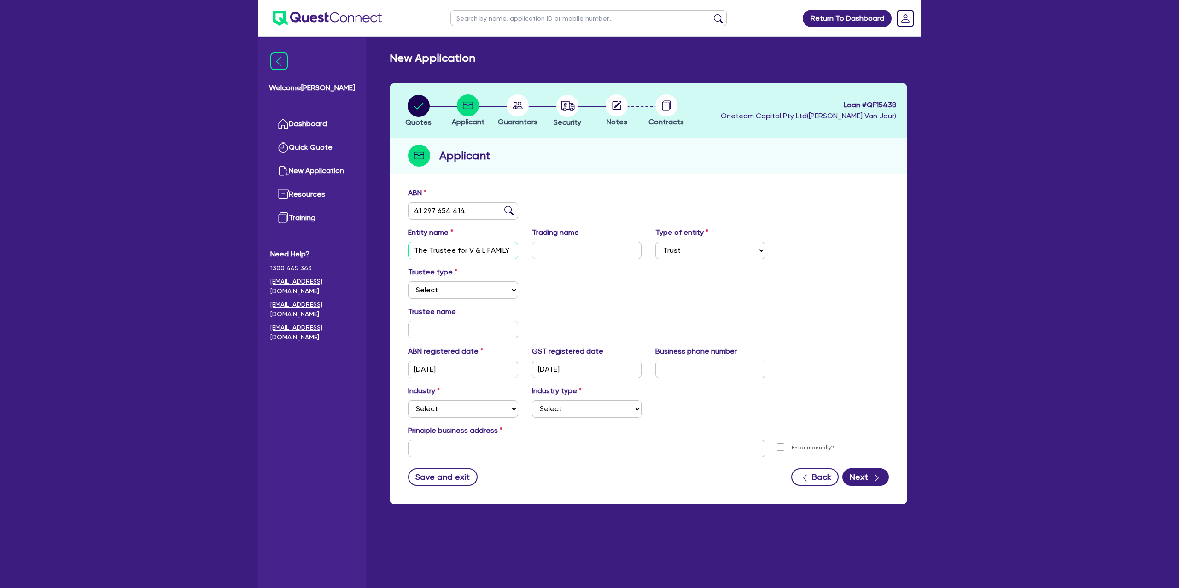
click at [469, 252] on input "The Trustee for V & L FAMILY TRUST" at bounding box center [463, 251] width 110 height 18
click at [455, 295] on select "Select Individual Company" at bounding box center [463, 290] width 110 height 18
click at [408, 281] on select "Select Individual Company" at bounding box center [463, 290] width 110 height 18
click at [429, 334] on input "text" at bounding box center [463, 330] width 110 height 18
click at [477, 294] on select "Select Individual Company" at bounding box center [463, 290] width 110 height 18
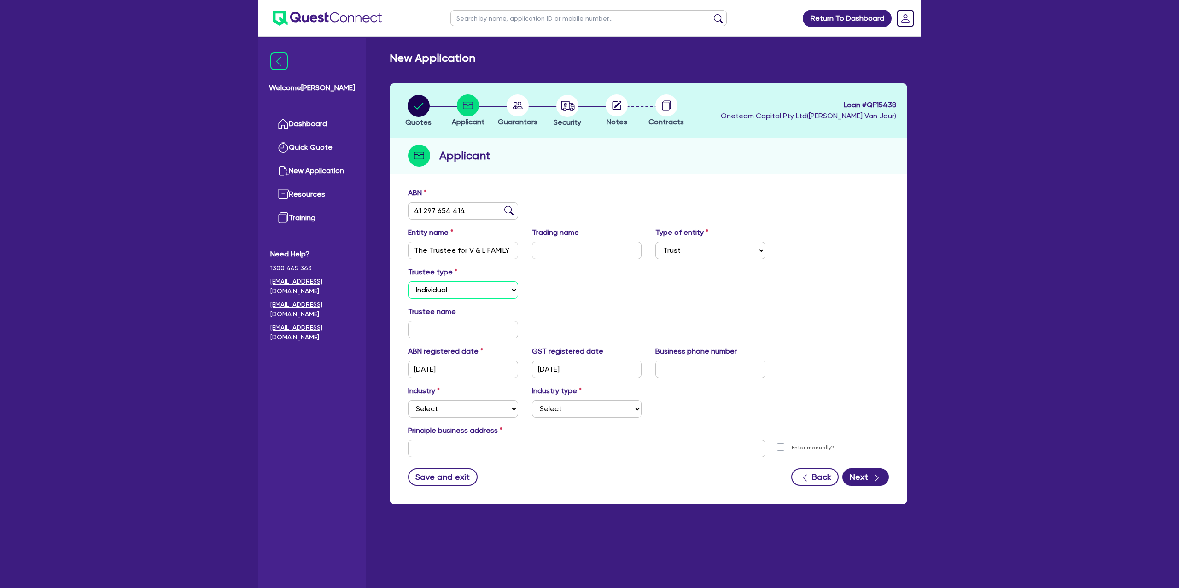
select select "COMPANY"
click at [408, 281] on select "Select Individual Company" at bounding box center [463, 290] width 110 height 18
click at [462, 330] on input "text" at bounding box center [463, 330] width 110 height 18
click at [580, 330] on input "text" at bounding box center [587, 330] width 110 height 18
click at [549, 329] on input "Airport west Auto Body" at bounding box center [587, 330] width 110 height 18
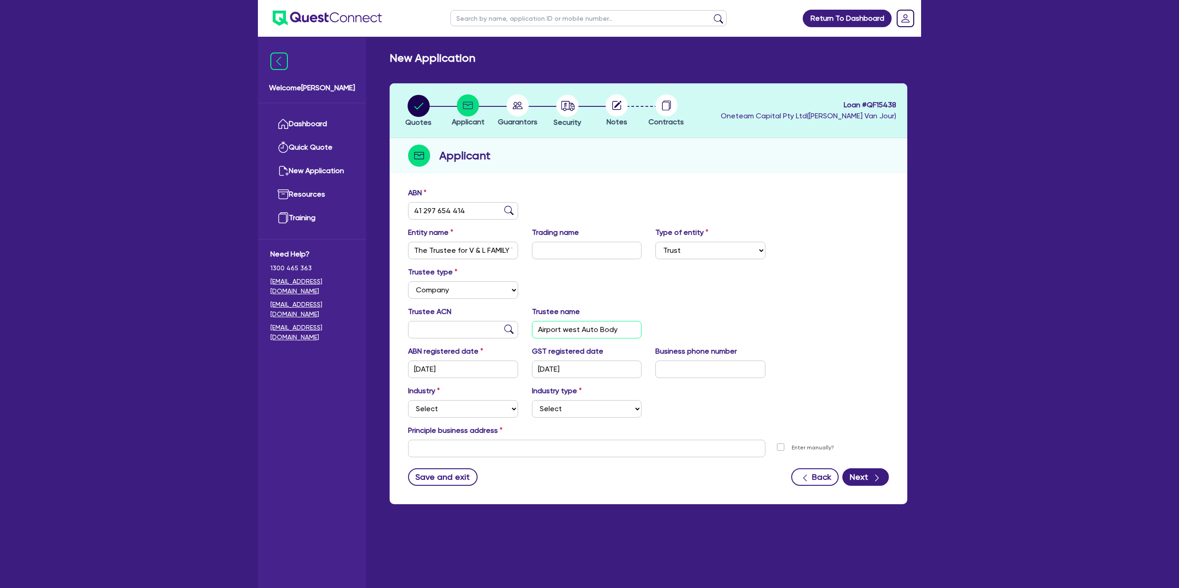
click at [549, 329] on input "Airport west Auto Body" at bounding box center [587, 330] width 110 height 18
type input "Airport west Auto Body"
click at [756, 318] on div "Trustee ACN Trustee name Airport west Auto Body" at bounding box center [648, 326] width 495 height 40
click at [661, 252] on select "Select Sole Trader Company Partnership Trust" at bounding box center [711, 251] width 110 height 18
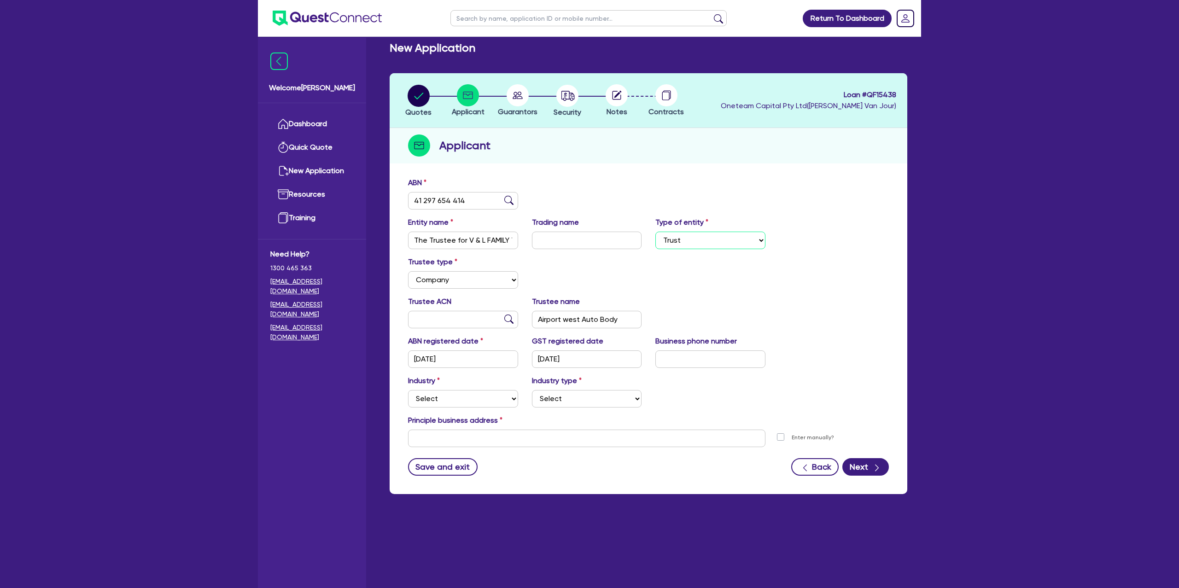
scroll to position [37, 0]
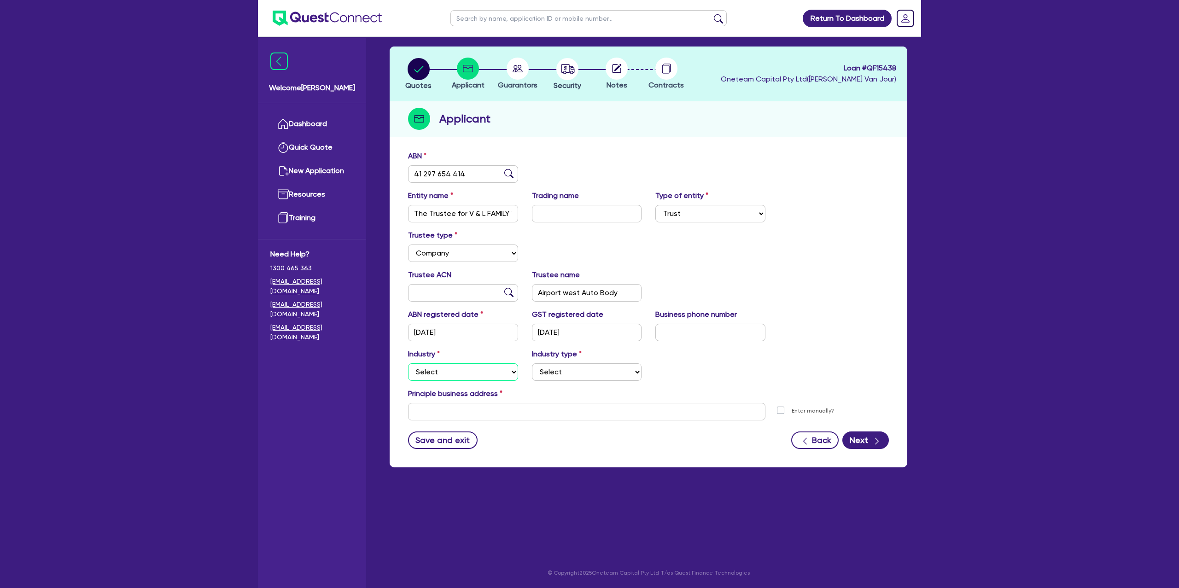
click at [436, 378] on select "Select Accomodation & Food Services Administrative & Support Services Agricultu…" at bounding box center [463, 372] width 110 height 18
select select "TRANSPORT_WAREHOUSING"
click at [408, 363] on select "Select Accomodation & Food Services Administrative & Support Services Agricultu…" at bounding box center [463, 372] width 110 height 18
click at [546, 374] on select "Select Taxi & Luxury Car Services Passengers & Freight Transport Services Posta…" at bounding box center [587, 372] width 110 height 18
select select "PASSENGERS_FREIGHT_TRANSPORT"
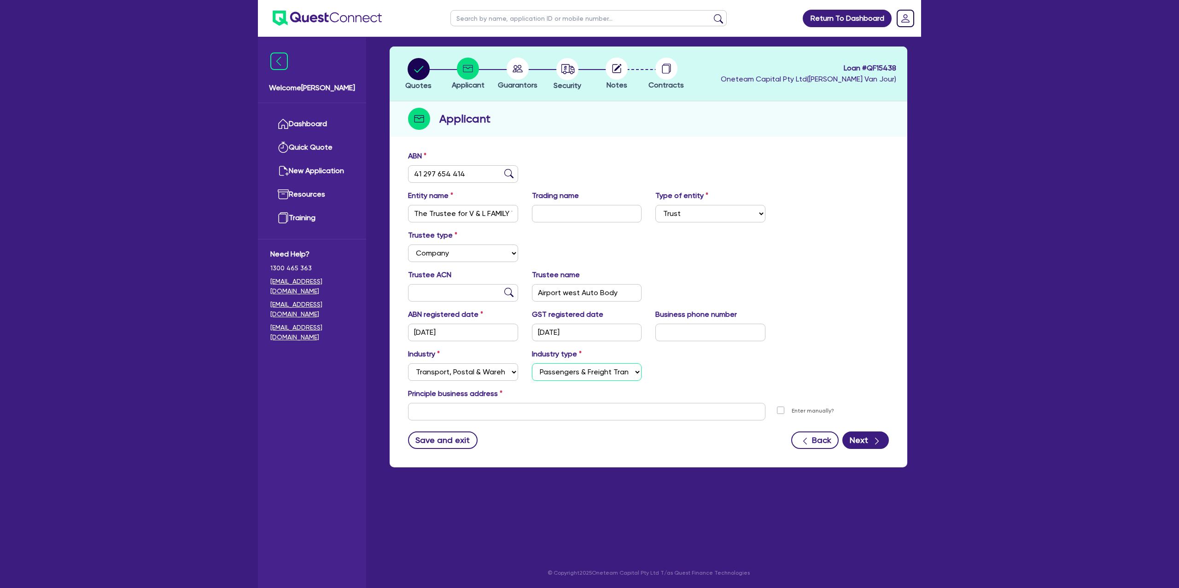
click at [532, 363] on select "Select Taxi & Luxury Car Services Passengers & Freight Transport Services Posta…" at bounding box center [587, 372] width 110 height 18
click at [458, 417] on input "text" at bounding box center [586, 412] width 357 height 18
paste input "19B Wentworth Drive"
click at [566, 454] on div "ABN 41 297 654 414 Entity name The Trustee for V & L FAMILY TRUST Trading name …" at bounding box center [649, 307] width 518 height 322
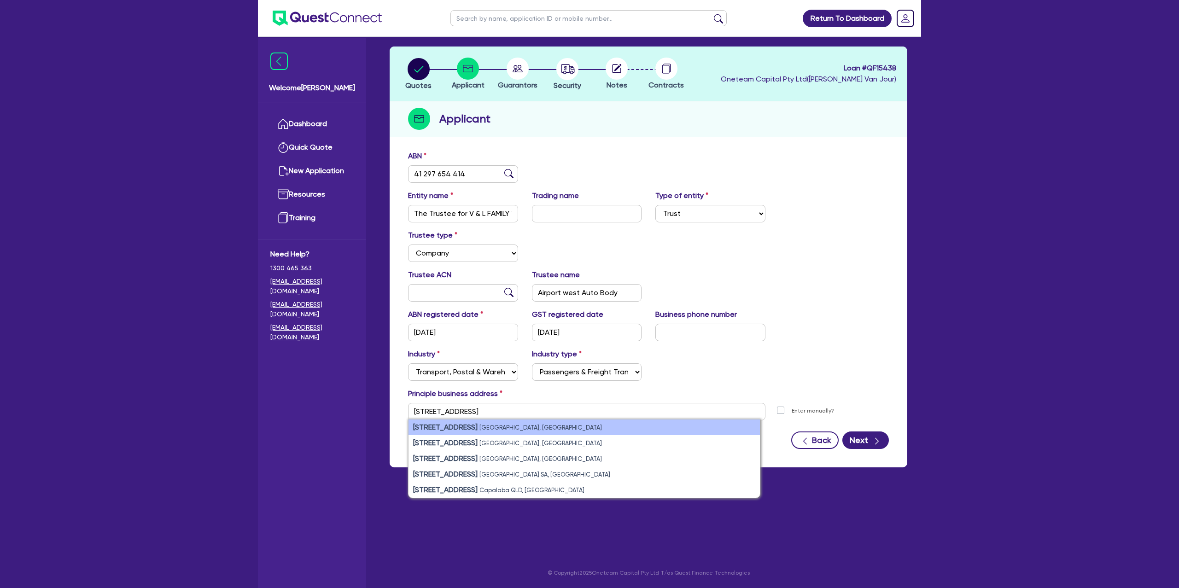
click at [534, 429] on small "Taylors Lakes VIC, Australia" at bounding box center [541, 427] width 123 height 7
type input "19B Wentworth Dr Taylors Lakes VIC 3038"
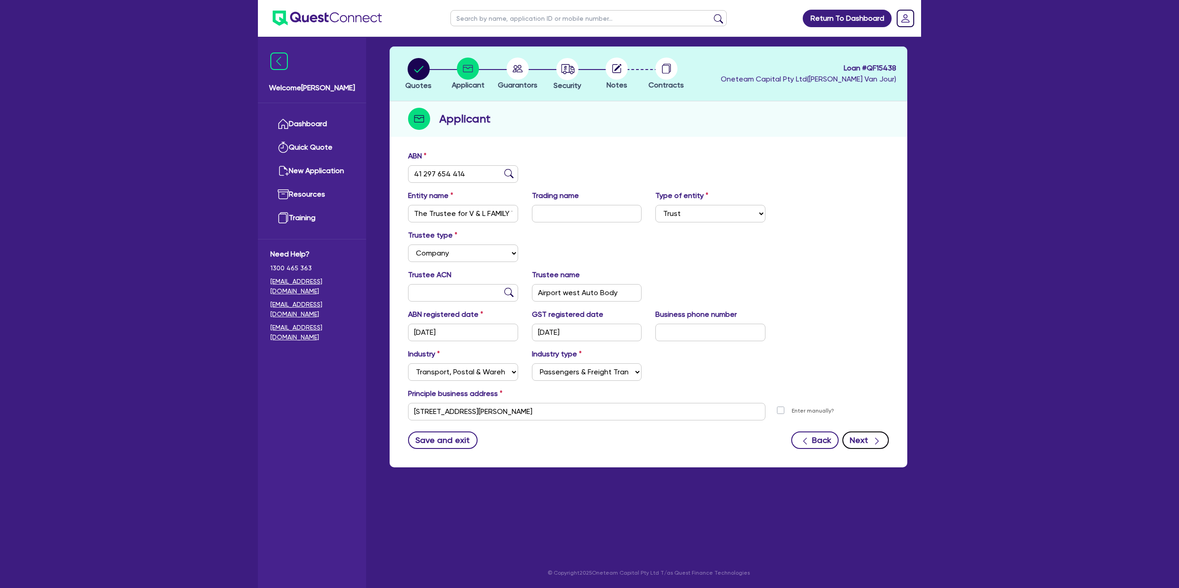
click at [873, 443] on icon "button" at bounding box center [877, 441] width 9 height 9
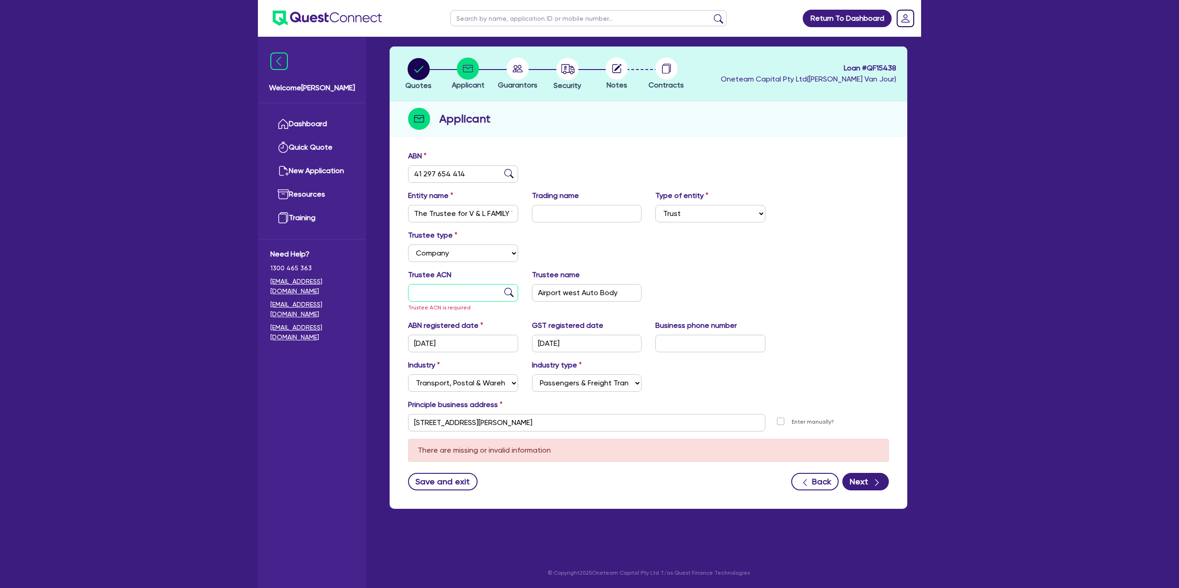
click at [459, 290] on input "text" at bounding box center [463, 293] width 110 height 18
drag, startPoint x: 424, startPoint y: 174, endPoint x: 474, endPoint y: 173, distance: 50.2
click at [474, 173] on input "41 297 654 414" at bounding box center [463, 174] width 110 height 18
click at [419, 292] on input "text" at bounding box center [463, 293] width 110 height 18
paste input "297 654 414"
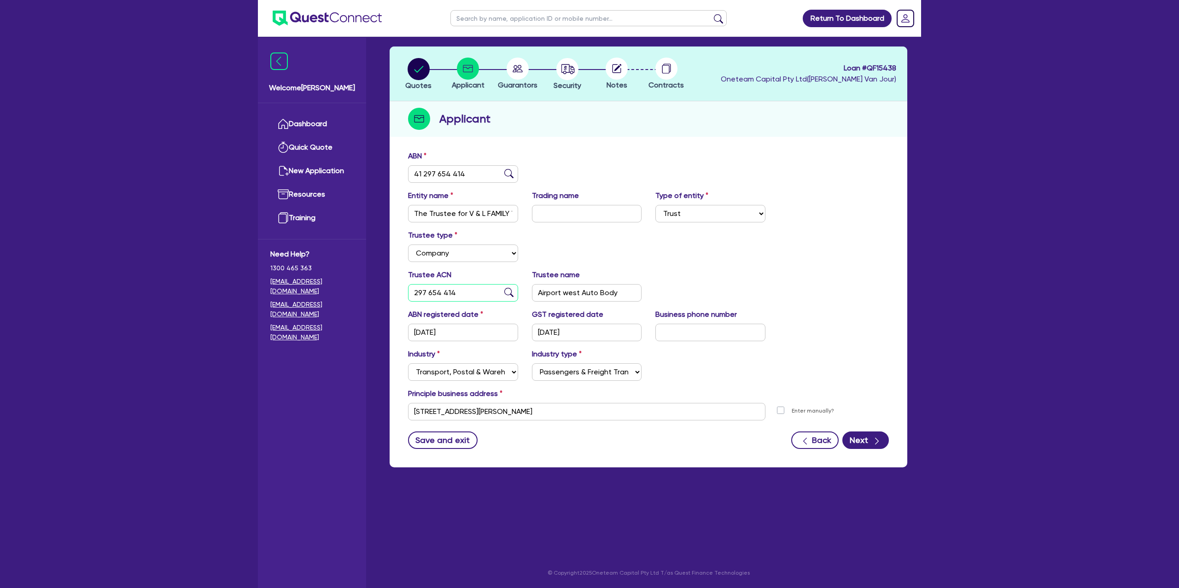
type input "297 654 414"
click at [674, 263] on div "Trustee type Select Individual Company" at bounding box center [648, 250] width 495 height 40
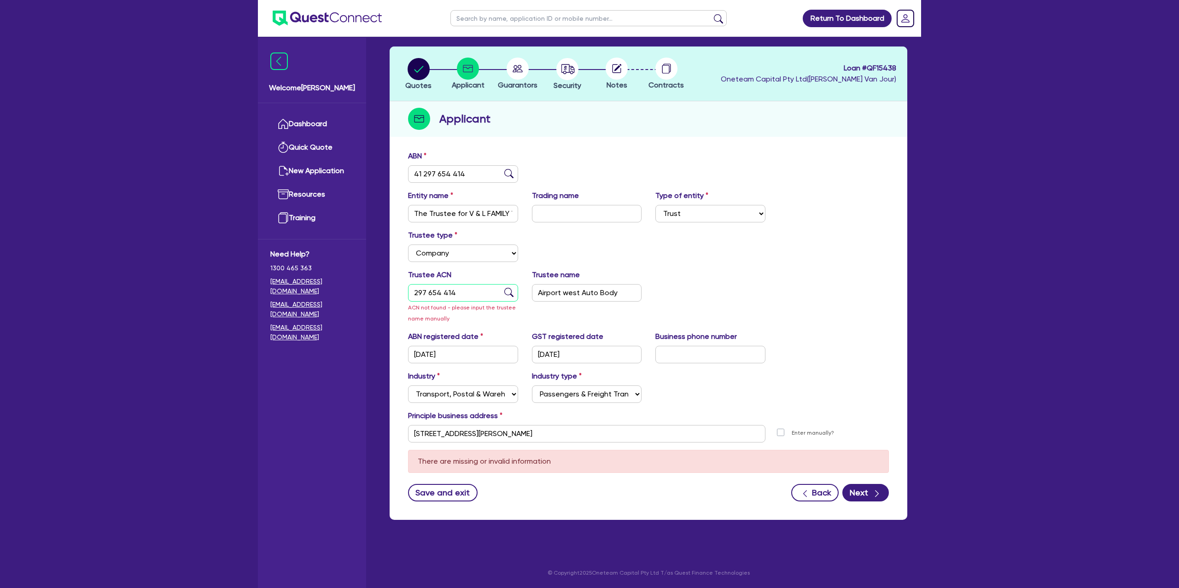
drag, startPoint x: 461, startPoint y: 290, endPoint x: 396, endPoint y: 286, distance: 65.1
click at [396, 286] on div "ABN 41 297 654 414 Entity name The Trustee for V & L FAMILY TRUST Trading name …" at bounding box center [649, 333] width 518 height 374
drag, startPoint x: 702, startPoint y: 268, endPoint x: 846, endPoint y: 410, distance: 202.0
click at [703, 269] on div "Trustee type Select Individual Company" at bounding box center [648, 250] width 495 height 40
click at [873, 491] on icon "button" at bounding box center [877, 493] width 9 height 9
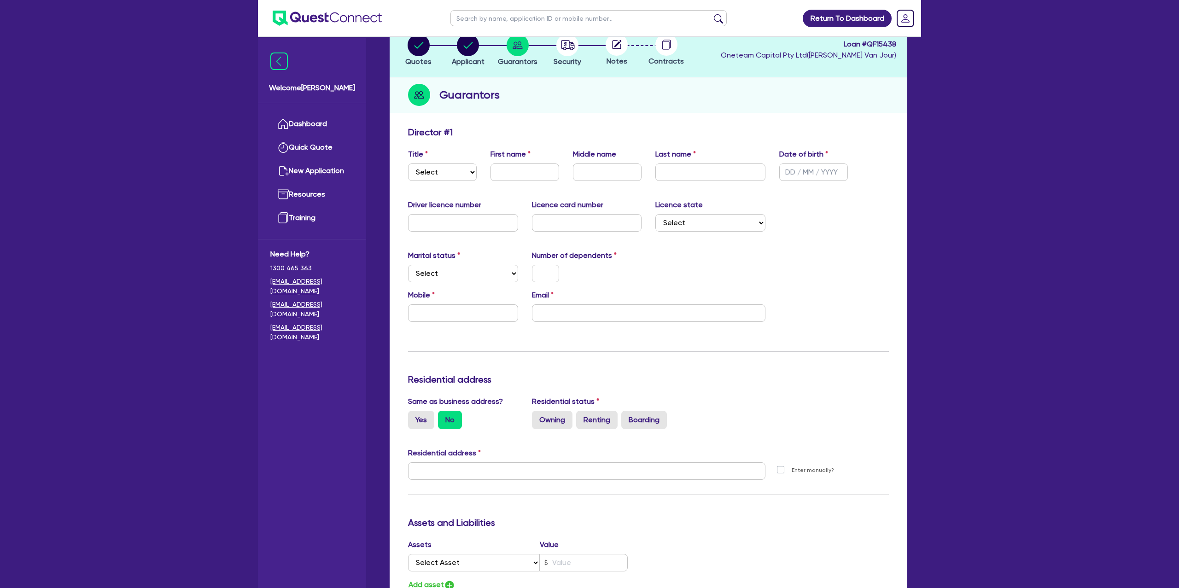
scroll to position [64, 0]
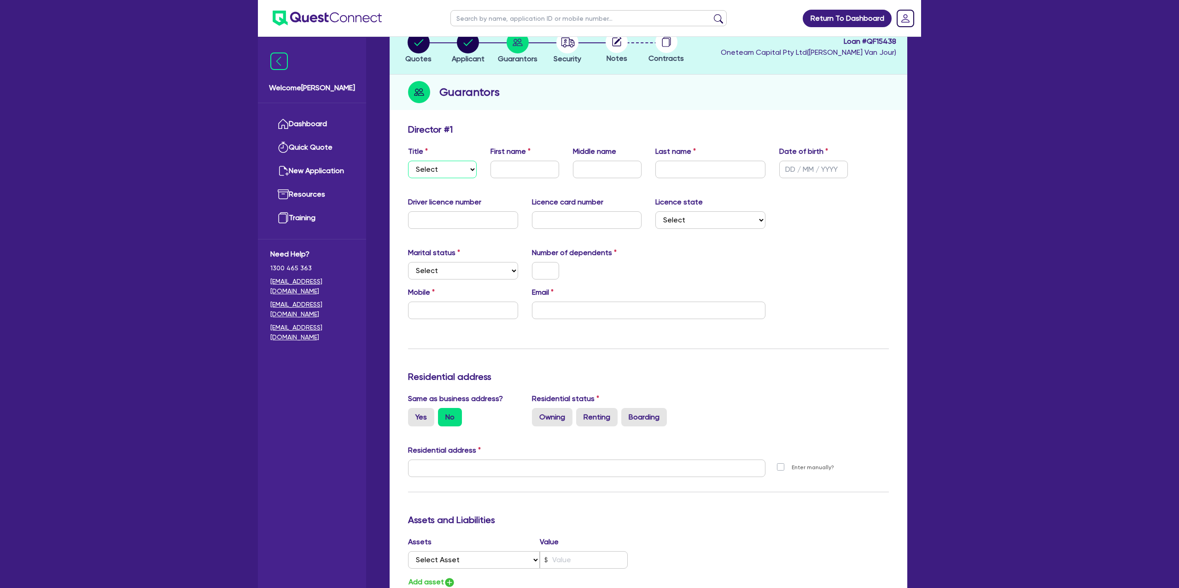
click at [443, 170] on select "Select Mr Mrs Ms Miss Dr" at bounding box center [442, 170] width 69 height 18
select select "MR"
click at [408, 161] on select "Select Mr Mrs Ms Miss Dr" at bounding box center [442, 170] width 69 height 18
click at [512, 170] on input "text" at bounding box center [525, 170] width 69 height 18
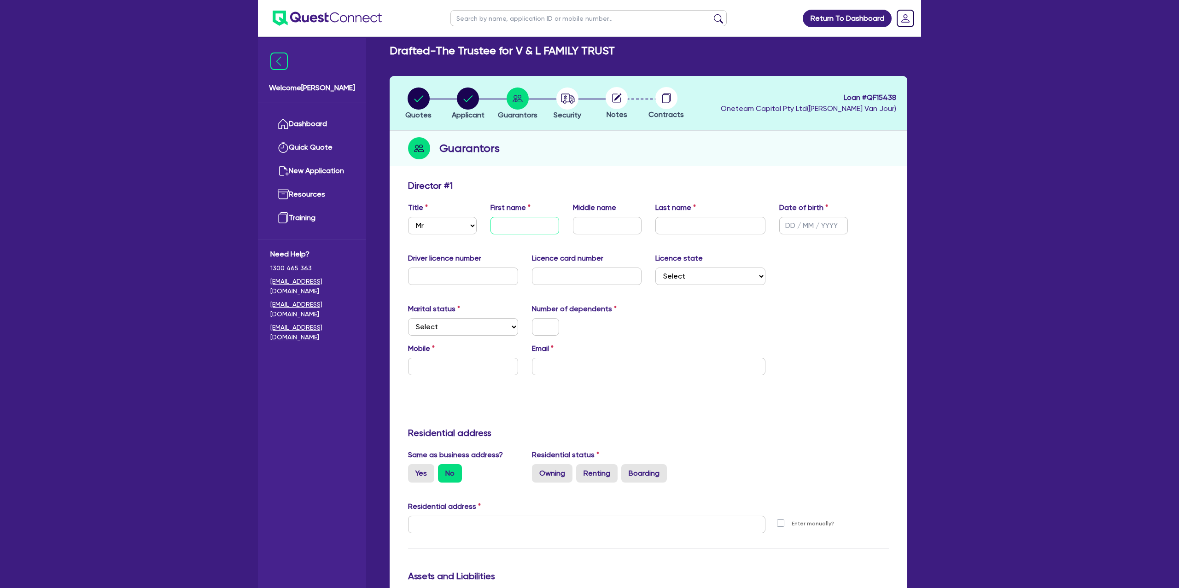
scroll to position [0, 0]
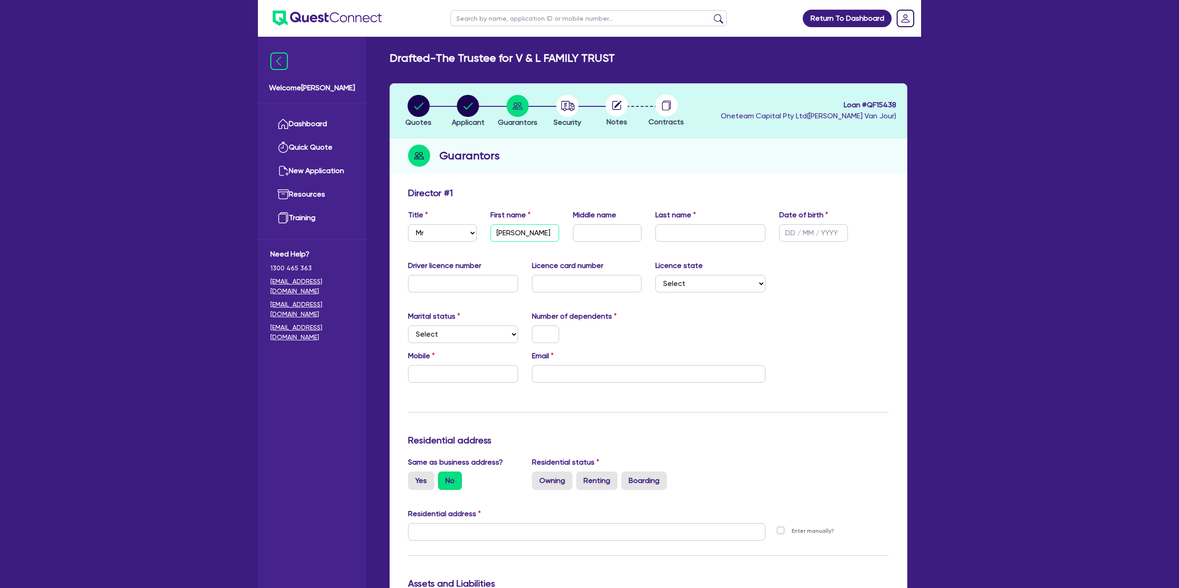
type input "Victor"
click at [615, 234] on input "text" at bounding box center [607, 233] width 69 height 18
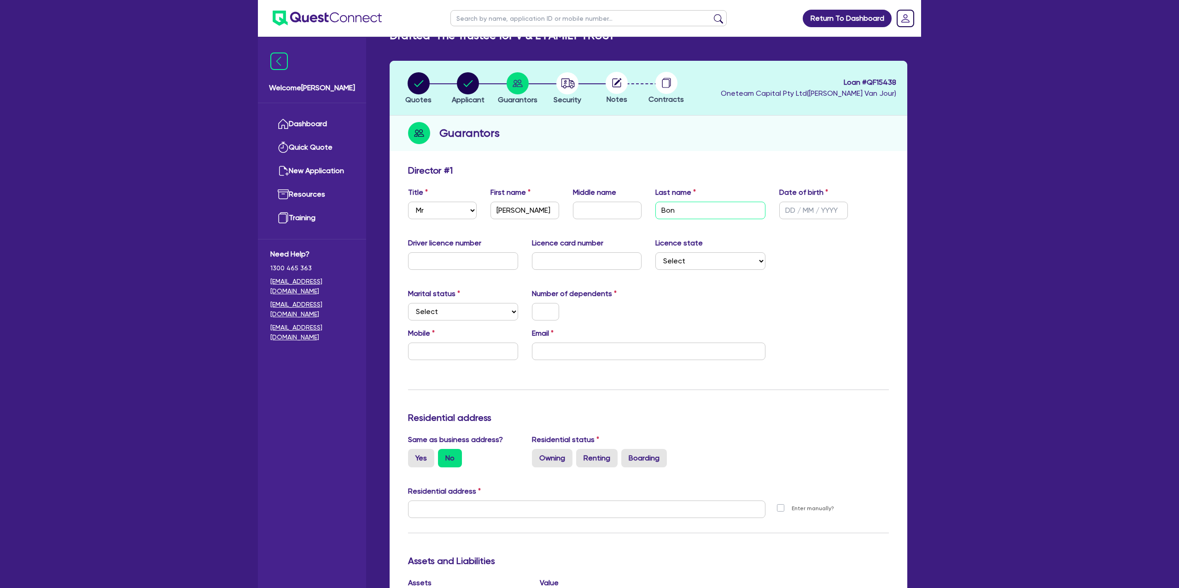
scroll to position [24, 0]
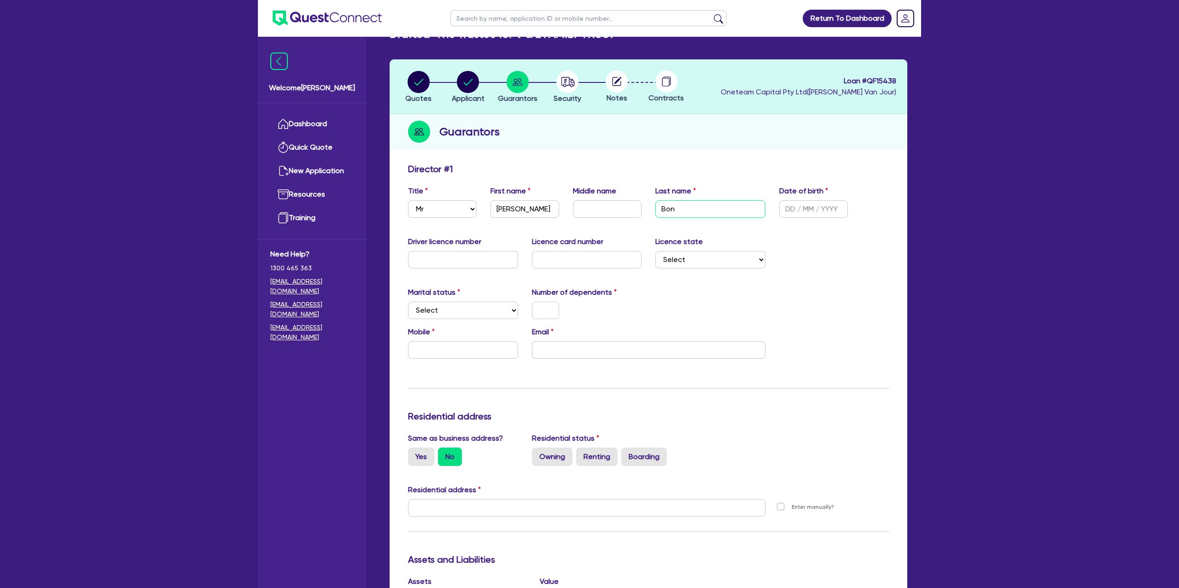
type input "Bon"
click at [625, 214] on input "text" at bounding box center [607, 209] width 69 height 18
type input "Andrew"
click at [792, 208] on input "text" at bounding box center [813, 209] width 69 height 18
type input "11/12/1987"
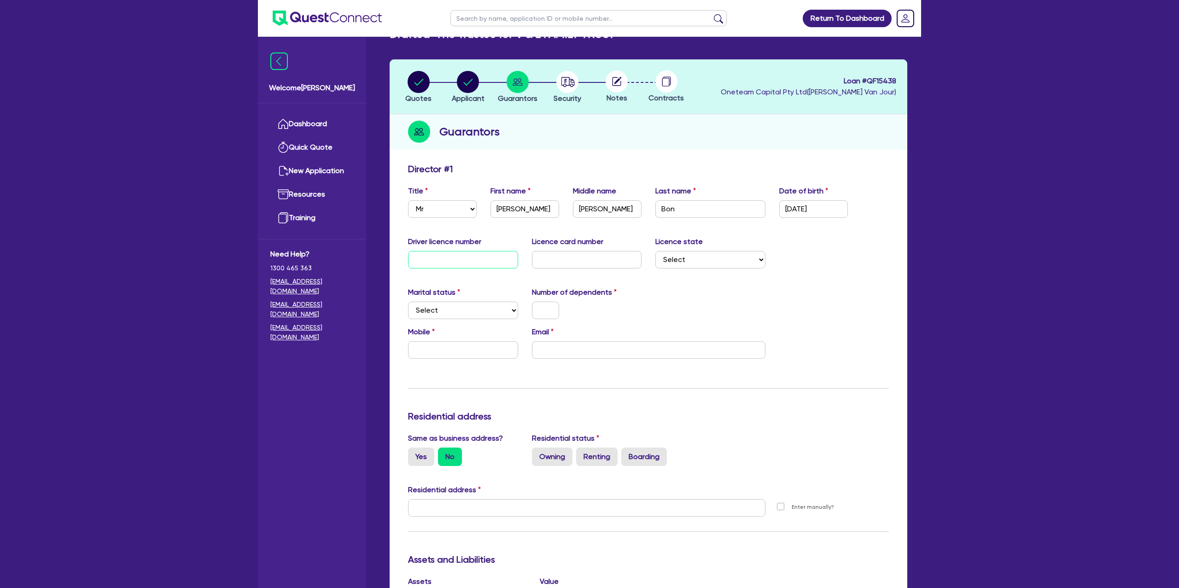
click at [465, 263] on input "text" at bounding box center [463, 260] width 110 height 18
type input "087004010"
click at [586, 262] on input "text" at bounding box center [587, 260] width 110 height 18
click at [675, 261] on select "Select NSW VIC QLD TAS ACT SA NT WA" at bounding box center [711, 260] width 110 height 18
select select "VIC"
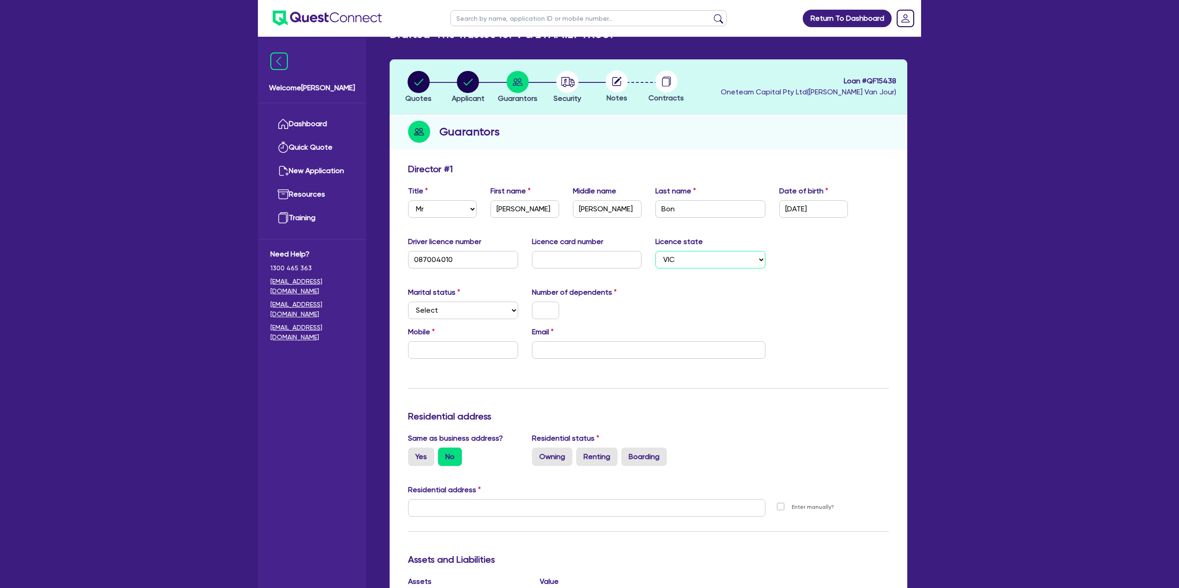
click at [656, 251] on select "Select NSW VIC QLD TAS ACT SA NT WA" at bounding box center [711, 260] width 110 height 18
click at [607, 265] on input "text" at bounding box center [587, 260] width 110 height 18
type input "P2646009"
click at [686, 290] on div "Marital status Select Single Married De Facto / Partner Number of dependents" at bounding box center [648, 307] width 495 height 40
click at [466, 313] on select "Select Single Married De Facto / Partner" at bounding box center [463, 311] width 110 height 18
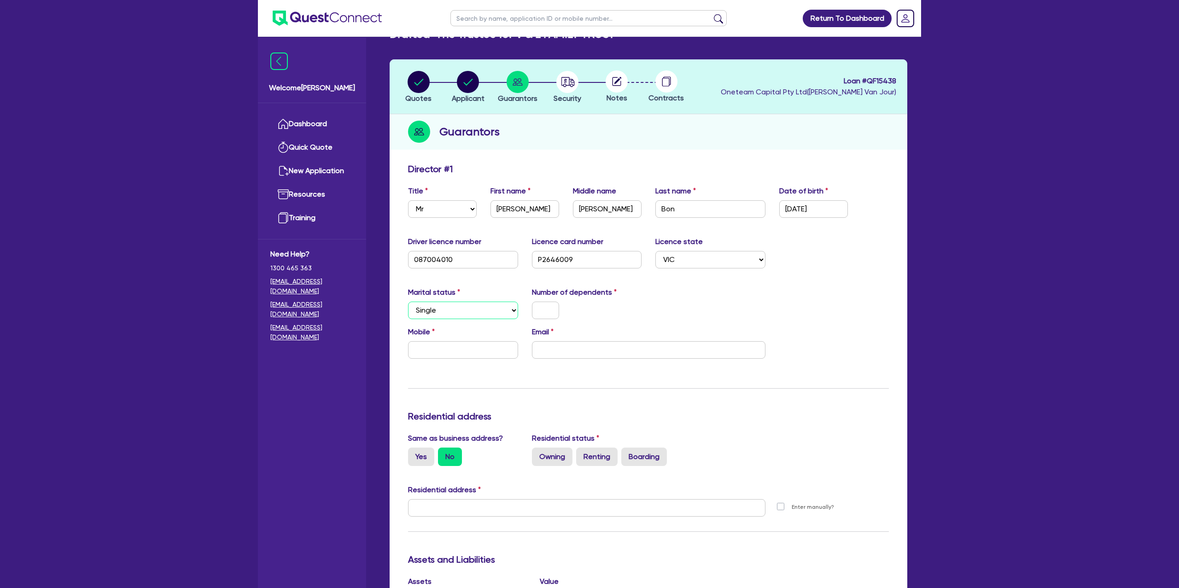
click at [408, 302] on select "Select Single Married De Facto / Partner" at bounding box center [463, 311] width 110 height 18
click at [495, 306] on select "Select Single Married De Facto / Partner" at bounding box center [463, 311] width 110 height 18
select select "MARRIED"
click at [408, 302] on select "Select Single Married De Facto / Partner" at bounding box center [463, 311] width 110 height 18
click at [550, 309] on input "text" at bounding box center [545, 311] width 27 height 18
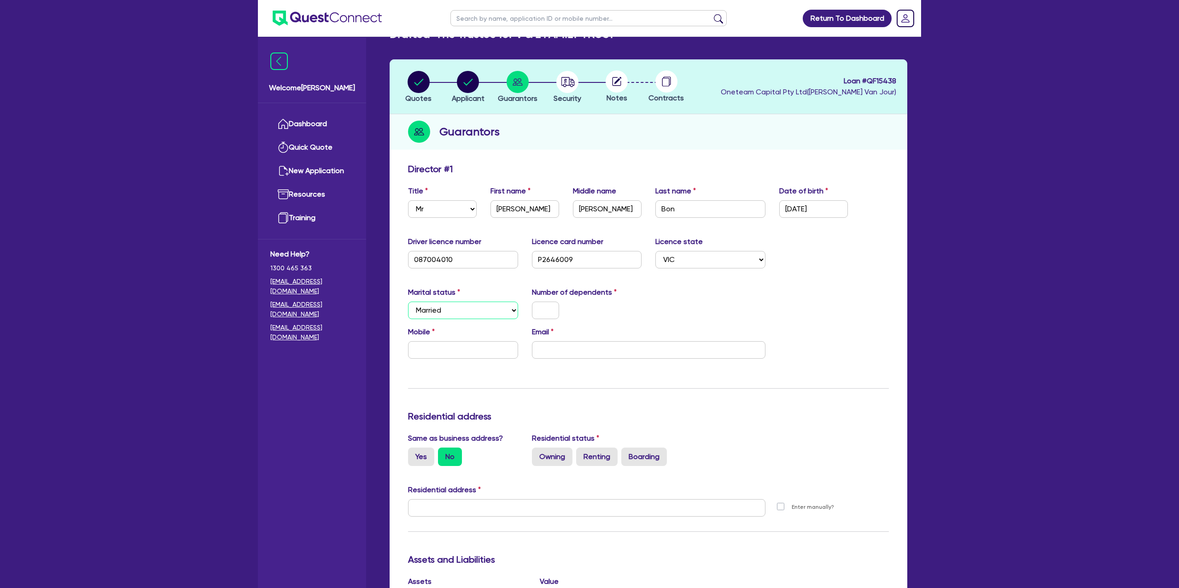
click at [461, 317] on select "Select Single Married De Facto / Partner" at bounding box center [463, 311] width 110 height 18
click at [541, 310] on input "text" at bounding box center [545, 311] width 27 height 18
click at [460, 351] on input "text" at bounding box center [463, 350] width 110 height 18
type input "0"
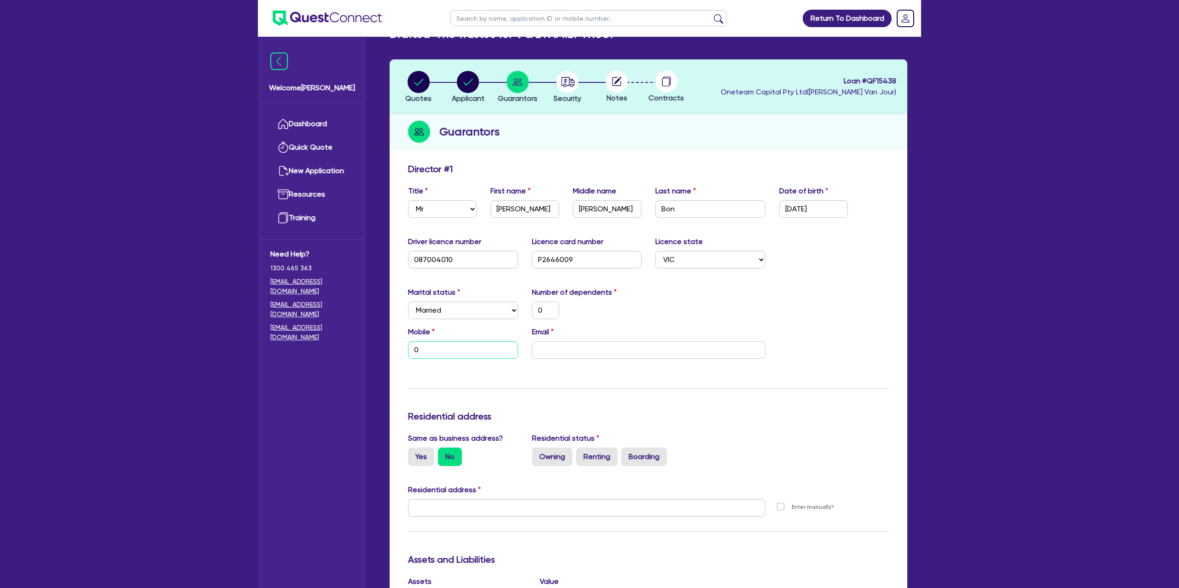
type input "0"
type input "04"
type input "0"
type input "048"
type input "0"
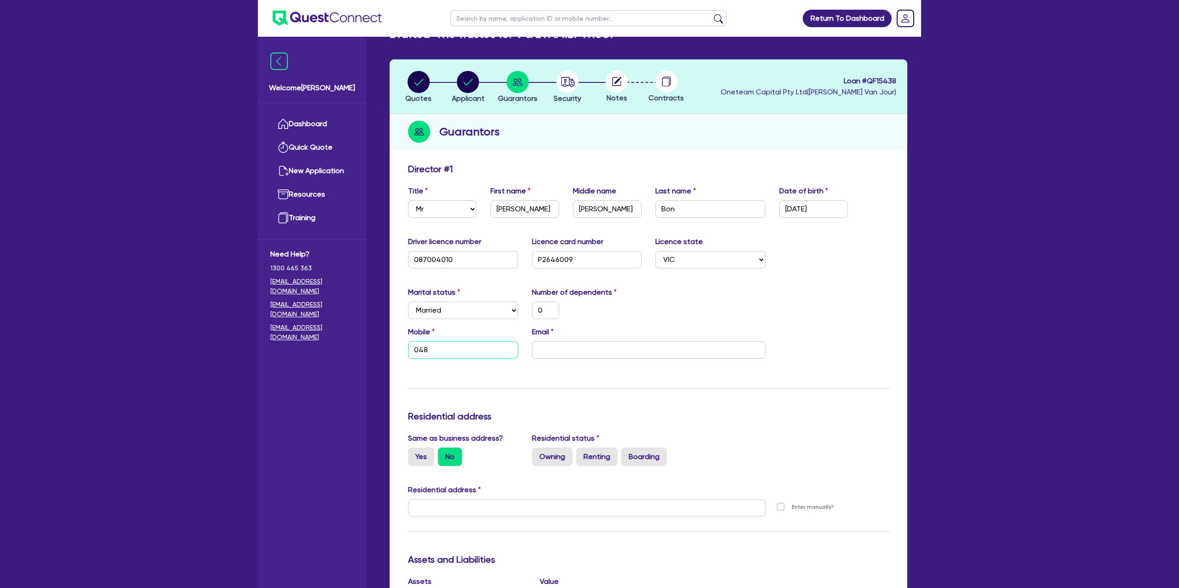
type input "0488"
type input "0"
type input "0488 7"
type input "0"
type input "0488 72"
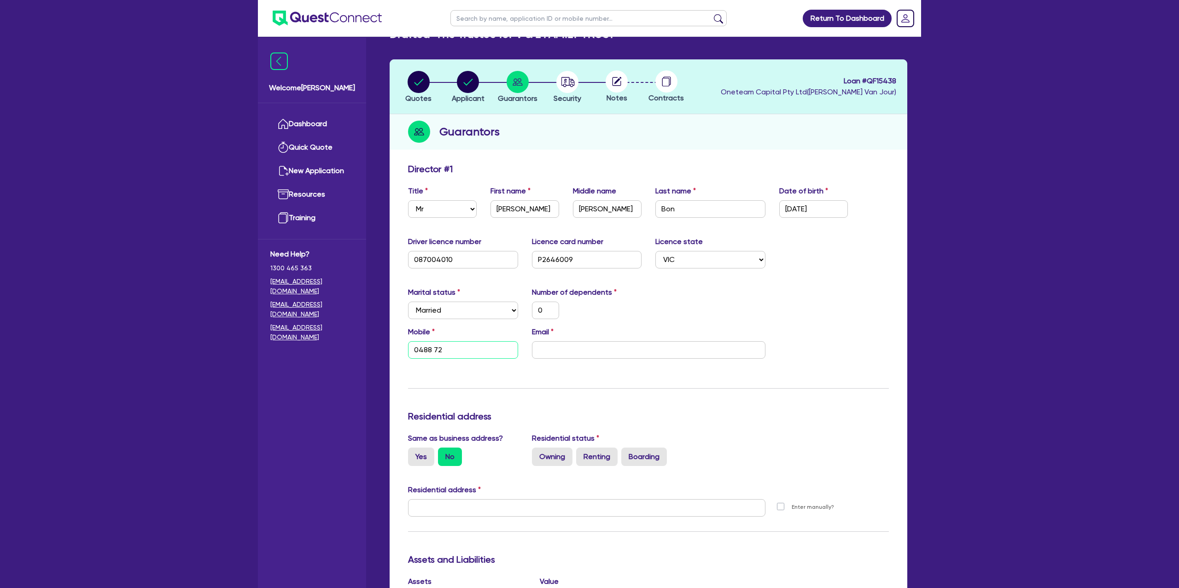
type input "0"
type input "0488 726"
type input "0"
type input "0488 726 9"
type input "0"
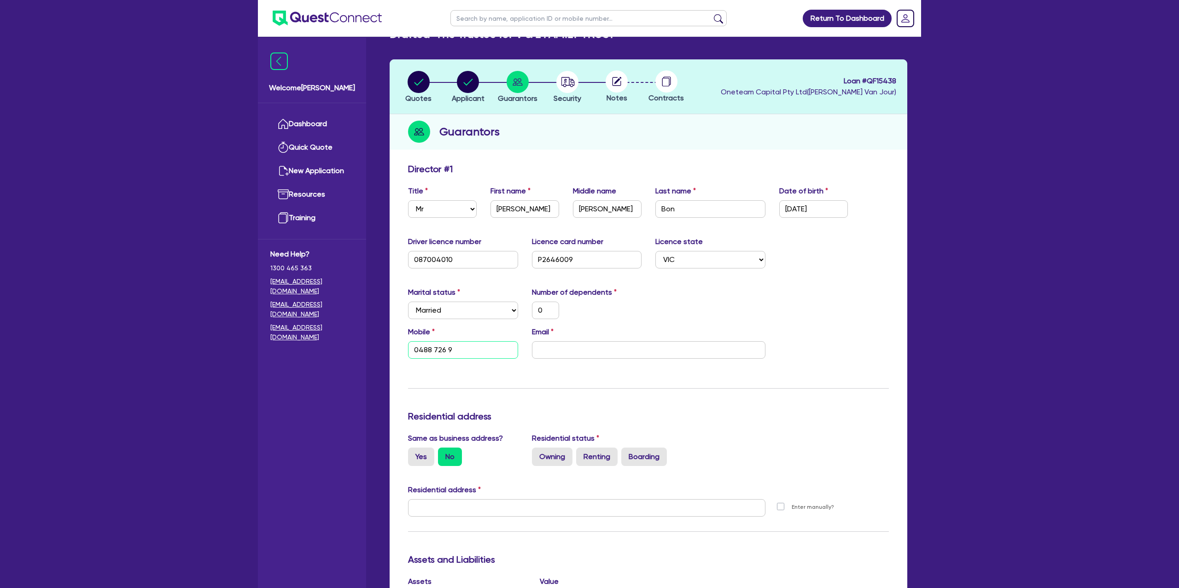
type input "0488 726 95"
type input "0"
type input "0488 726 957"
drag, startPoint x: 560, startPoint y: 348, endPoint x: 575, endPoint y: 326, distance: 26.7
click at [561, 349] on input "email" at bounding box center [649, 350] width 234 height 18
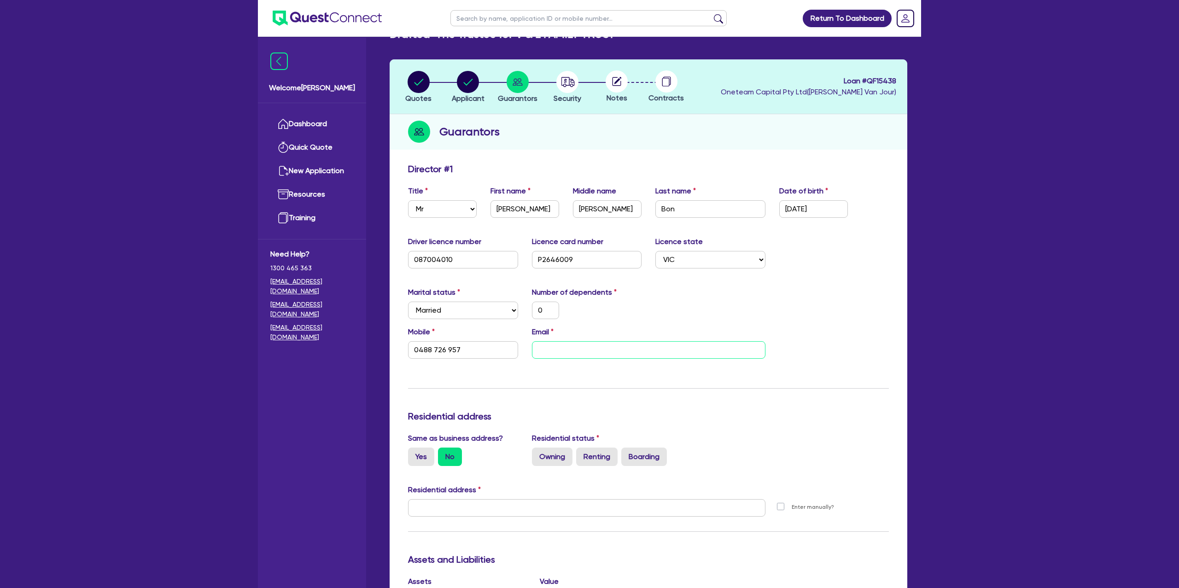
paste input "vicbon087@yahoo.com"
type input "0"
type input "0488 726 957"
type input "vicbon087@yahoo.com"
click at [659, 315] on div "Marital status Select Single Married De Facto / Partner Number of dependents 0" at bounding box center [648, 307] width 495 height 40
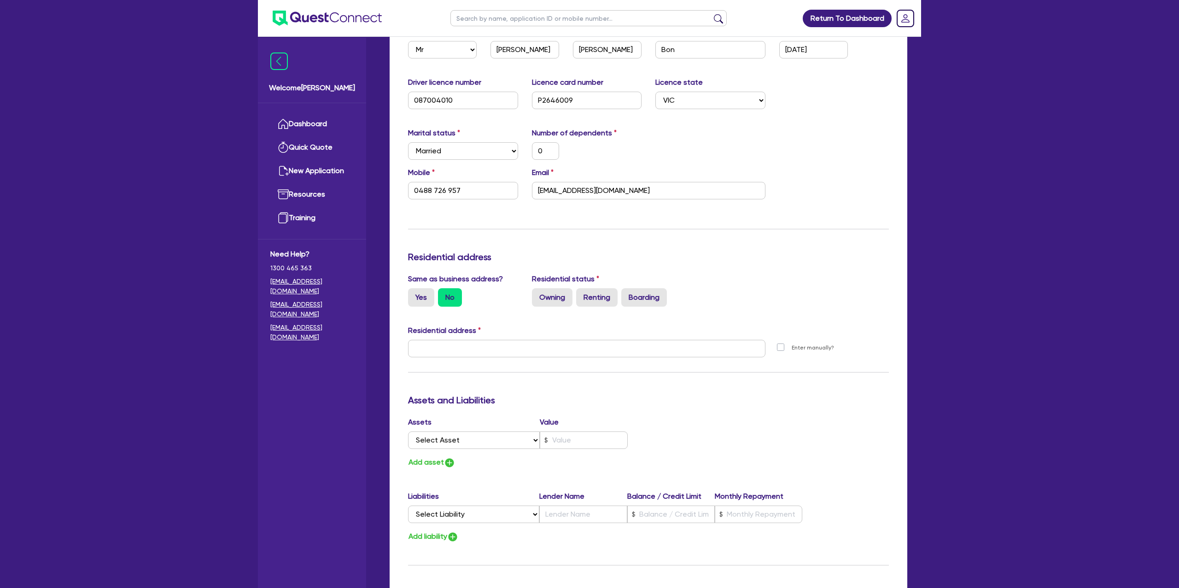
scroll to position [184, 0]
click at [411, 293] on label "Yes" at bounding box center [421, 296] width 26 height 18
click at [411, 293] on input "Yes" at bounding box center [411, 290] width 6 height 6
radio input "true"
type input "0"
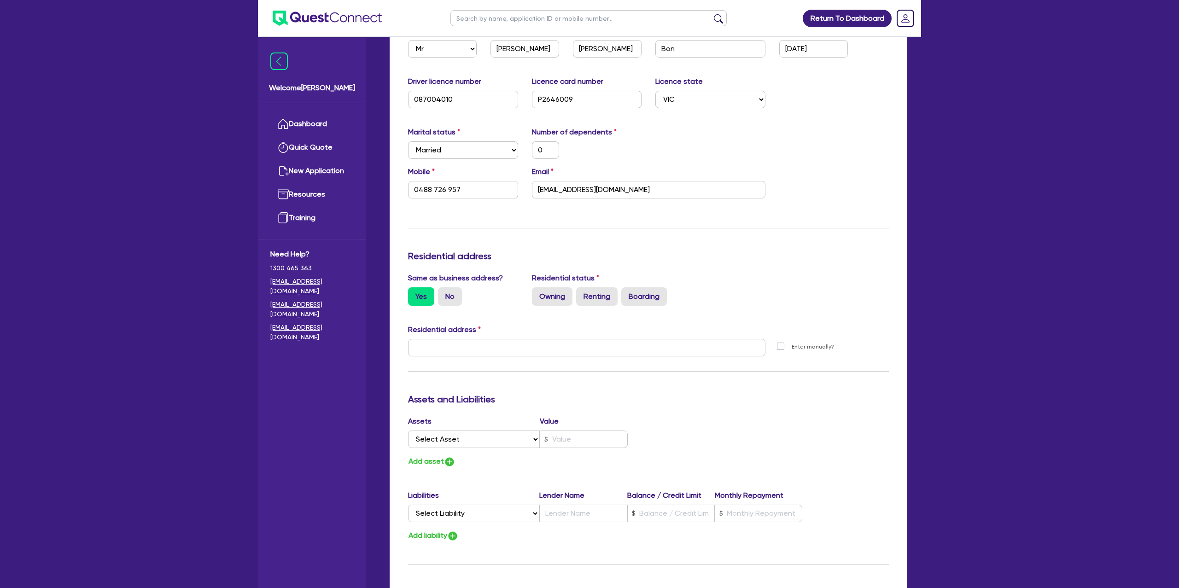
type input "0488 726 957"
type input "19B Wentworth Dr Taylors Lakes VIC 3038"
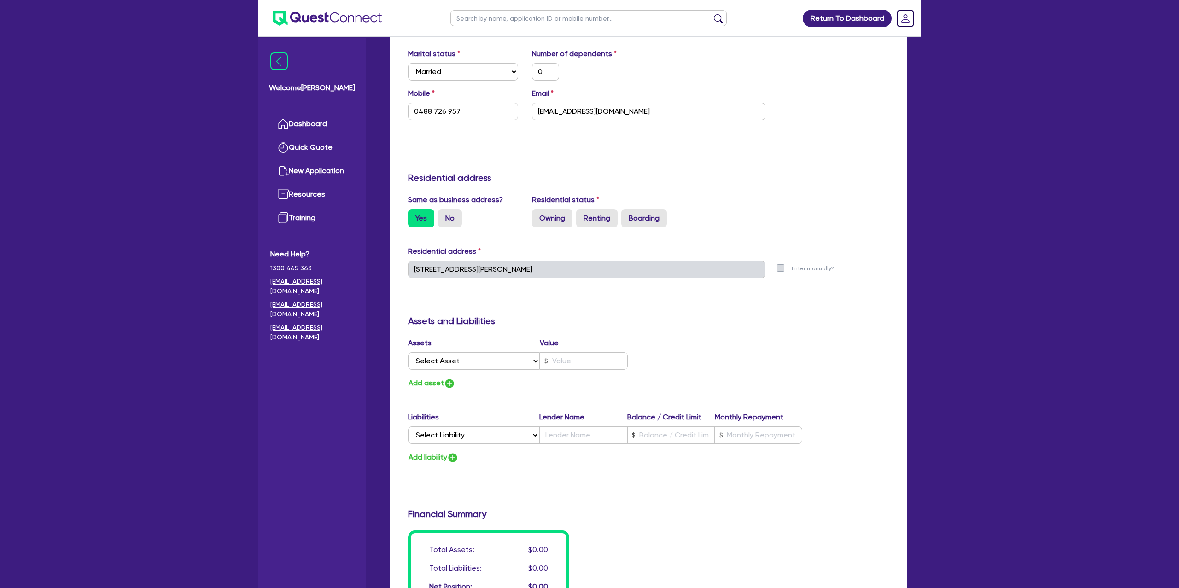
scroll to position [264, 0]
click at [612, 219] on label "Renting" at bounding box center [596, 217] width 41 height 18
click at [582, 214] on input "Renting" at bounding box center [579, 211] width 6 height 6
radio input "true"
type input "0"
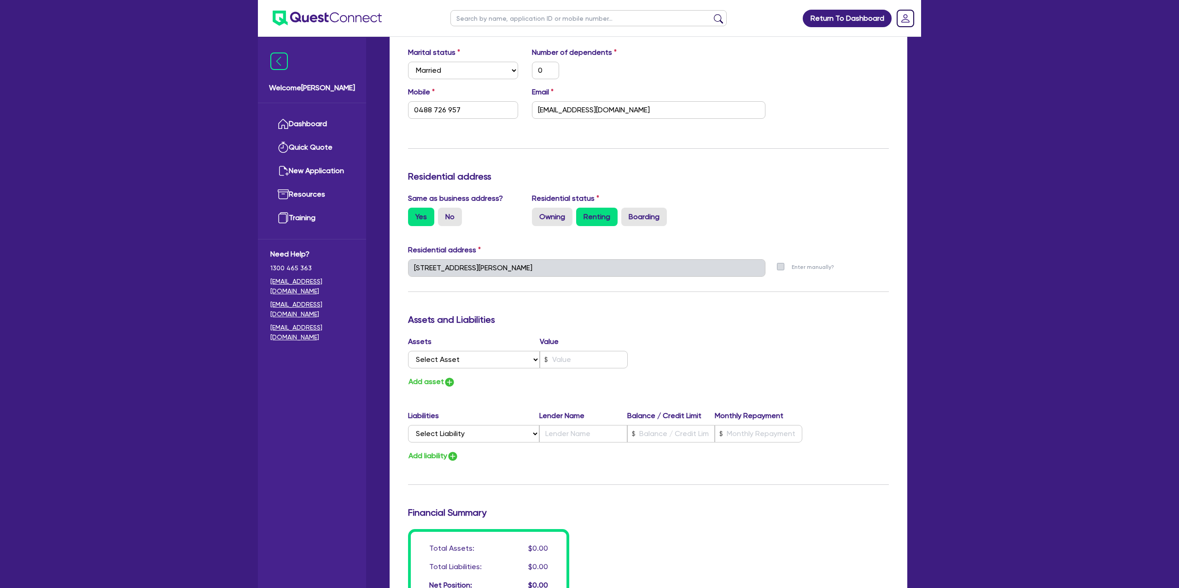
type input "0488 726 957"
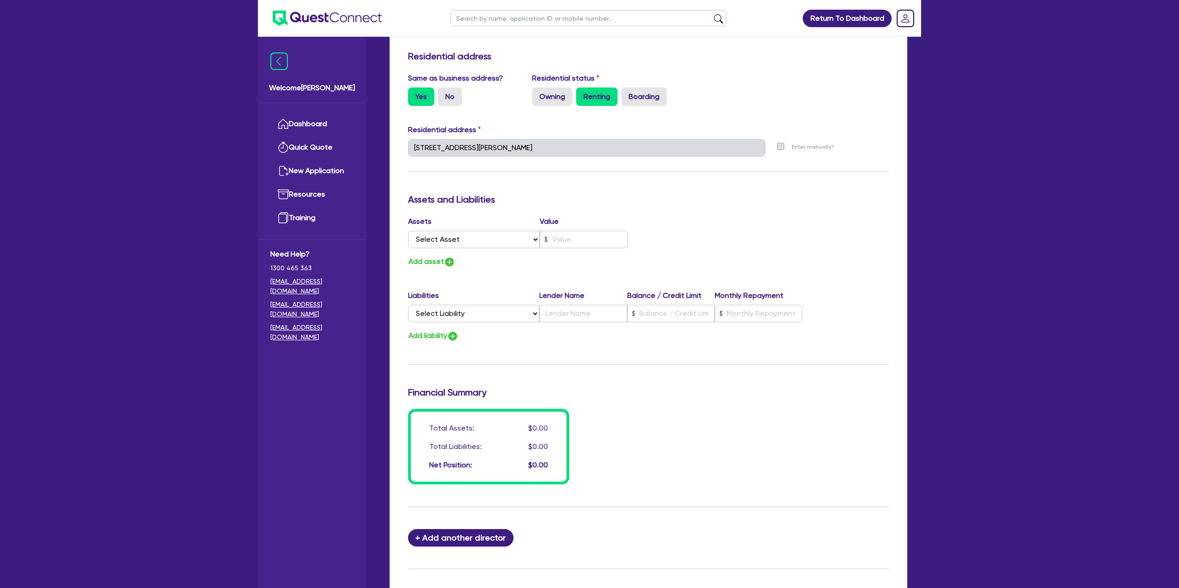
scroll to position [398, 0]
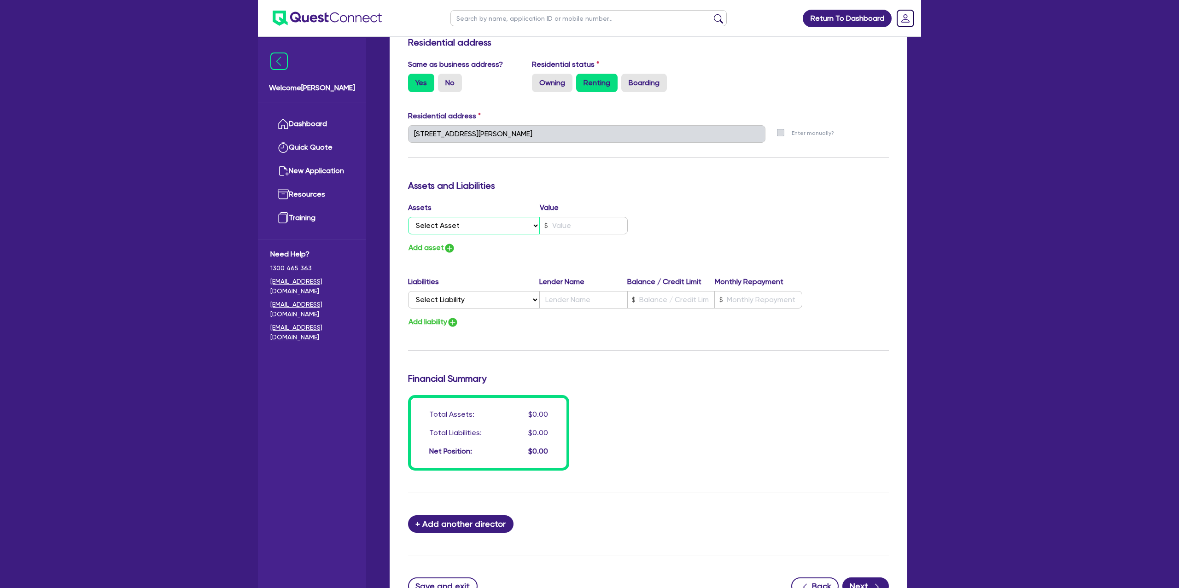
click at [446, 227] on select "Select Asset Cash Property Investment property Vehicle Truck Trailer Equipment …" at bounding box center [474, 226] width 132 height 18
select select "CASH"
click at [408, 217] on select "Select Asset Cash Property Investment property Vehicle Truck Trailer Equipment …" at bounding box center [474, 226] width 132 height 18
type input "0"
type input "0488 726 957"
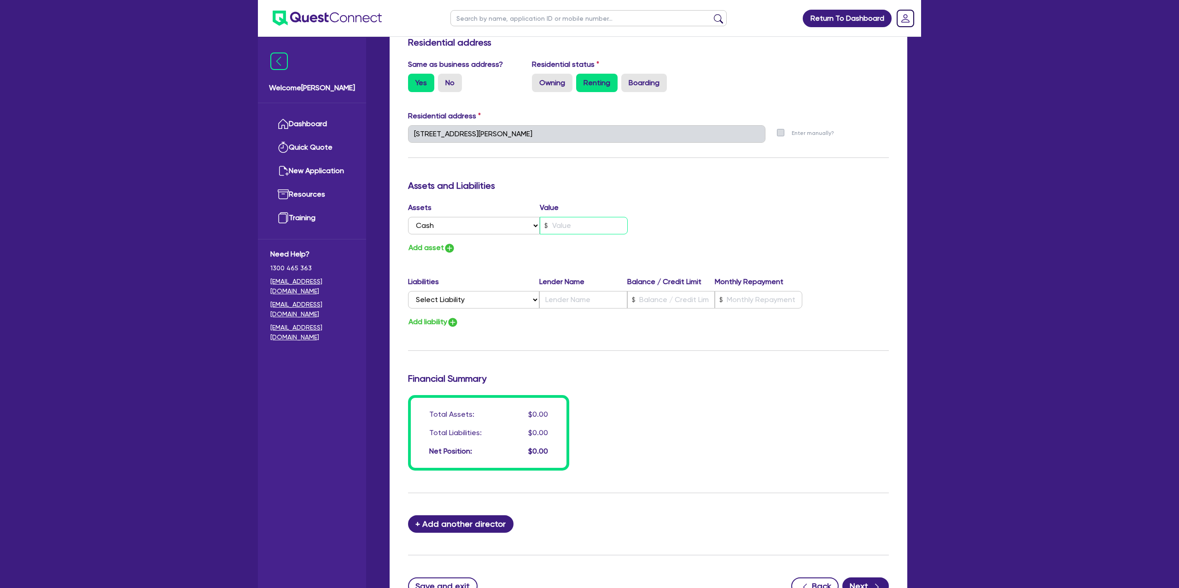
click at [563, 223] on input "text" at bounding box center [584, 226] width 88 height 18
type input "0"
type input "0488 726 957"
type input "1"
type input "0"
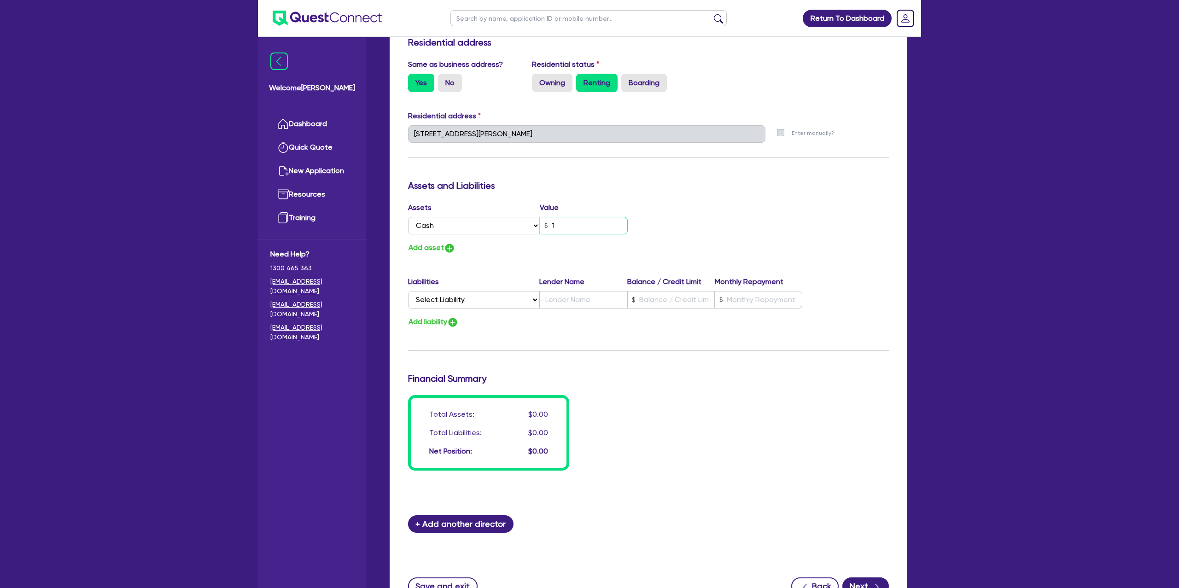
type input "0488 726 957"
type input "16"
type input "0"
type input "0488 726 957"
type input "160"
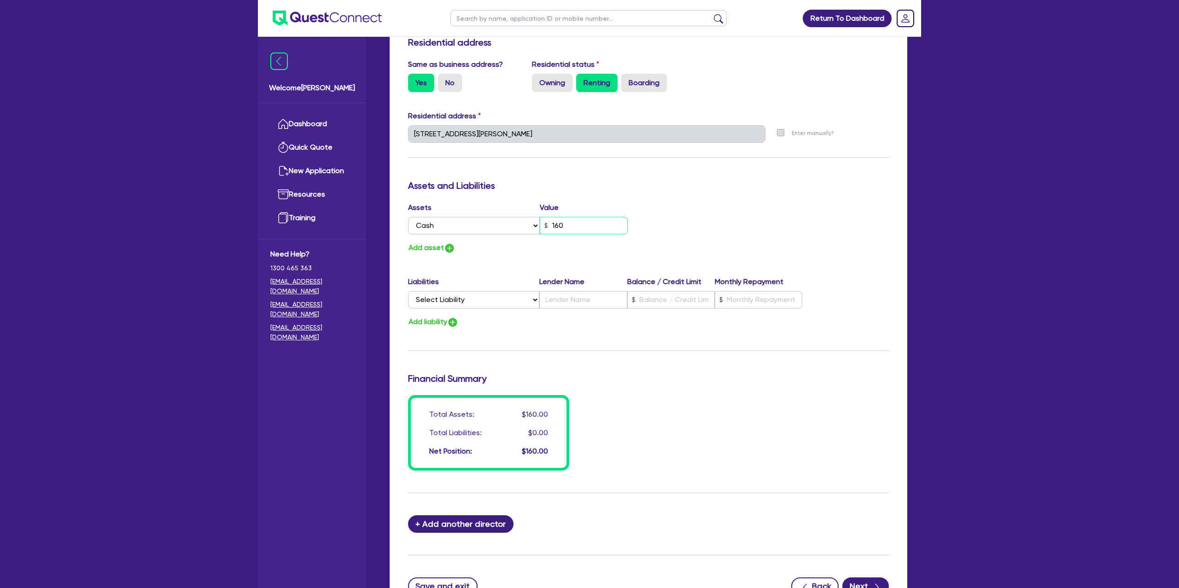
type input "0"
type input "0488 726 957"
type input "1,600"
type input "0"
type input "0488 726 957"
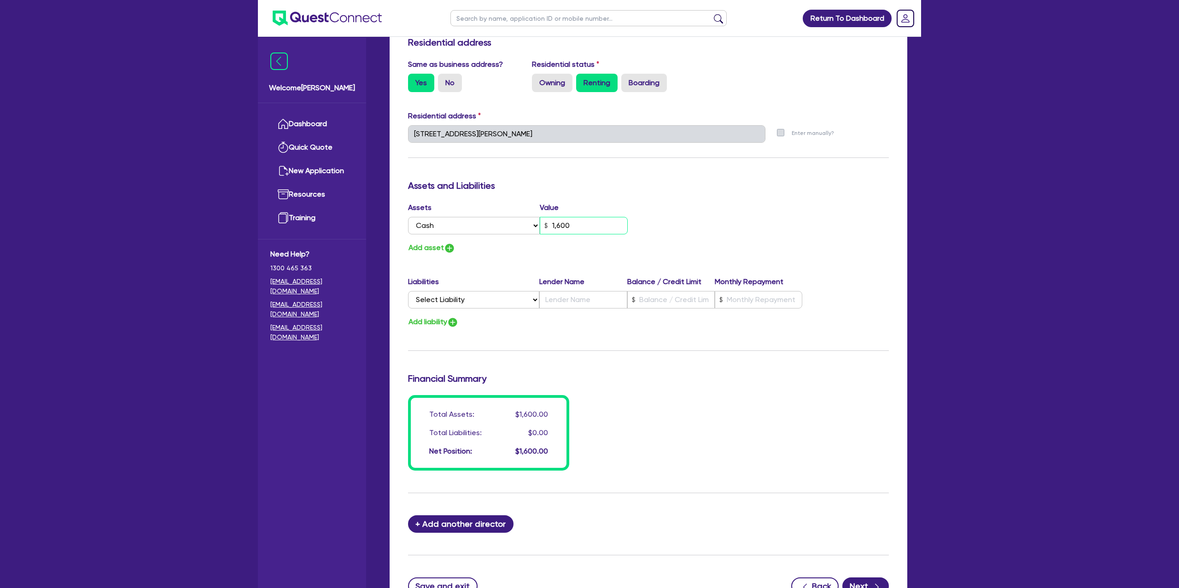
type input "16,000"
type input "0"
type input "0488 726 957"
type input "1,600"
type input "0"
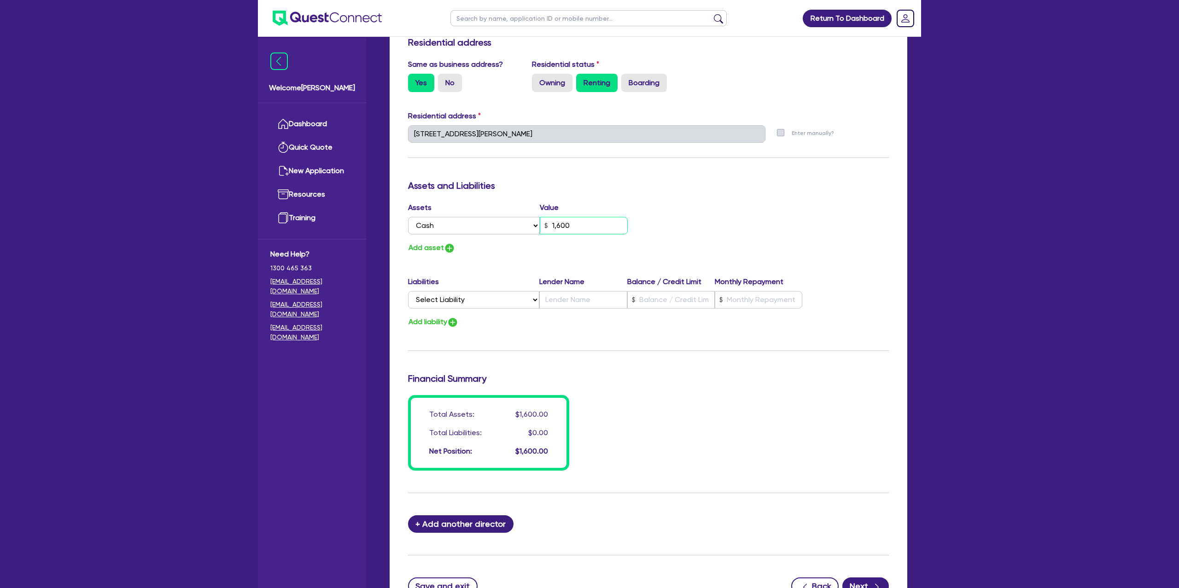
type input "0488 726 957"
type input "160"
type input "0"
type input "0488 726 957"
type input "16"
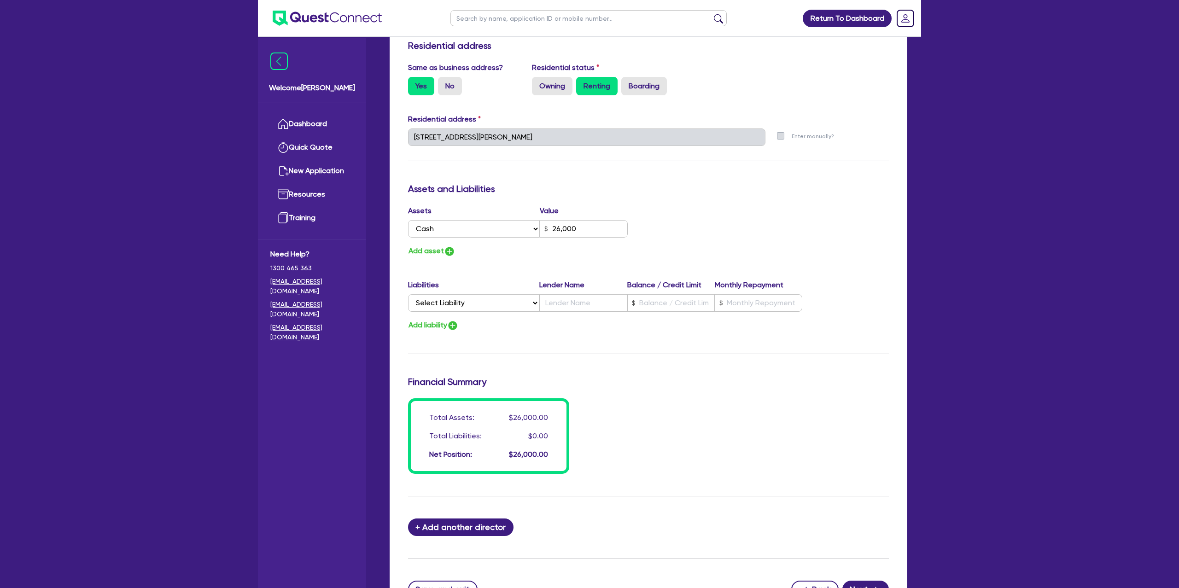
scroll to position [391, 0]
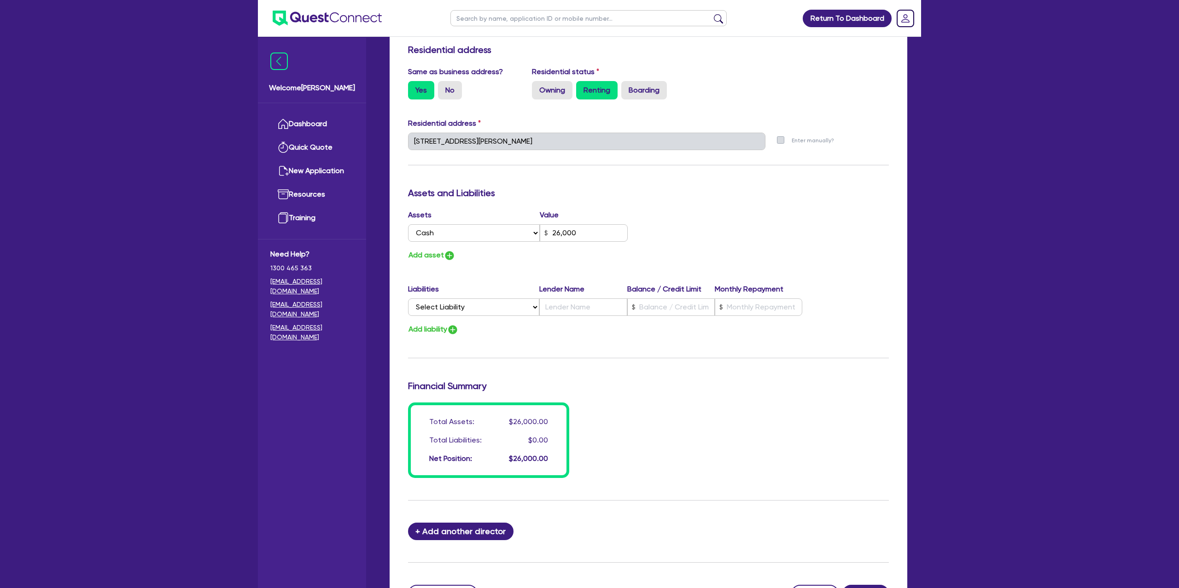
click at [648, 207] on div "Update residential status for Director #1 Boarding is only acceptable when the …" at bounding box center [648, 137] width 481 height 681
click at [432, 256] on button "Add asset" at bounding box center [431, 255] width 47 height 12
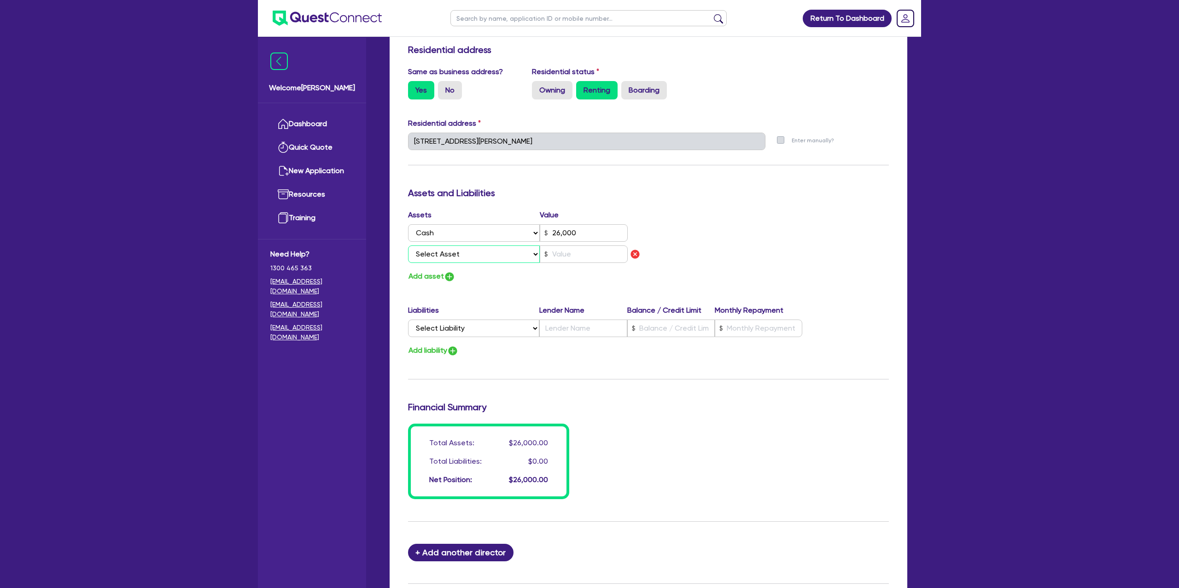
click at [438, 257] on select "Select Asset Cash Property Investment property Vehicle Truck Trailer Equipment …" at bounding box center [474, 255] width 132 height 18
click at [408, 246] on select "Select Asset Cash Property Investment property Vehicle Truck Trailer Equipment …" at bounding box center [474, 255] width 132 height 18
click at [634, 254] on img "button" at bounding box center [635, 254] width 11 height 11
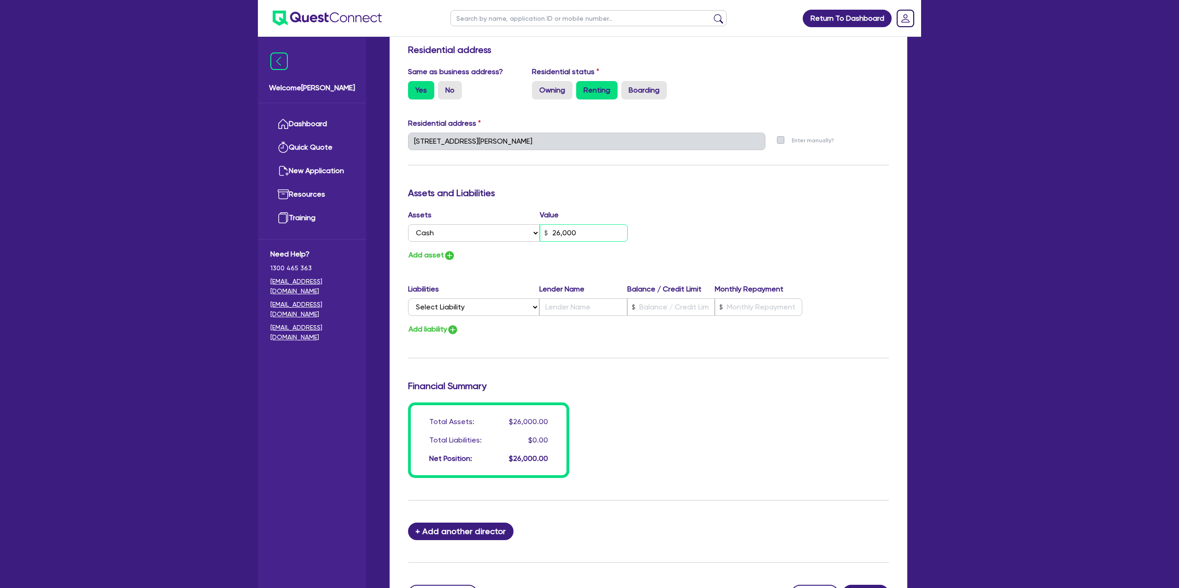
click at [595, 235] on input "26,000" at bounding box center [584, 233] width 88 height 18
click at [678, 220] on div "Assets Value Select Asset Cash Property Investment property Vehicle Truck Trail…" at bounding box center [648, 236] width 495 height 52
click at [442, 258] on button "Add asset" at bounding box center [431, 255] width 47 height 12
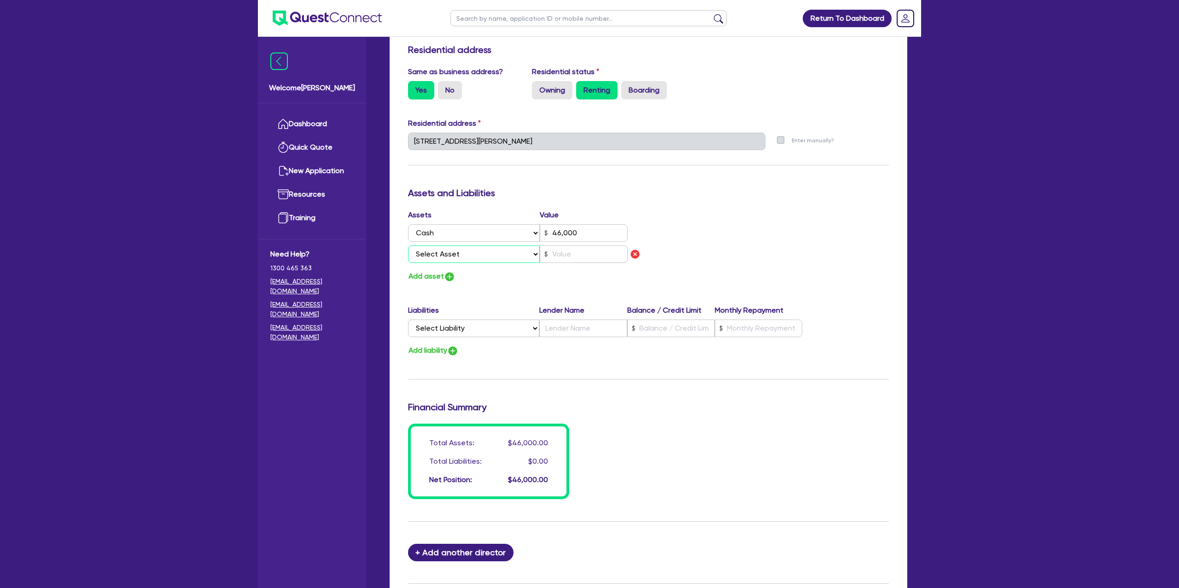
click at [457, 255] on select "Select Asset Cash Property Investment property Vehicle Truck Trailer Equipment …" at bounding box center [474, 255] width 132 height 18
click at [408, 246] on select "Select Asset Cash Property Investment property Vehicle Truck Trailer Equipment …" at bounding box center [474, 255] width 132 height 18
click at [430, 280] on button "Add asset" at bounding box center [431, 276] width 47 height 12
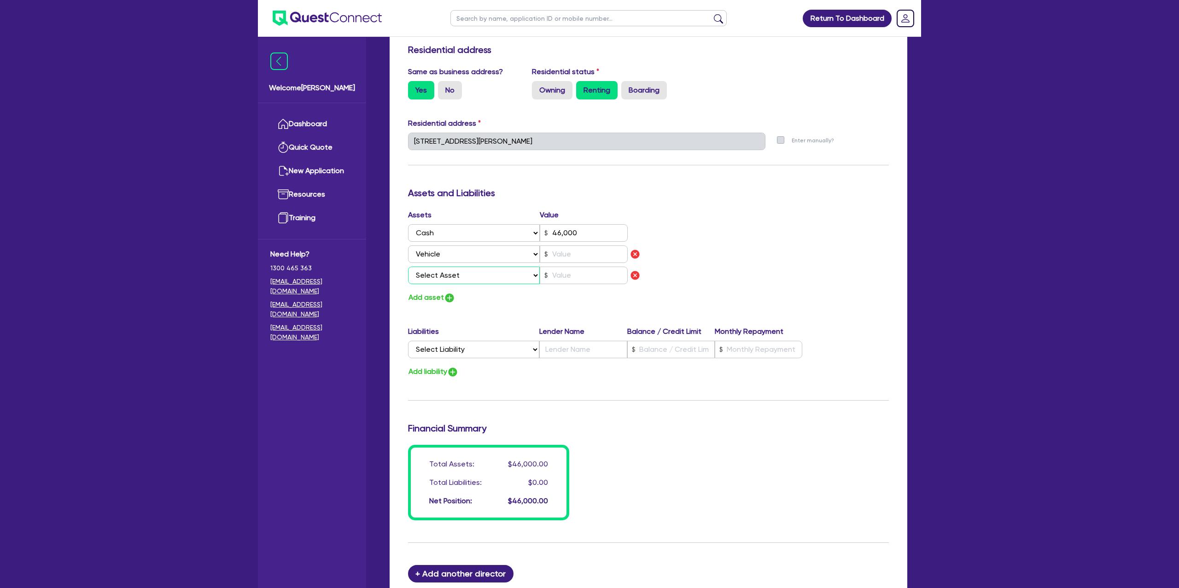
click at [440, 275] on select "Select Asset Cash Property Investment property Vehicle Truck Trailer Equipment …" at bounding box center [474, 276] width 132 height 18
click at [408, 267] on select "Select Asset Cash Property Investment property Vehicle Truck Trailer Equipment …" at bounding box center [474, 276] width 132 height 18
click at [434, 293] on button "Add asset" at bounding box center [431, 298] width 47 height 12
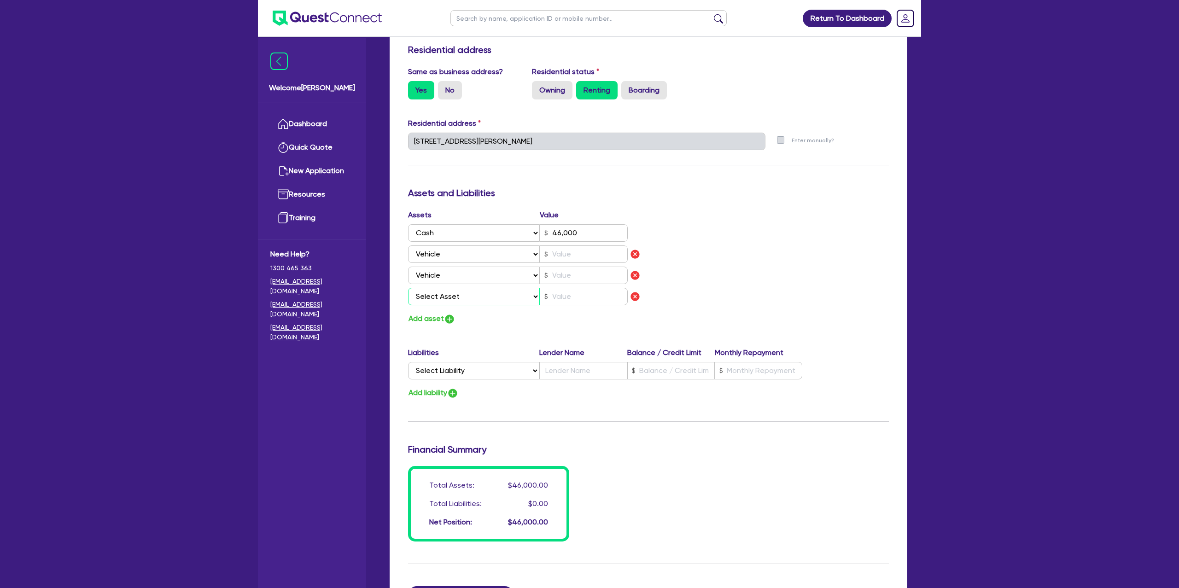
click at [465, 295] on select "Select Asset Cash Property Investment property Vehicle Truck Trailer Equipment …" at bounding box center [474, 297] width 132 height 18
click at [408, 288] on select "Select Asset Cash Property Investment property Vehicle Truck Trailer Equipment …" at bounding box center [474, 297] width 132 height 18
click at [572, 301] on input "text" at bounding box center [584, 297] width 88 height 18
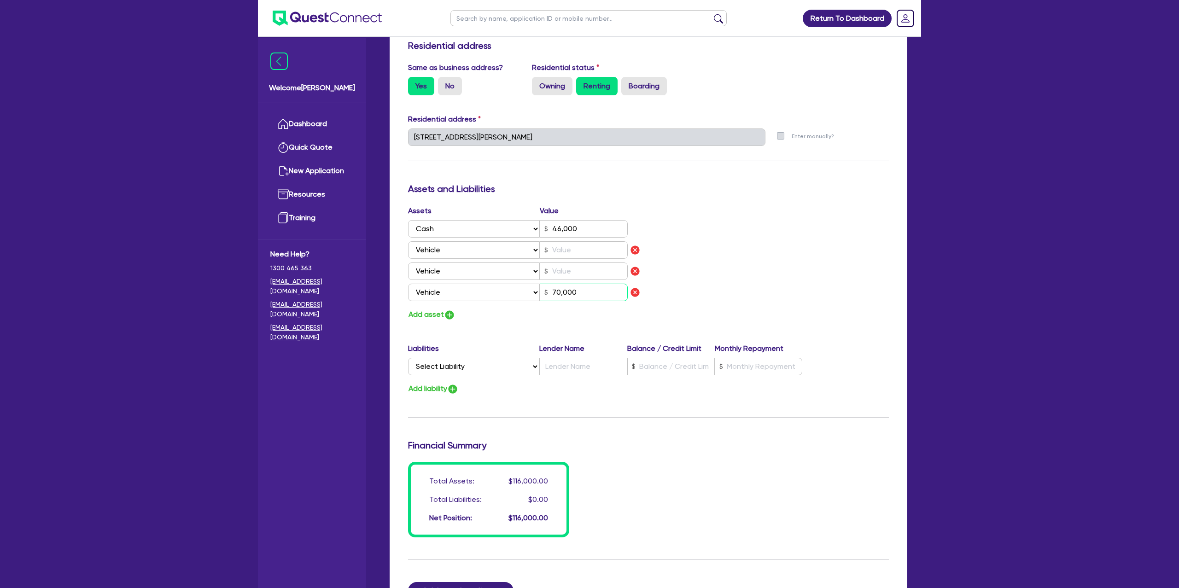
scroll to position [389, 0]
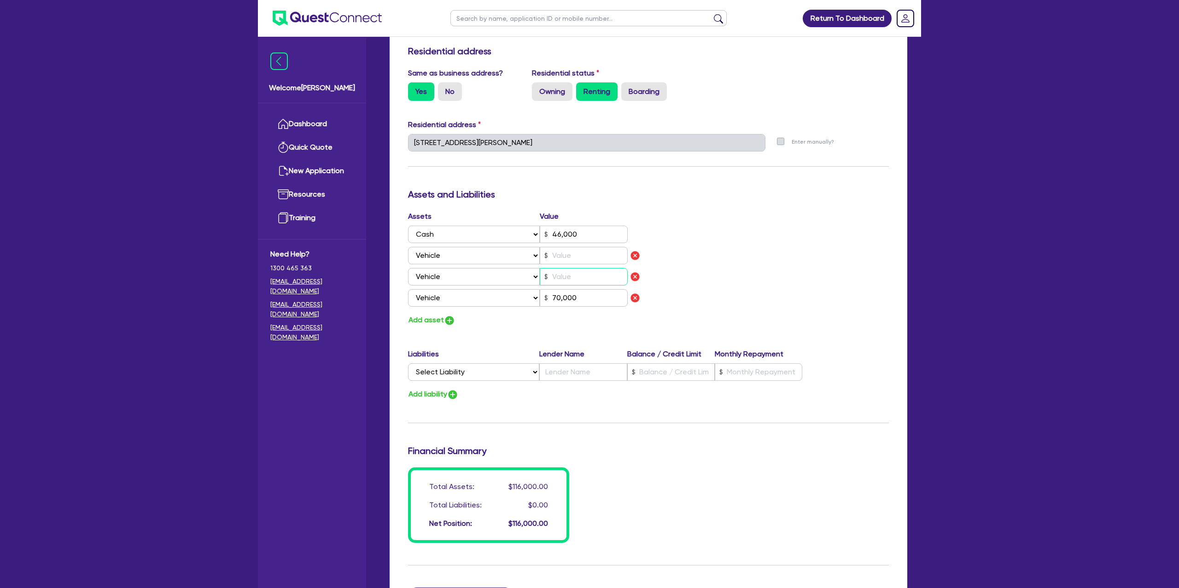
click at [568, 277] on input "text" at bounding box center [584, 277] width 88 height 18
click at [633, 277] on img "button" at bounding box center [635, 276] width 11 height 11
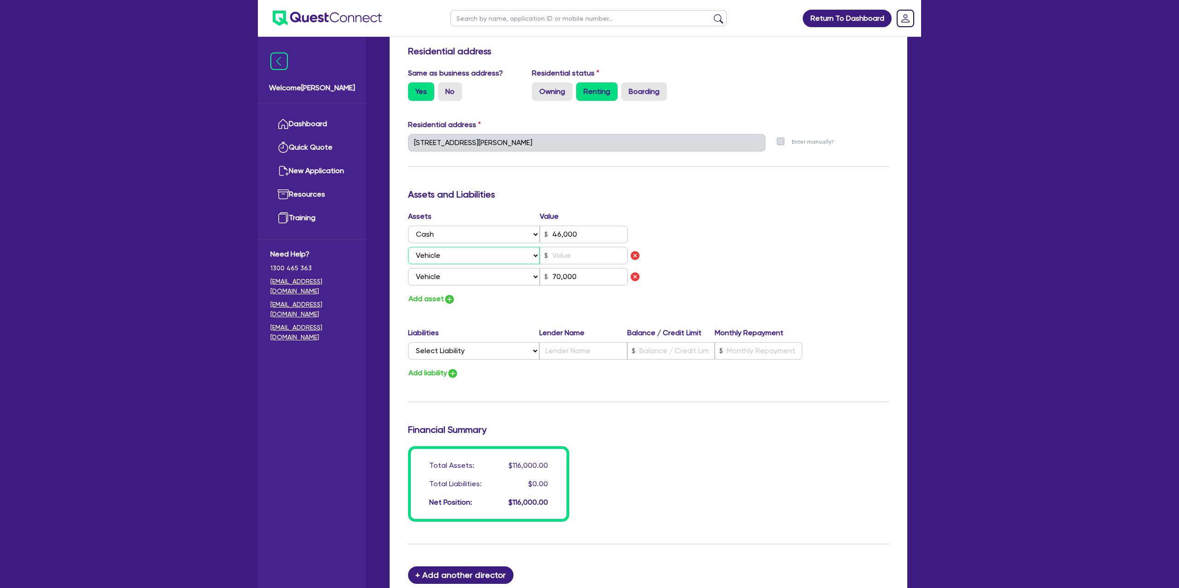
click at [446, 258] on select "Select Asset Cash Property Investment property Vehicle Truck Trailer Equipment …" at bounding box center [474, 256] width 132 height 18
click at [575, 258] on input "text" at bounding box center [584, 256] width 88 height 18
click at [721, 245] on div "Assets Value Select Asset Cash Property Investment property Vehicle Truck Trail…" at bounding box center [648, 258] width 495 height 94
click at [418, 293] on button "Add asset" at bounding box center [431, 299] width 47 height 12
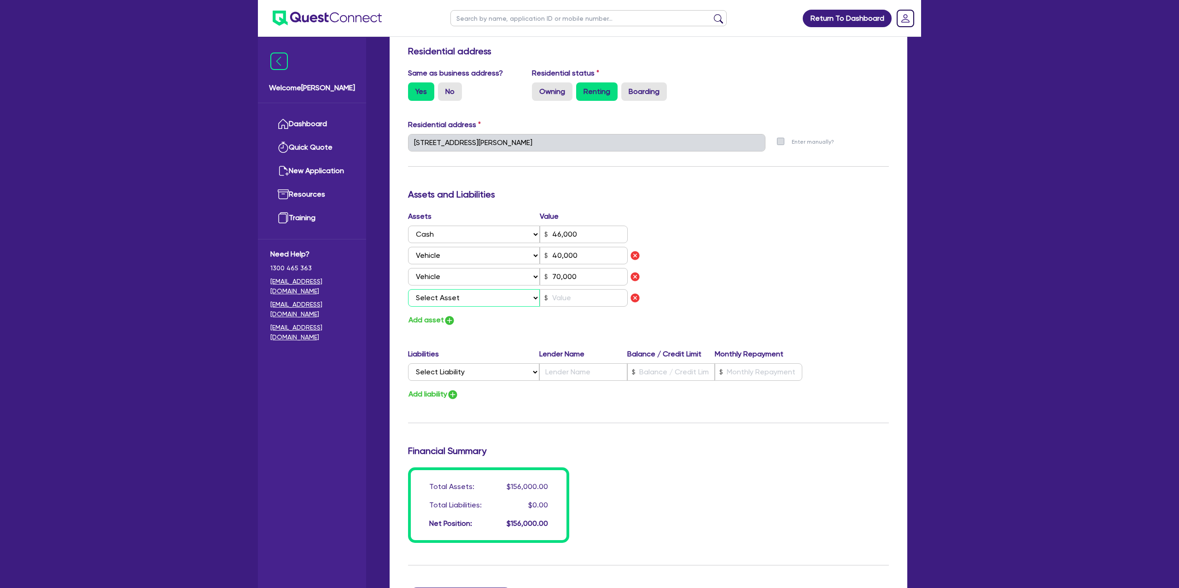
click at [445, 298] on select "Select Asset Cash Property Investment property Vehicle Truck Trailer Equipment …" at bounding box center [474, 298] width 132 height 18
click at [408, 289] on select "Select Asset Cash Property Investment property Vehicle Truck Trailer Equipment …" at bounding box center [474, 298] width 132 height 18
click at [577, 299] on input "text" at bounding box center [584, 298] width 88 height 18
click at [810, 252] on div "Assets Value Select Asset Cash Property Investment property Vehicle Truck Trail…" at bounding box center [648, 269] width 495 height 116
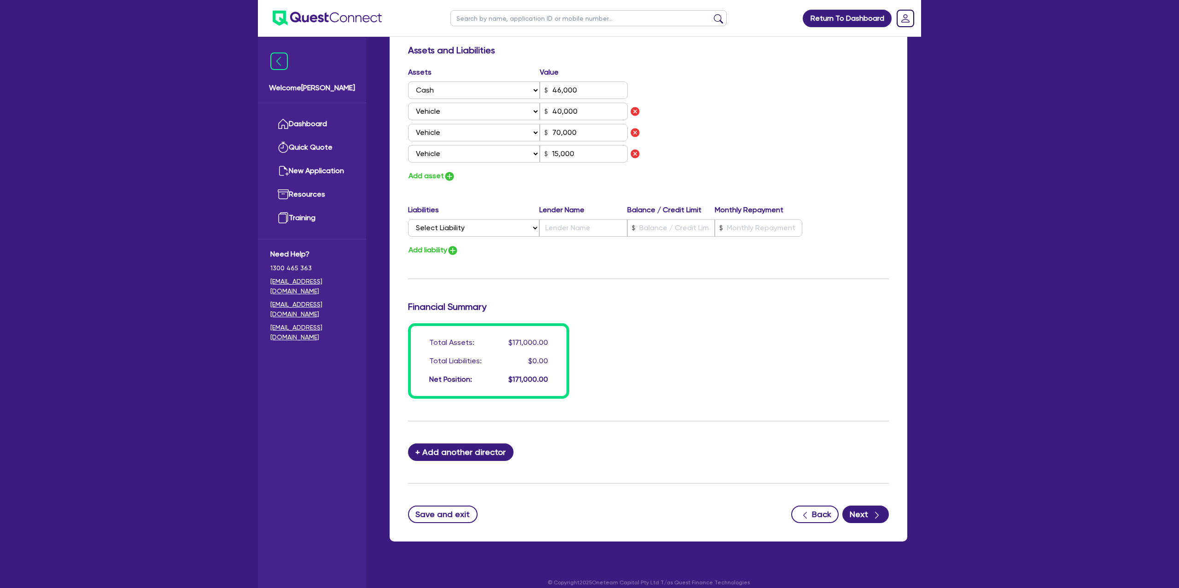
scroll to position [544, 0]
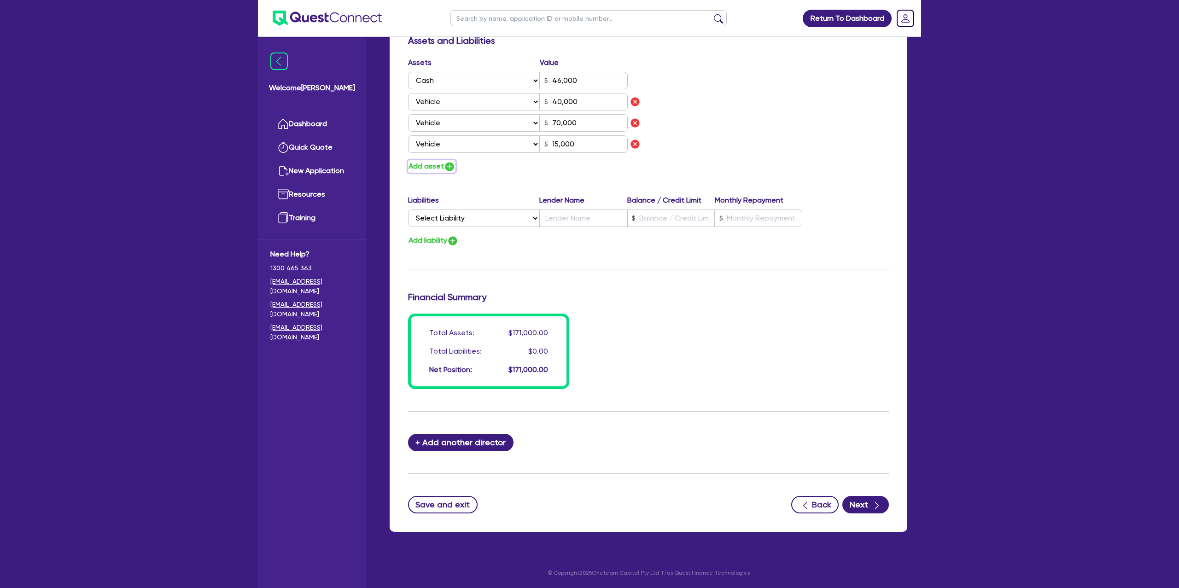
click at [440, 164] on button "Add asset" at bounding box center [431, 166] width 47 height 12
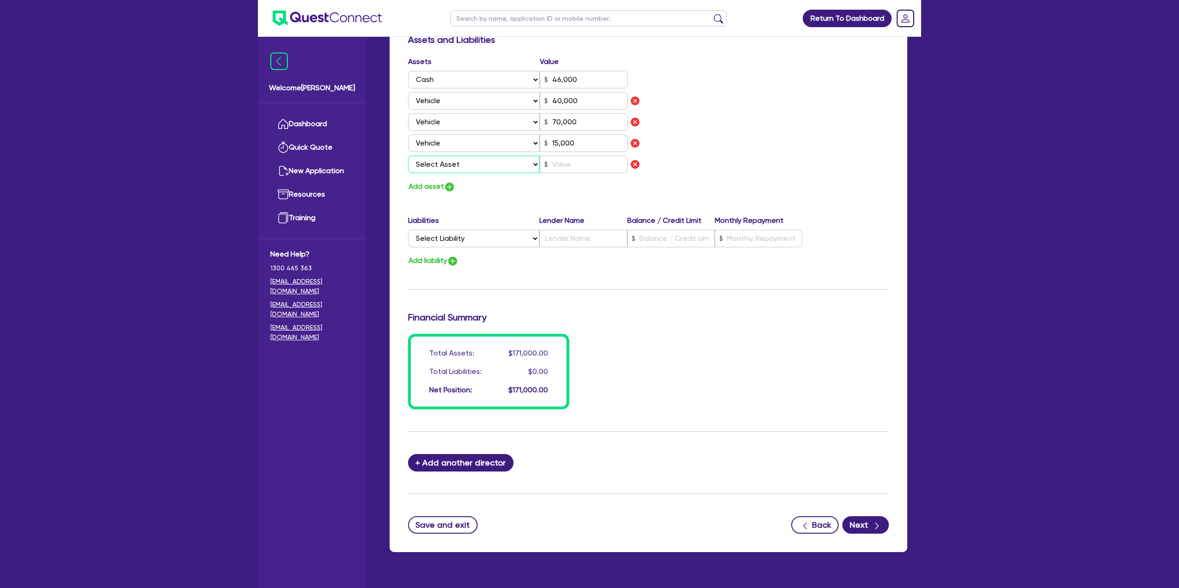
click at [441, 166] on select "Select Asset Cash Property Investment property Vehicle Truck Trailer Equipment …" at bounding box center [474, 165] width 132 height 18
click at [408, 156] on select "Select Asset Cash Property Investment property Vehicle Truck Trailer Equipment …" at bounding box center [474, 165] width 132 height 18
click at [578, 165] on input "text" at bounding box center [584, 165] width 88 height 18
click at [684, 123] on div "Assets Value Select Asset Cash Property Investment property Vehicle Truck Trail…" at bounding box center [648, 124] width 495 height 137
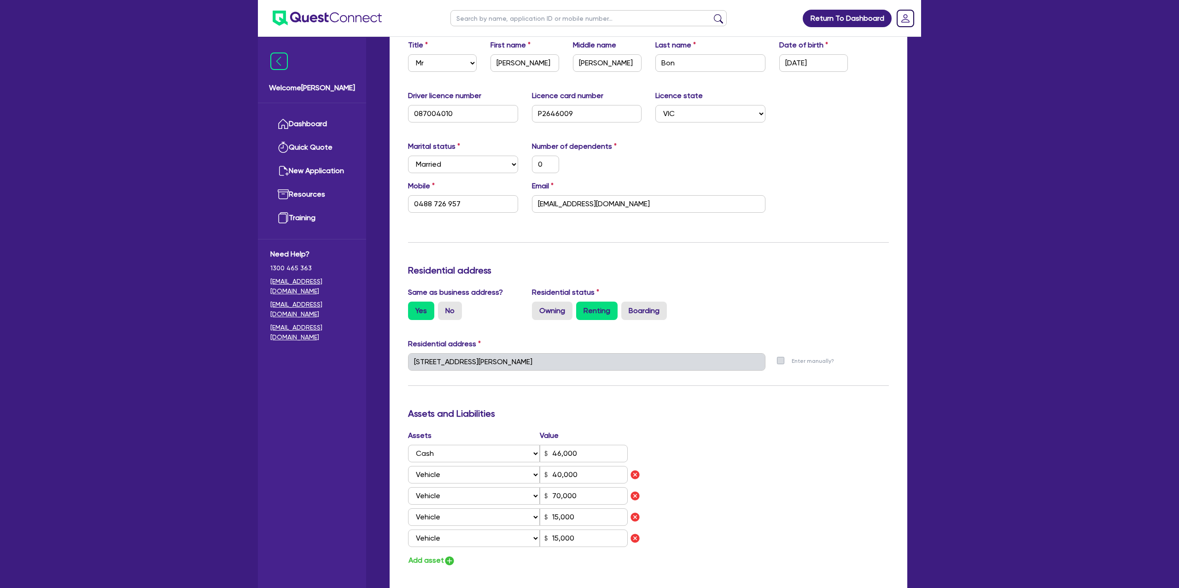
scroll to position [166, 0]
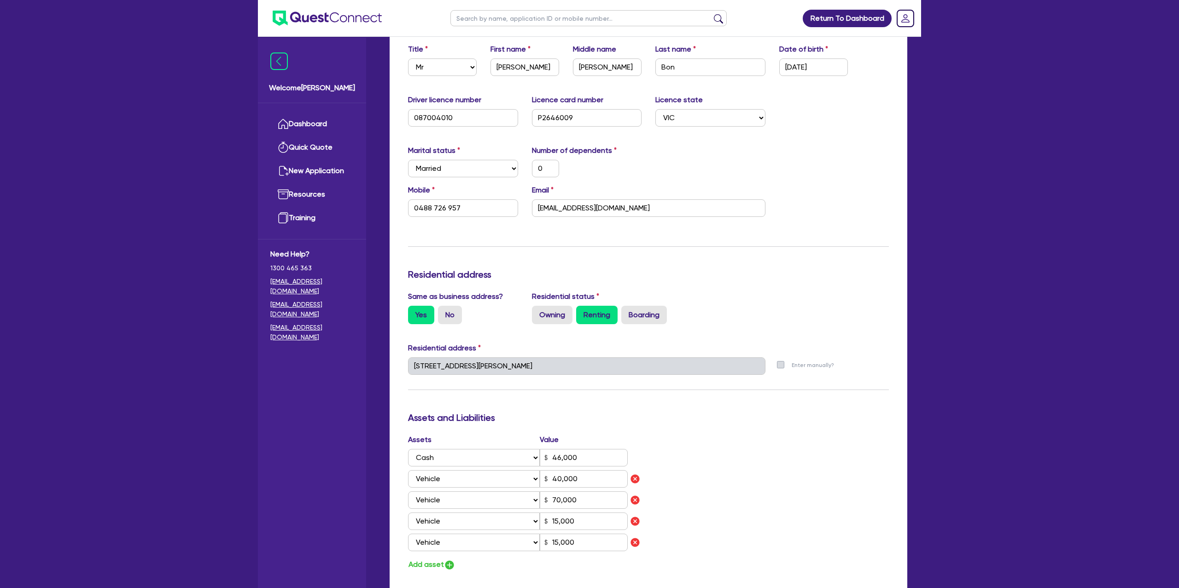
click at [608, 238] on div "Update residential status for Director #1 Boarding is only acceptable when the …" at bounding box center [648, 405] width 481 height 766
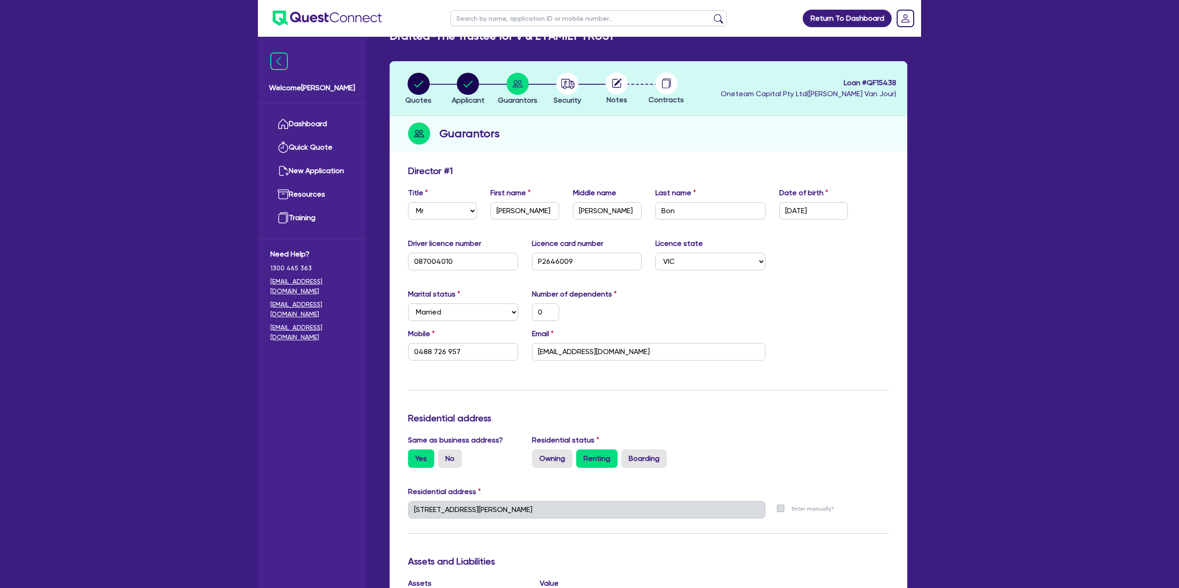
scroll to position [0, 0]
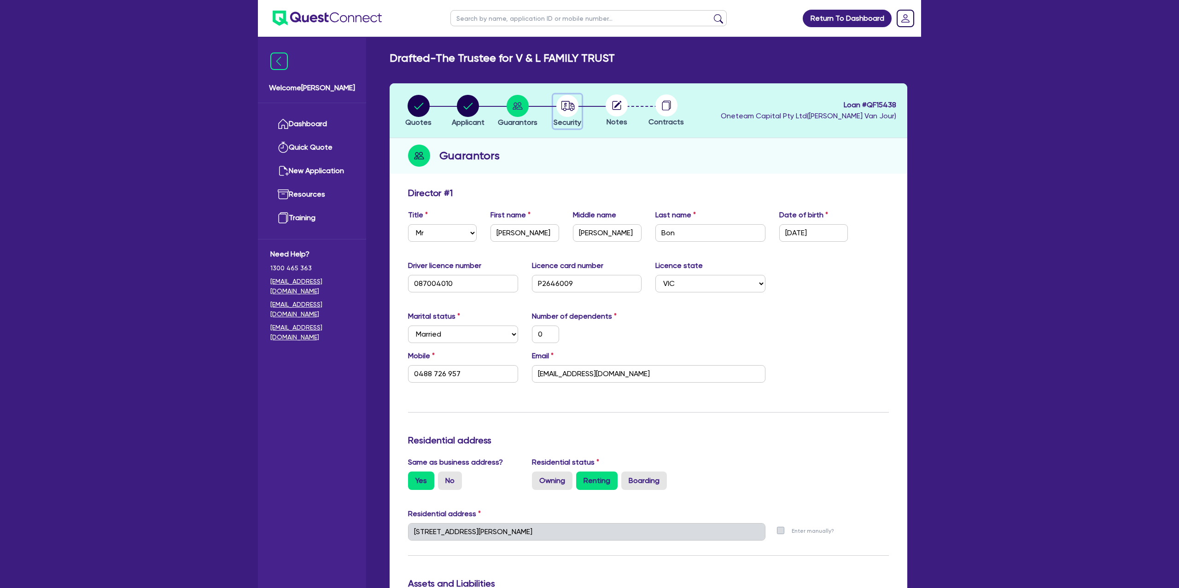
click at [567, 105] on circle "button" at bounding box center [568, 106] width 22 height 22
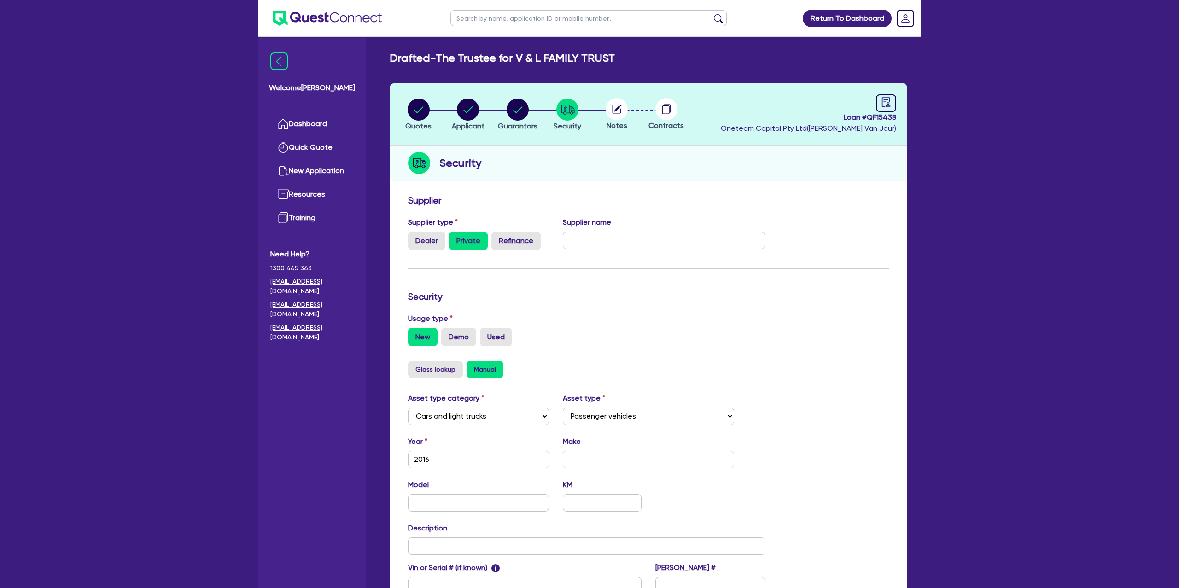
click at [619, 111] on circle at bounding box center [617, 109] width 22 height 22
click at [878, 105] on div at bounding box center [886, 103] width 20 height 18
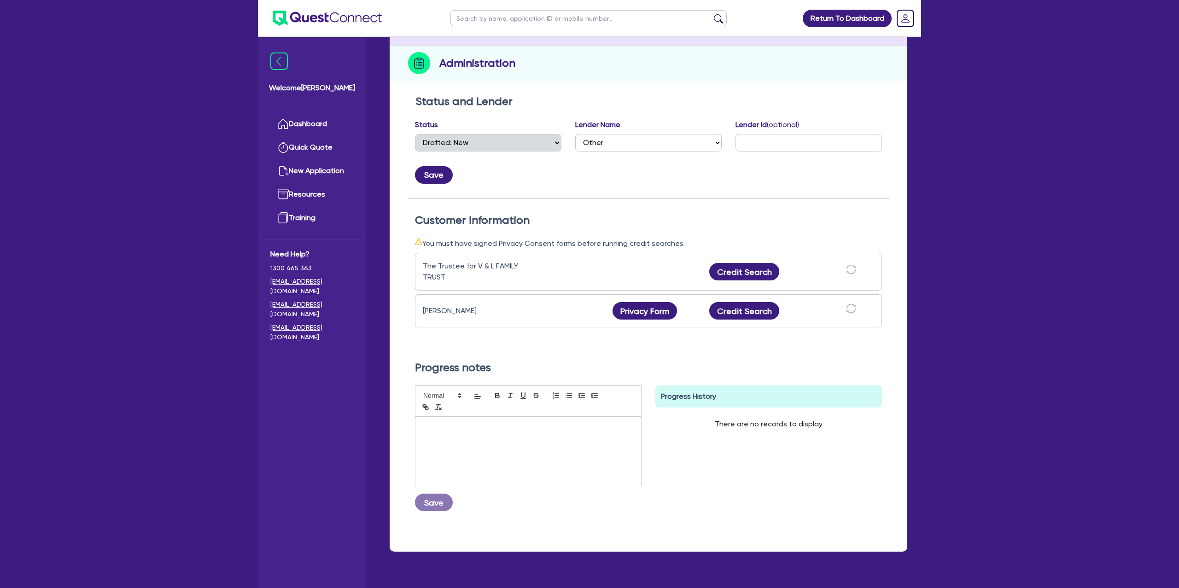
scroll to position [120, 0]
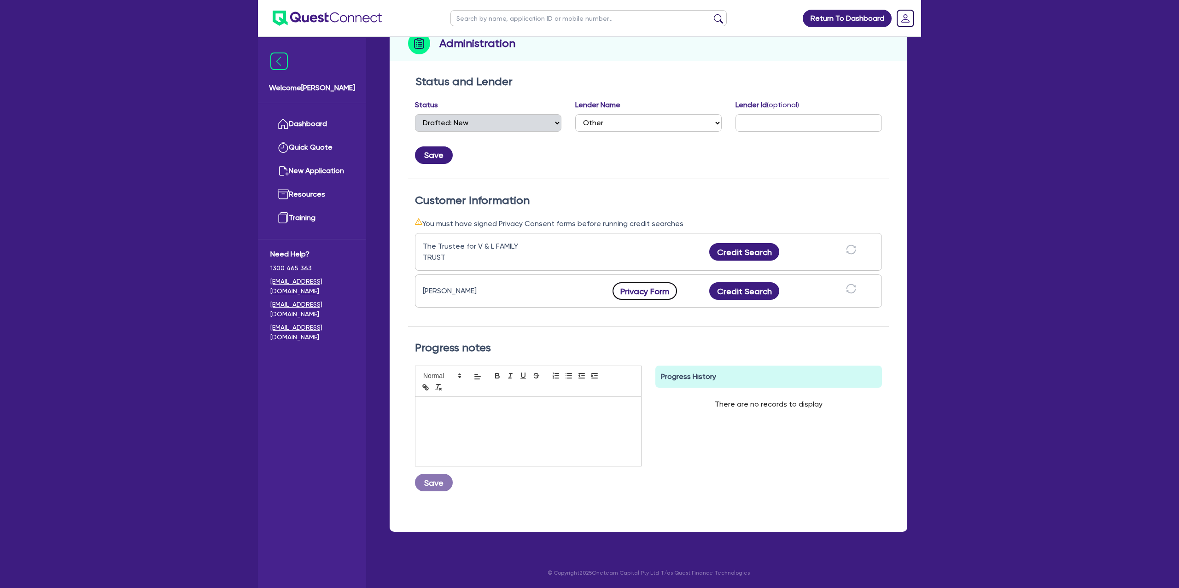
click at [661, 293] on button "Privacy Form" at bounding box center [645, 291] width 64 height 18
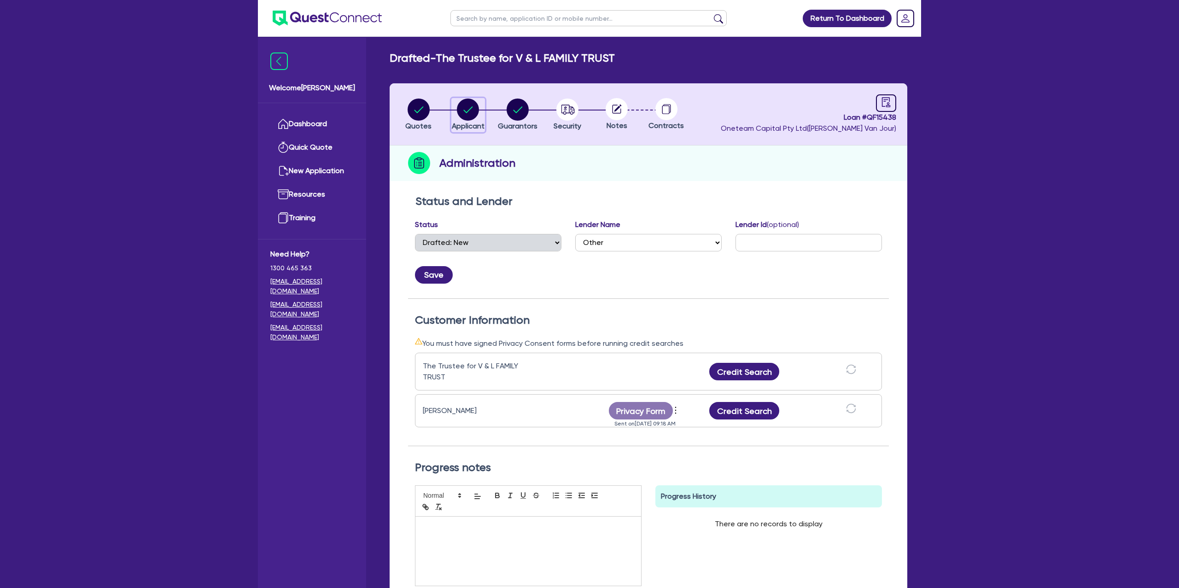
click at [480, 105] on div "button" at bounding box center [468, 110] width 33 height 22
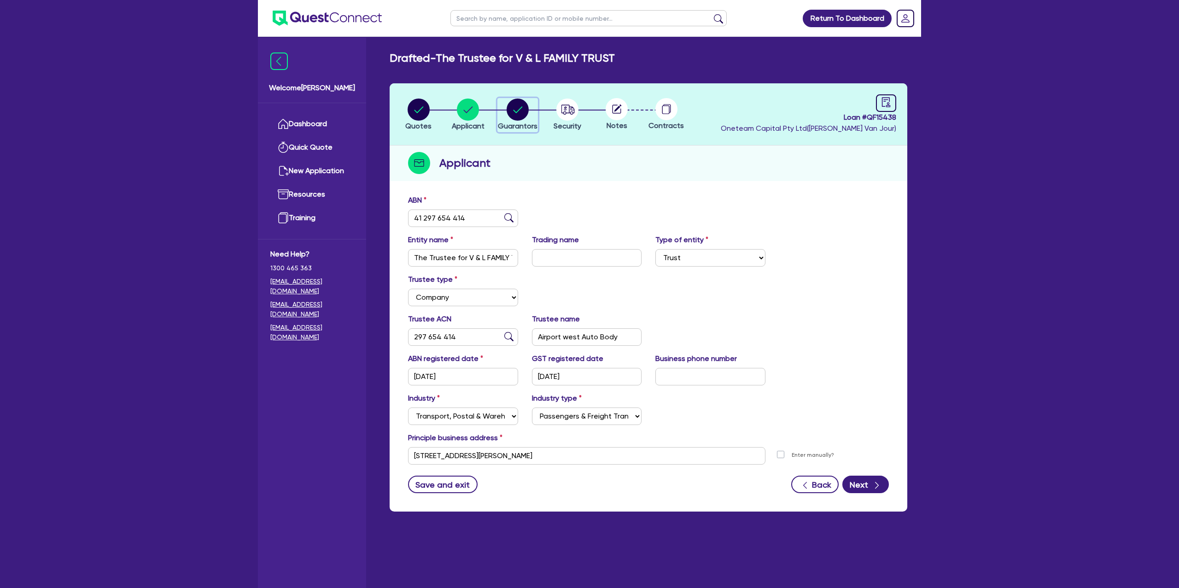
click at [520, 120] on button "Guarantors" at bounding box center [518, 115] width 41 height 34
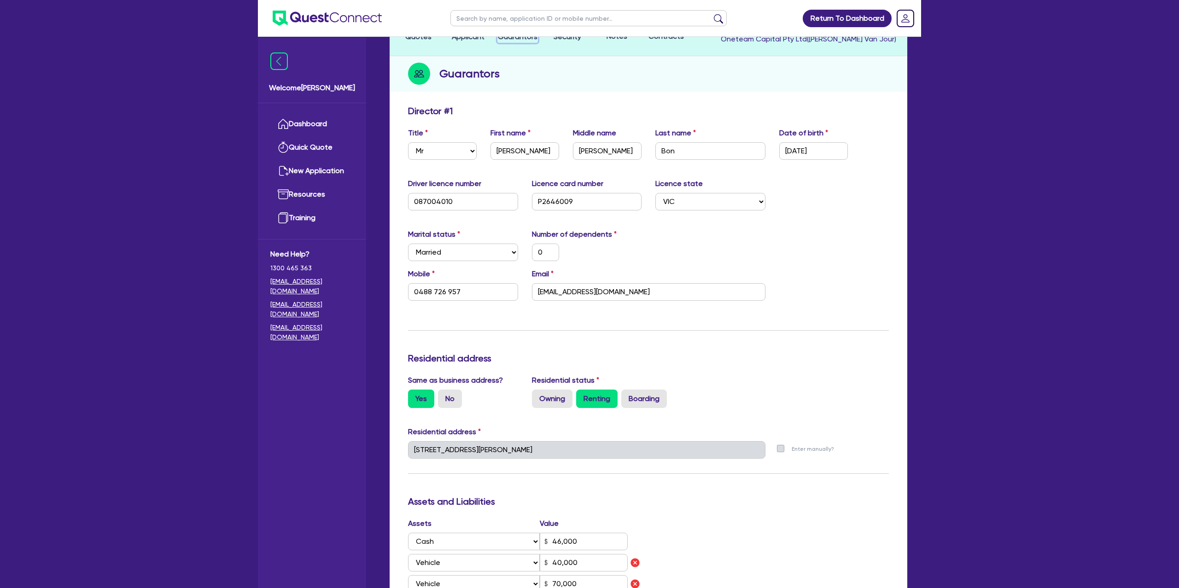
scroll to position [98, 0]
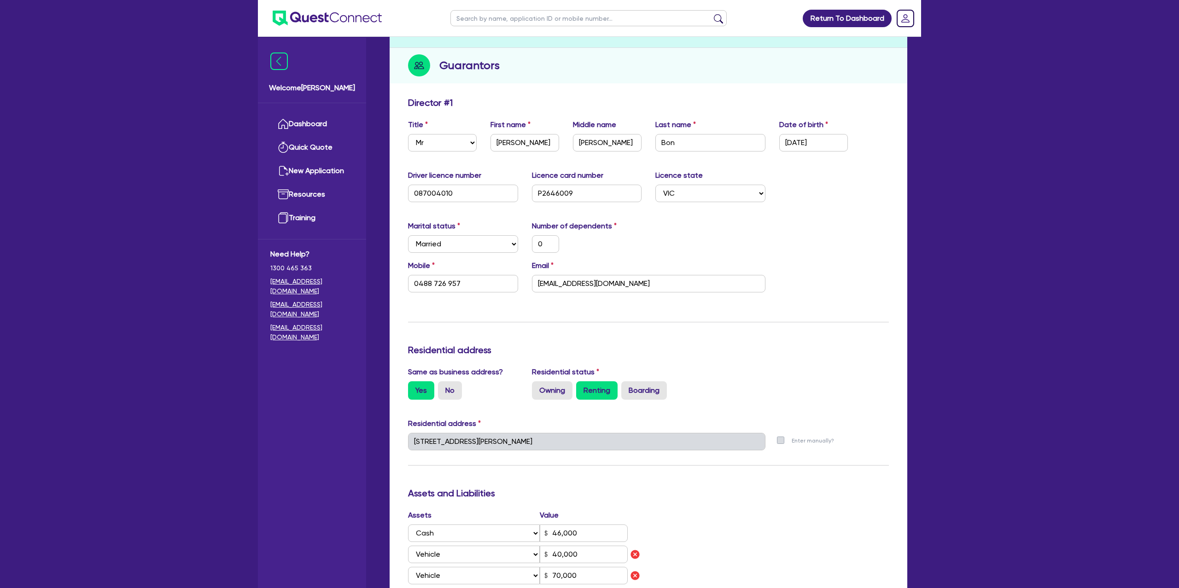
click at [720, 218] on div "Update residential status for Director #1 Boarding is only acceptable when the …" at bounding box center [648, 480] width 481 height 766
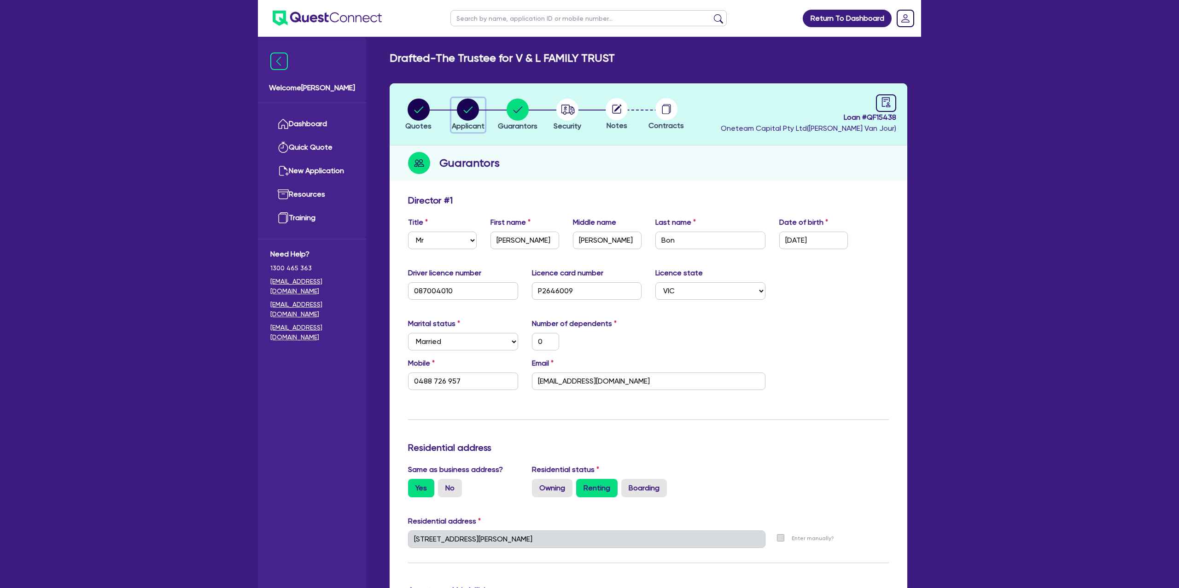
click at [461, 106] on circle "button" at bounding box center [468, 110] width 22 height 22
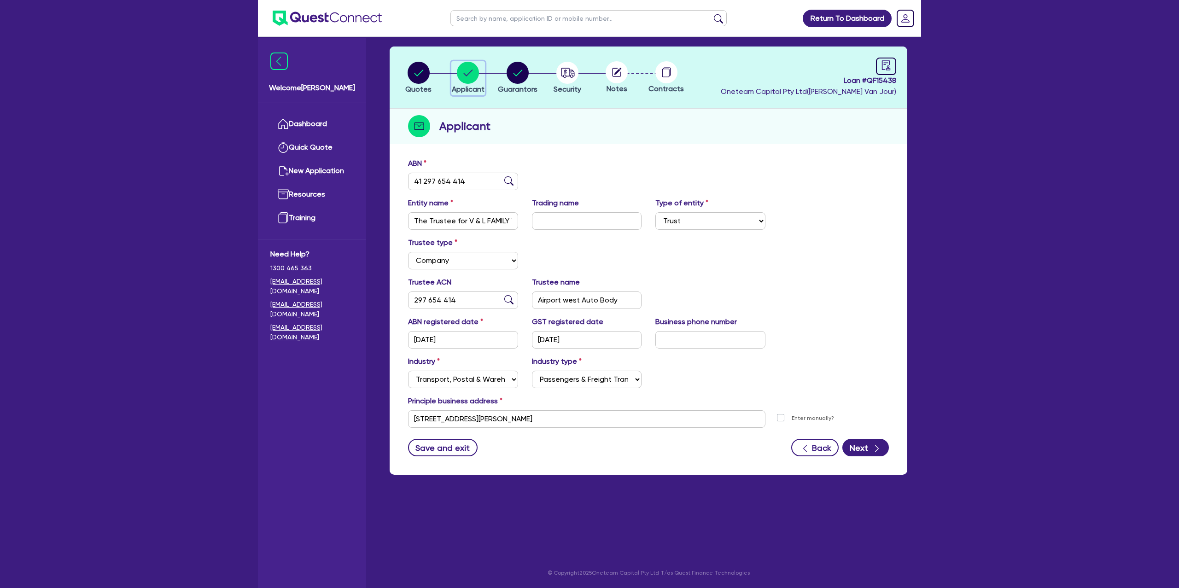
scroll to position [36, 0]
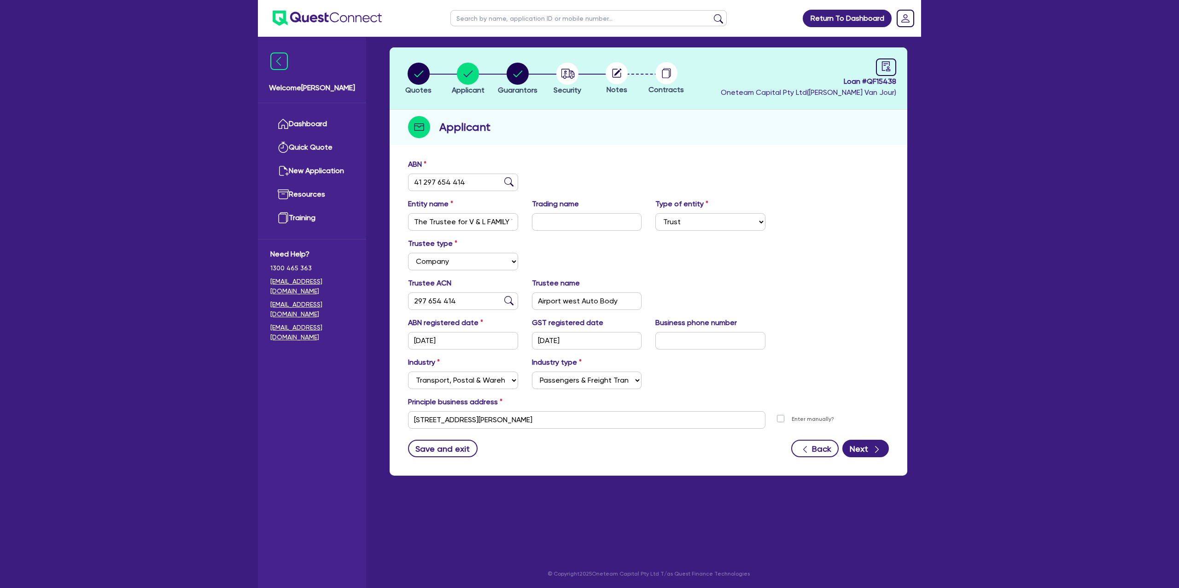
click at [130, 0] on html "Return To Dashboard Edit Profile Logout Welcome Gabriel Dashboard Quick Quote N…" at bounding box center [589, 276] width 1179 height 625
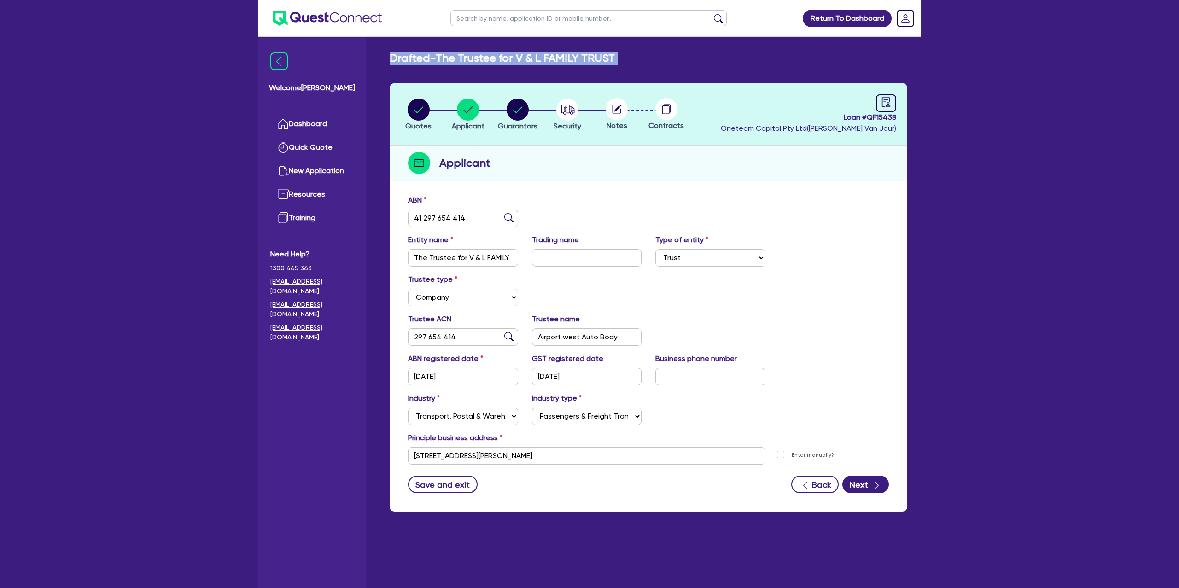
click at [118, 99] on div "Return To Dashboard Edit Profile Logout Welcome Gabriel Dashboard Quick Quote N…" at bounding box center [589, 312] width 1179 height 625
click at [608, 182] on div "Quotes Applicant Guarantors Security Notes Contracts Loan # QF15438 Oneteam Cap…" at bounding box center [649, 297] width 518 height 428
click at [426, 111] on circle "button" at bounding box center [419, 110] width 22 height 22
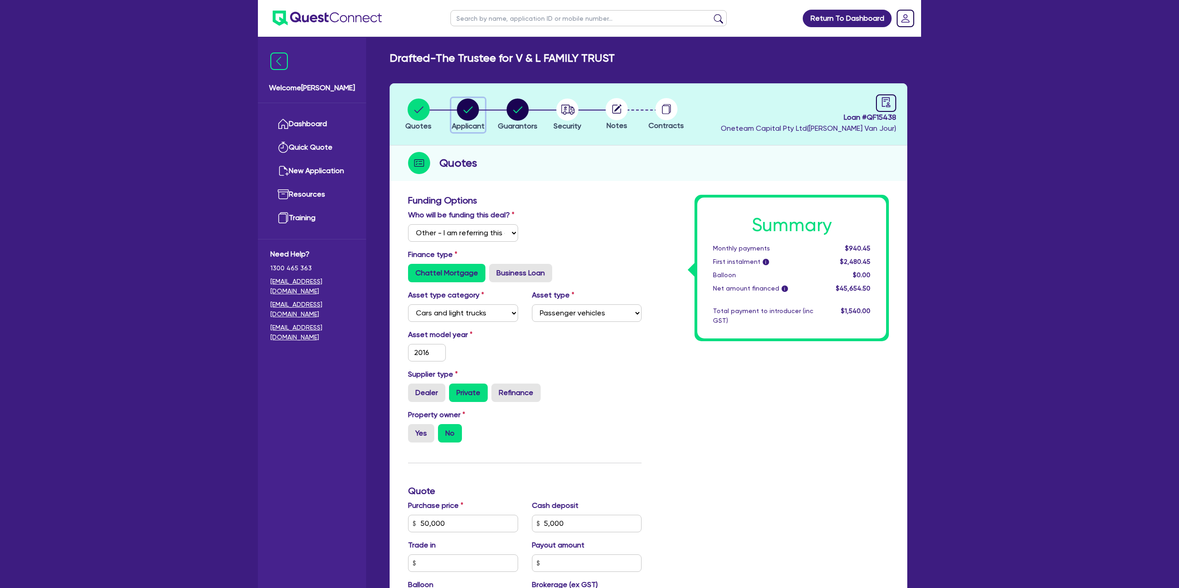
click at [472, 113] on circle "button" at bounding box center [468, 110] width 22 height 22
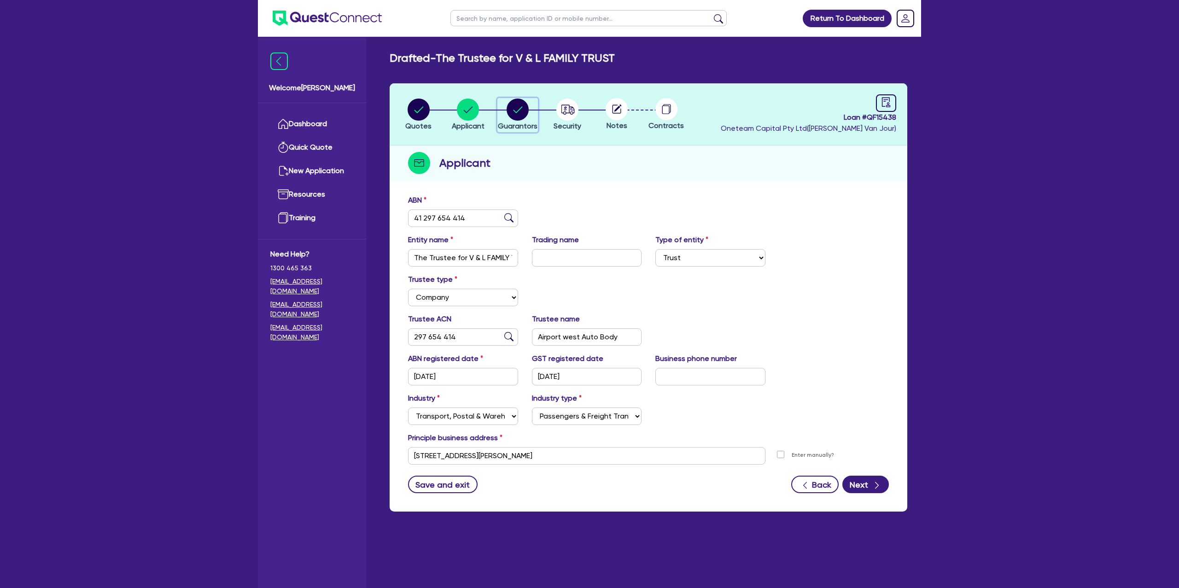
click at [520, 110] on circle "button" at bounding box center [518, 110] width 22 height 22
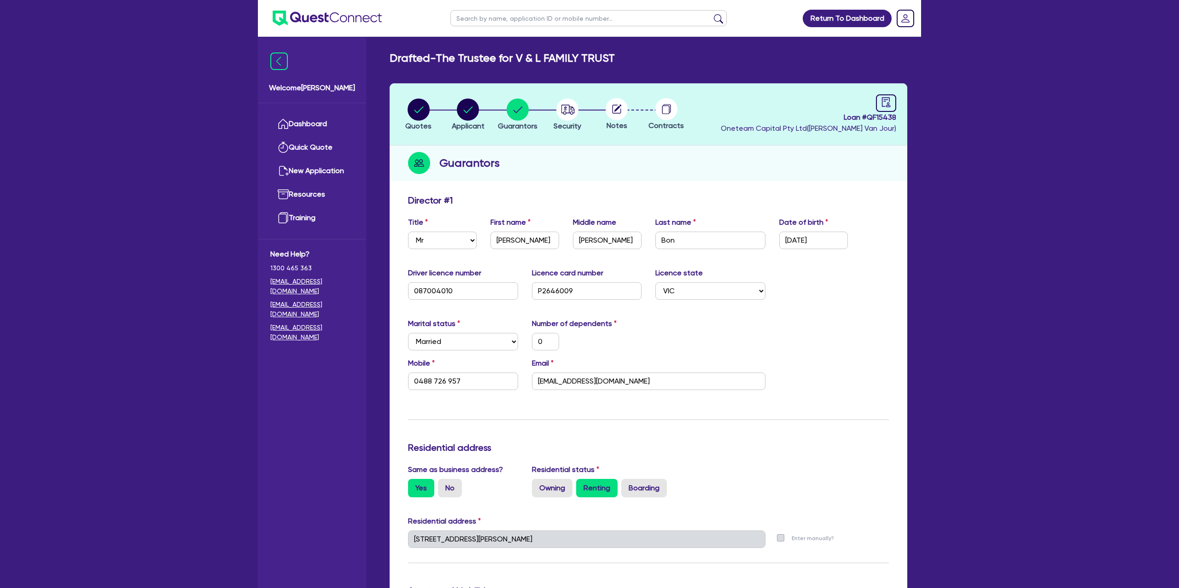
click at [178, 99] on div "Return To Dashboard Edit Profile Logout Welcome Gabriel Dashboard Quick Quote N…" at bounding box center [589, 580] width 1179 height 1160
click at [888, 109] on div at bounding box center [886, 103] width 20 height 18
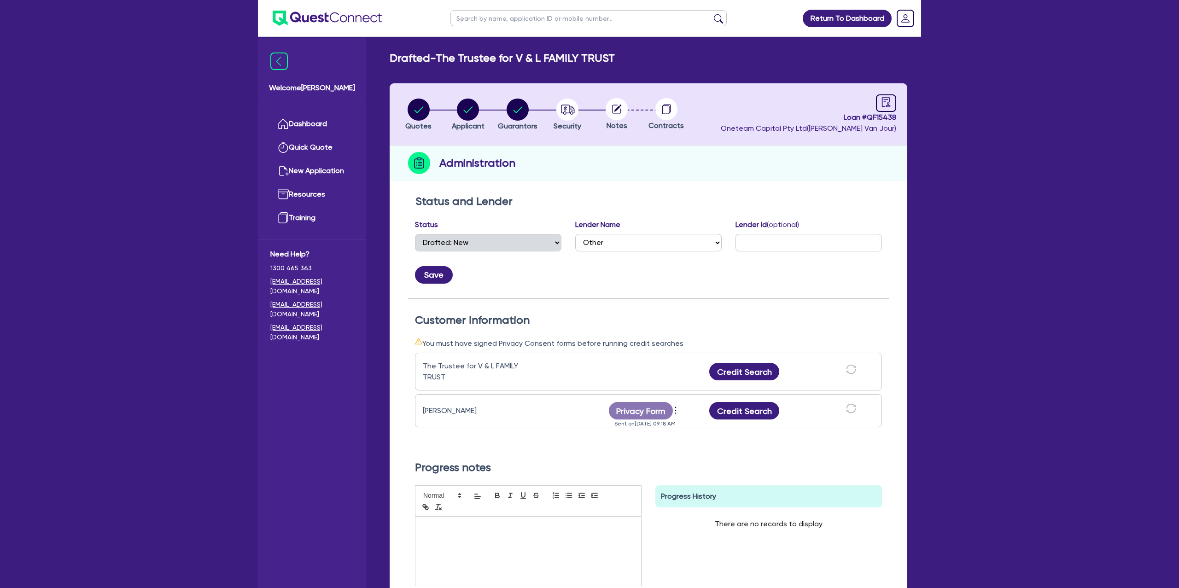
scroll to position [120, 0]
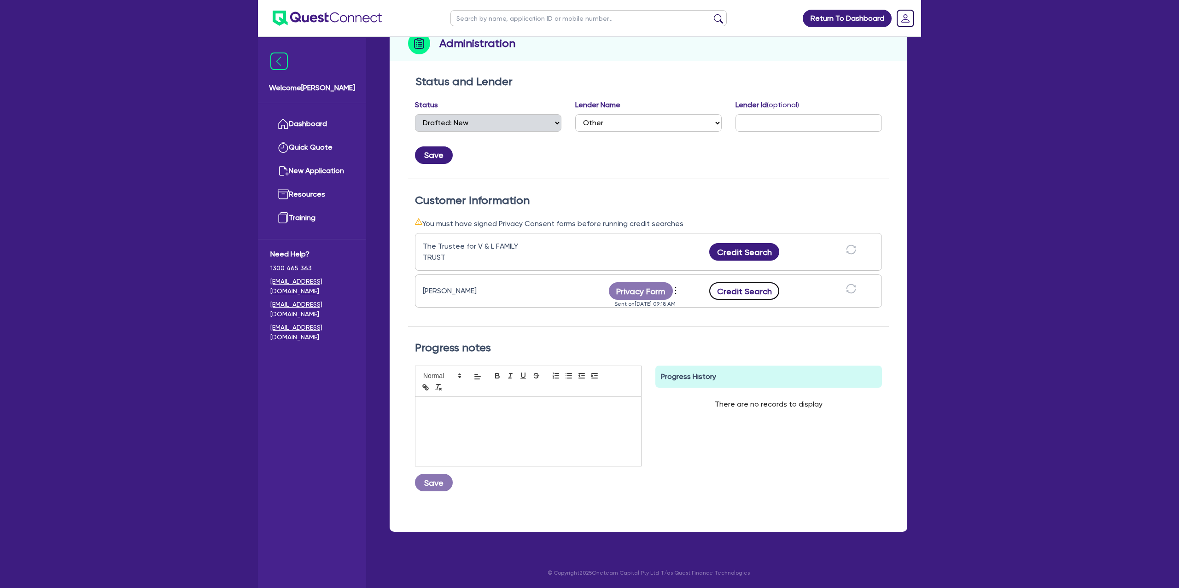
click at [767, 296] on button "Credit Search" at bounding box center [744, 291] width 70 height 18
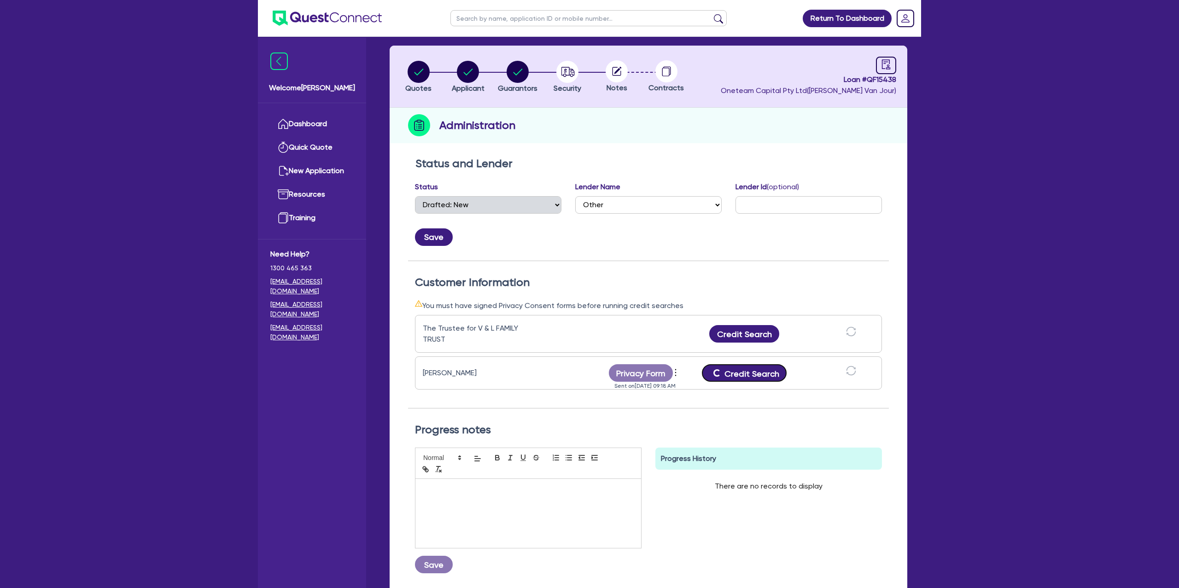
scroll to position [0, 0]
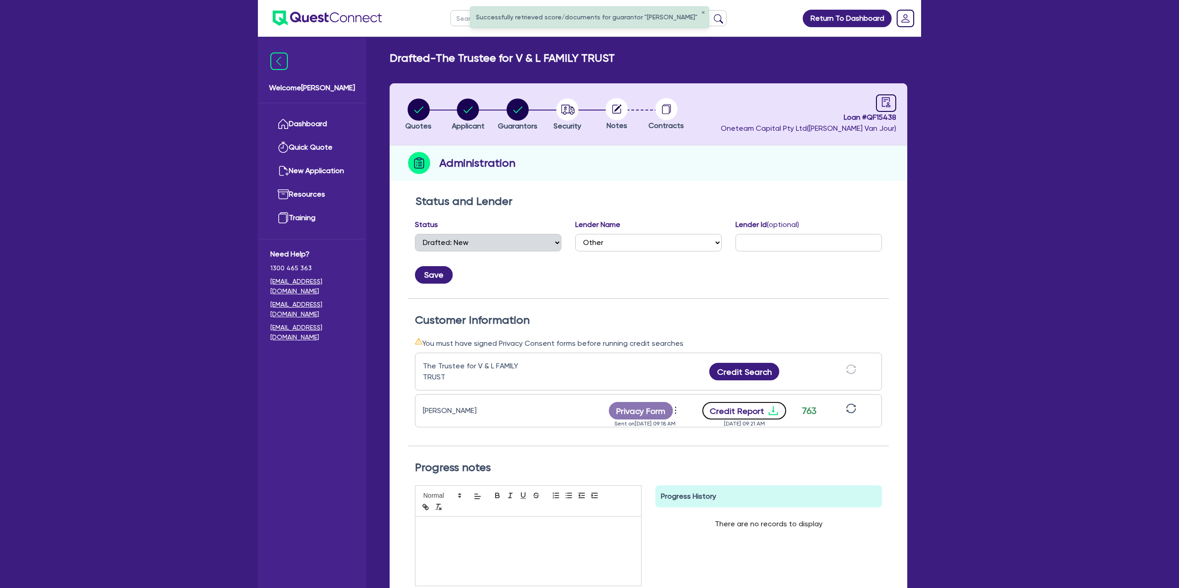
click at [771, 413] on icon "download" at bounding box center [773, 410] width 11 height 11
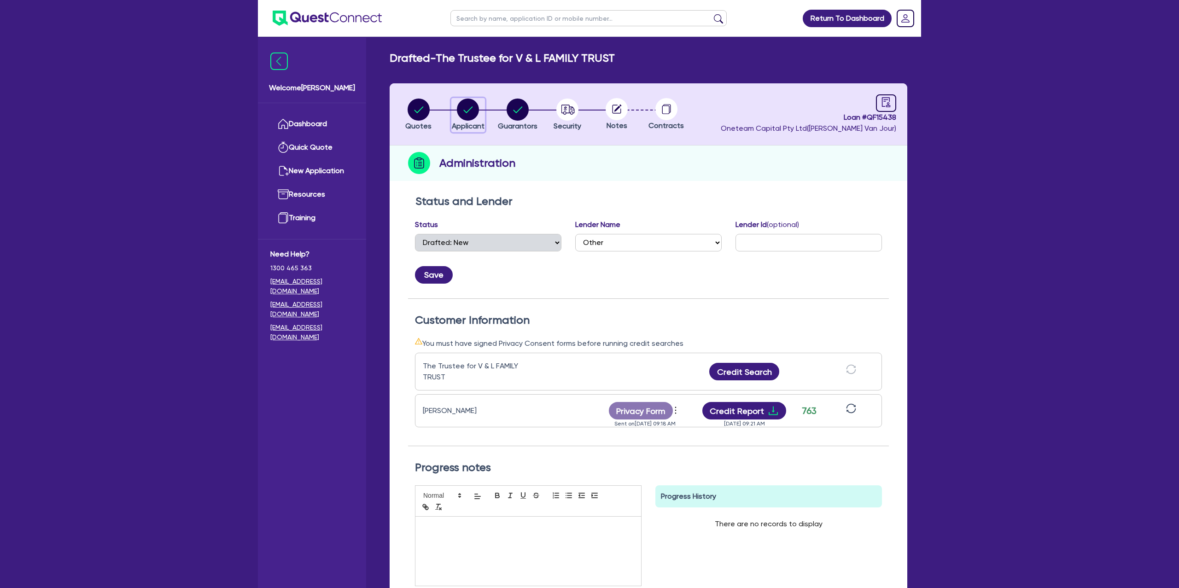
click at [471, 102] on circle "button" at bounding box center [468, 110] width 22 height 22
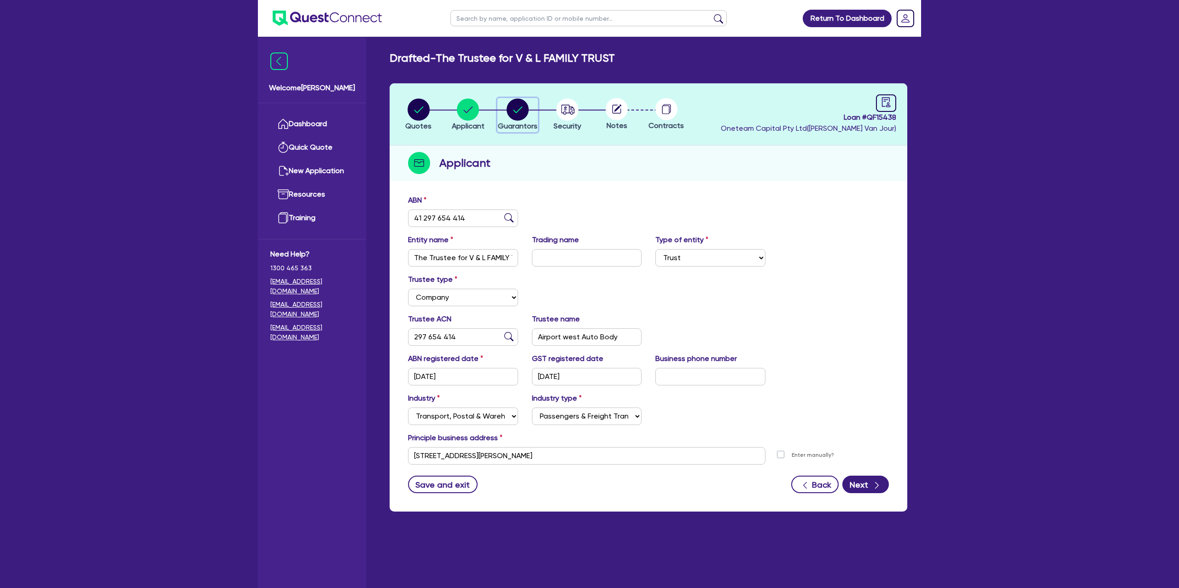
click at [514, 111] on circle "button" at bounding box center [518, 110] width 22 height 22
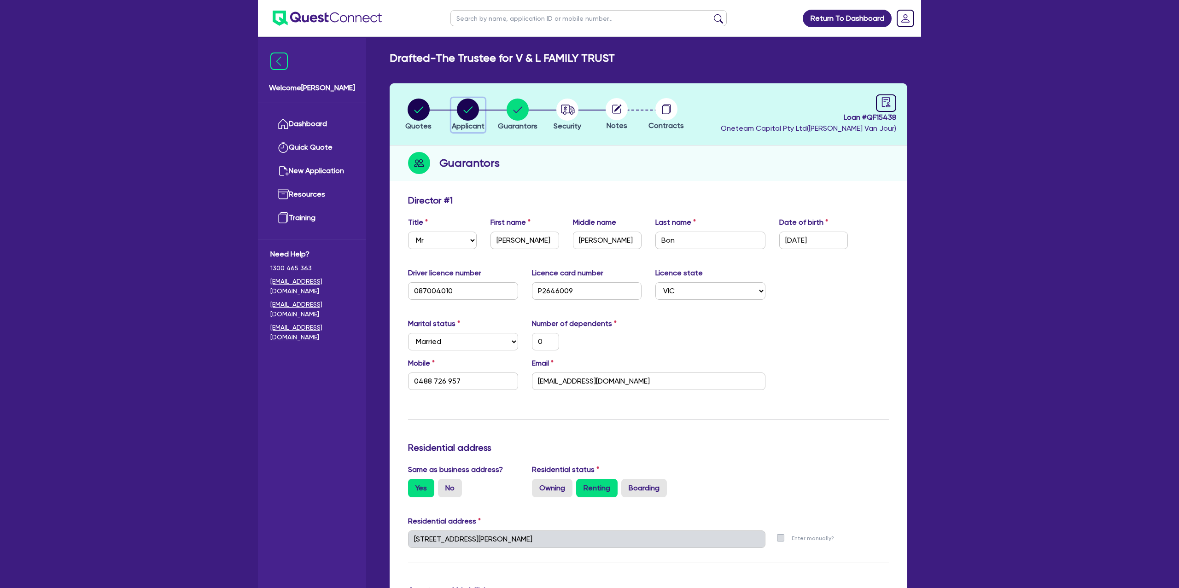
click at [460, 107] on circle "button" at bounding box center [468, 110] width 22 height 22
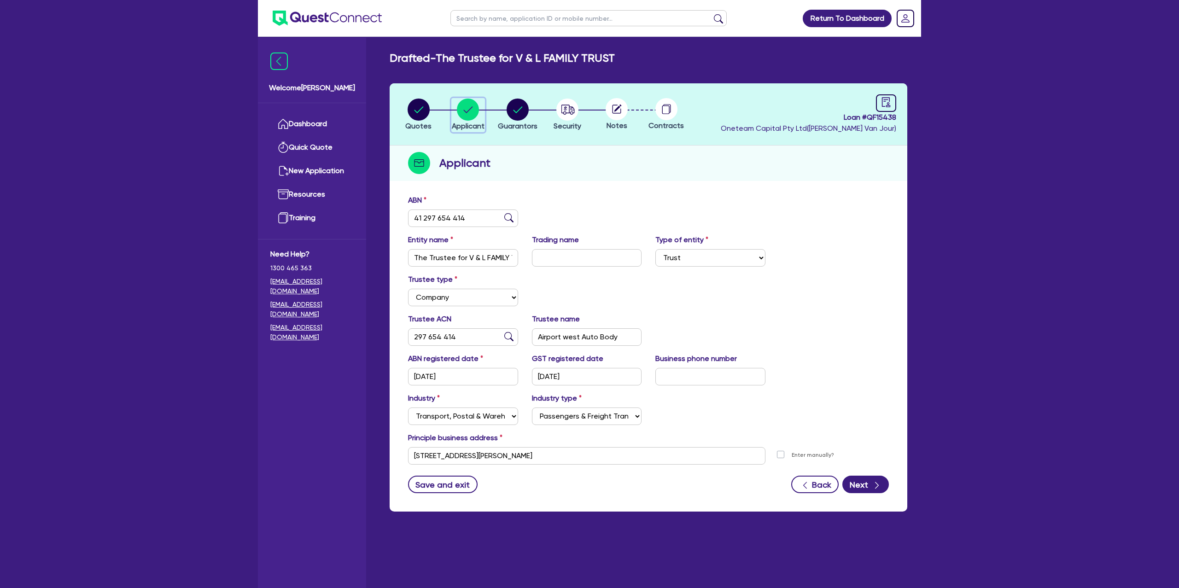
scroll to position [37, 0]
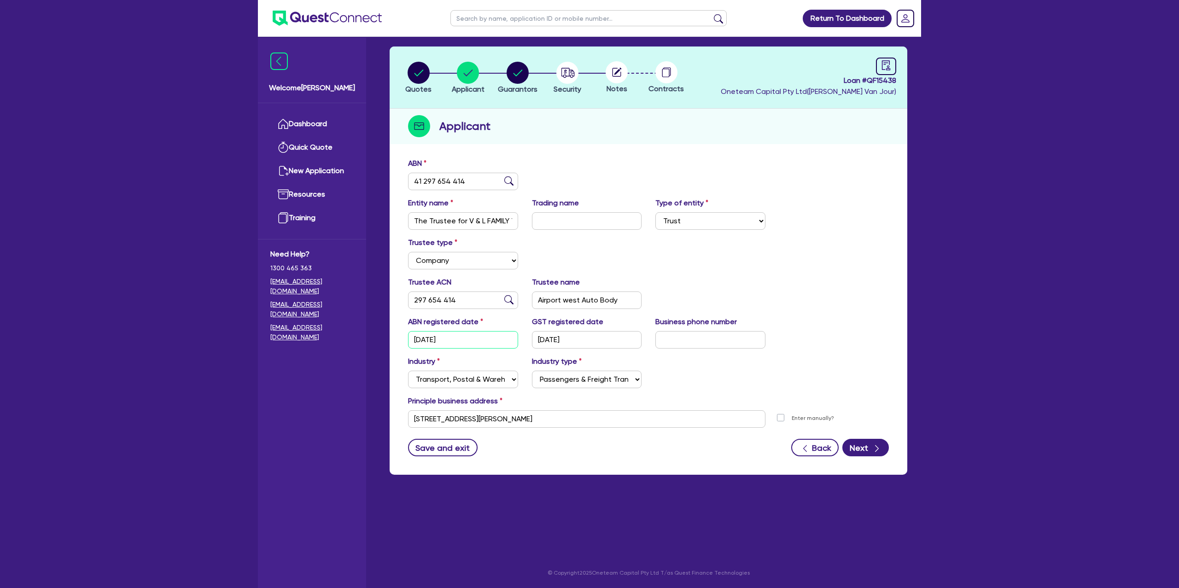
drag, startPoint x: 413, startPoint y: 337, endPoint x: 482, endPoint y: 335, distance: 69.1
click at [481, 335] on input "25/03/2022" at bounding box center [463, 340] width 110 height 18
drag, startPoint x: 767, startPoint y: 174, endPoint x: 749, endPoint y: 166, distance: 20.4
click at [767, 170] on div "ABN 41 297 654 414" at bounding box center [648, 178] width 495 height 40
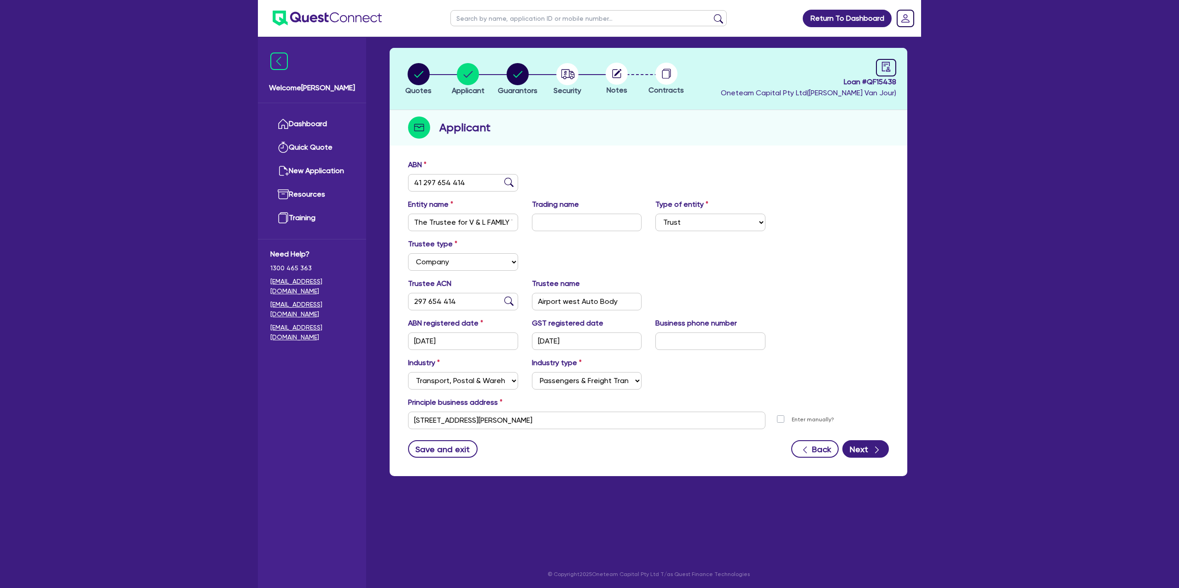
scroll to position [0, 0]
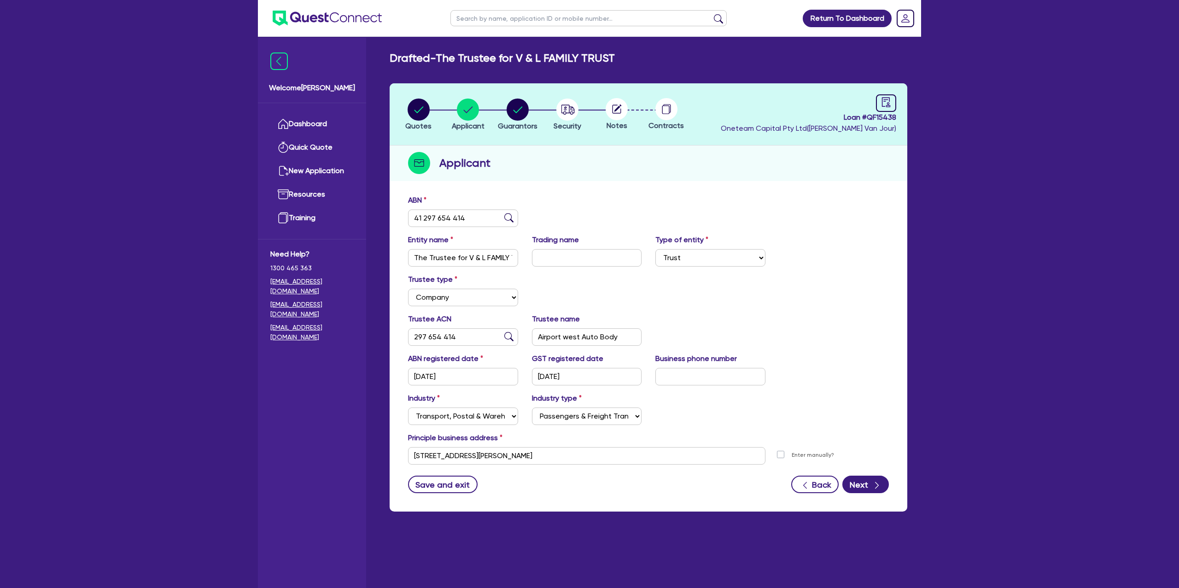
click at [431, 110] on li "Quotes" at bounding box center [419, 114] width 50 height 32
click at [423, 111] on circle "button" at bounding box center [419, 110] width 22 height 22
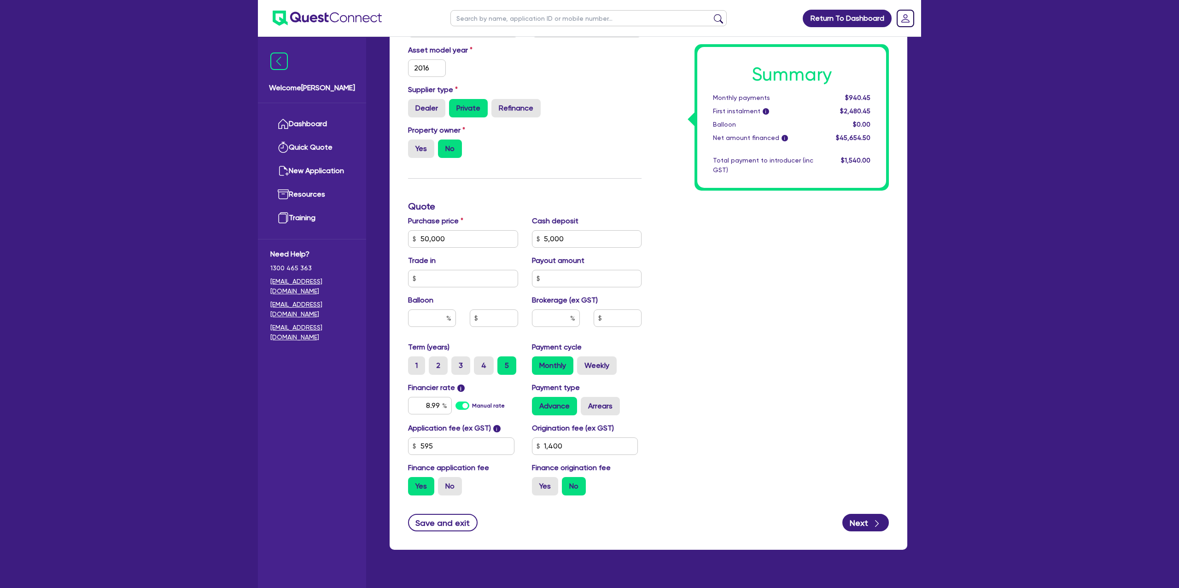
scroll to position [286, 0]
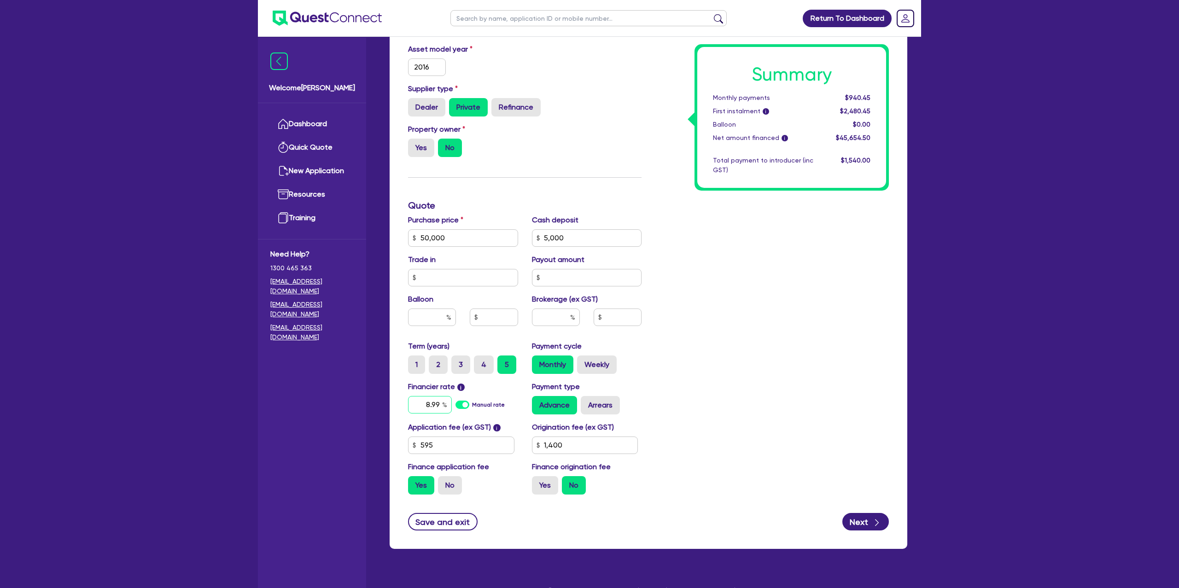
click at [439, 406] on input "8.99" at bounding box center [430, 405] width 44 height 18
drag, startPoint x: 814, startPoint y: 350, endPoint x: 816, endPoint y: 338, distance: 12.2
click at [816, 344] on div "Summary Monthly payments Calculating... First instalment i Calculating... Ballo…" at bounding box center [772, 205] width 247 height 593
click at [551, 484] on label "Yes" at bounding box center [545, 485] width 26 height 18
click at [538, 482] on input "Yes" at bounding box center [535, 479] width 6 height 6
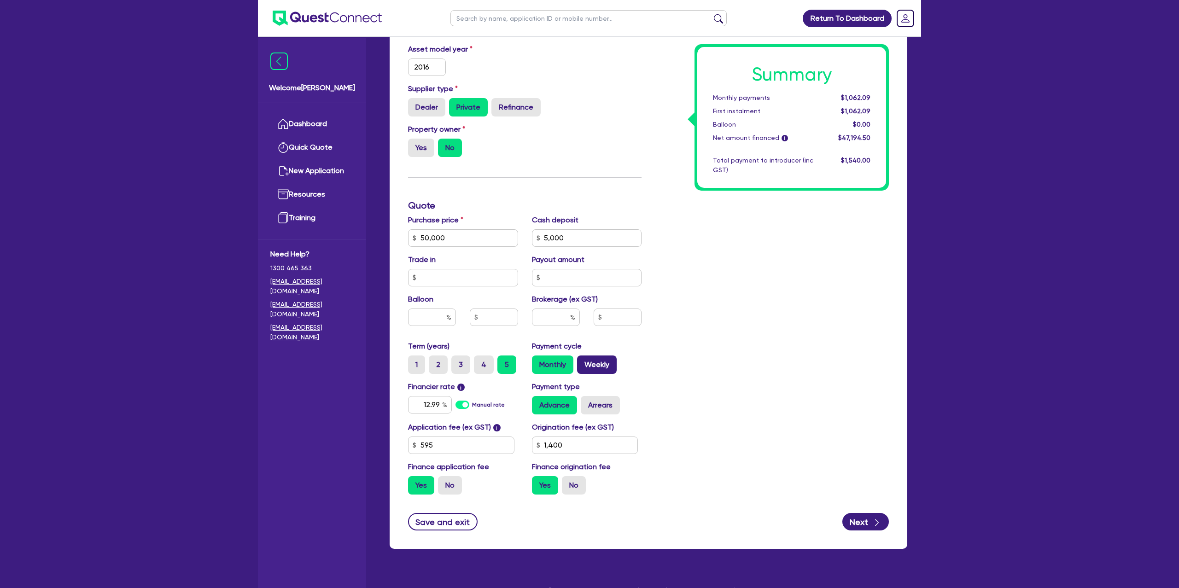
click at [595, 358] on label "Weekly" at bounding box center [597, 365] width 40 height 18
click at [583, 358] on input "Weekly" at bounding box center [580, 359] width 6 height 6
click at [594, 401] on label "Arrears" at bounding box center [600, 405] width 39 height 18
click at [587, 401] on input "Arrears" at bounding box center [584, 399] width 6 height 6
click at [715, 309] on div "Summary Weekly payments $247.03 First instalment $247.03 Balloon $0.00 Net amou…" at bounding box center [772, 205] width 247 height 593
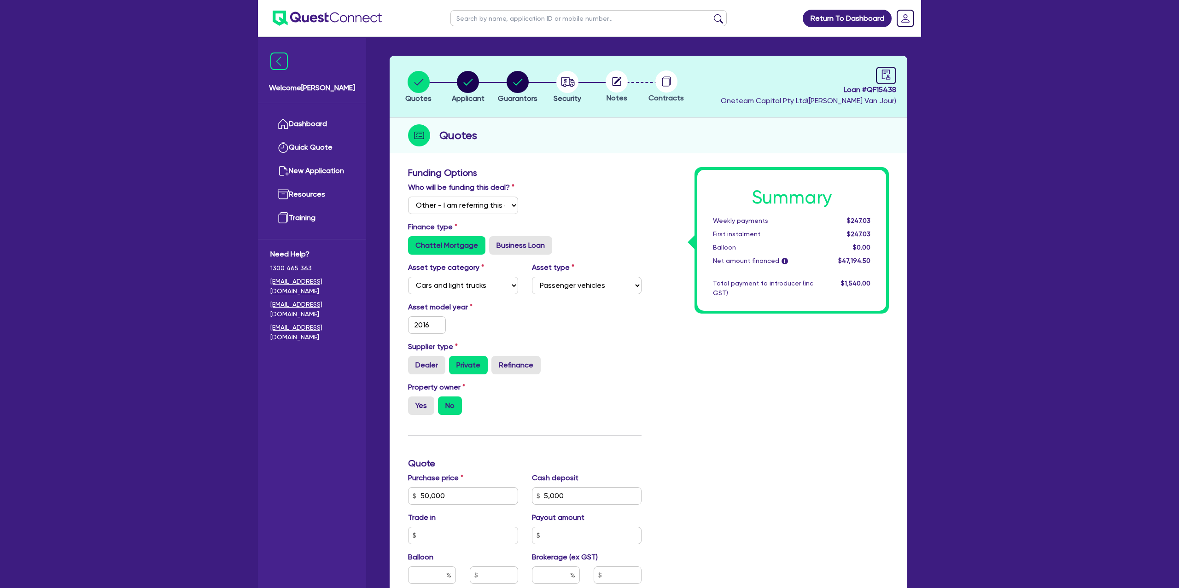
scroll to position [0, 0]
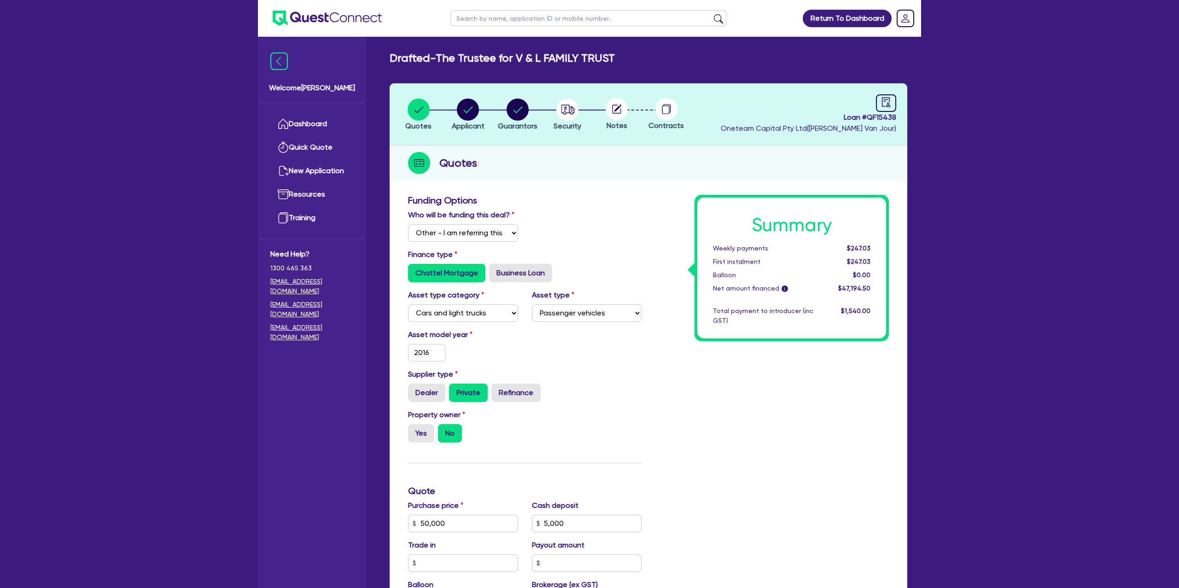
click at [575, 205] on div "Funding Options" at bounding box center [524, 202] width 247 height 15
click at [477, 112] on circle "button" at bounding box center [468, 110] width 22 height 22
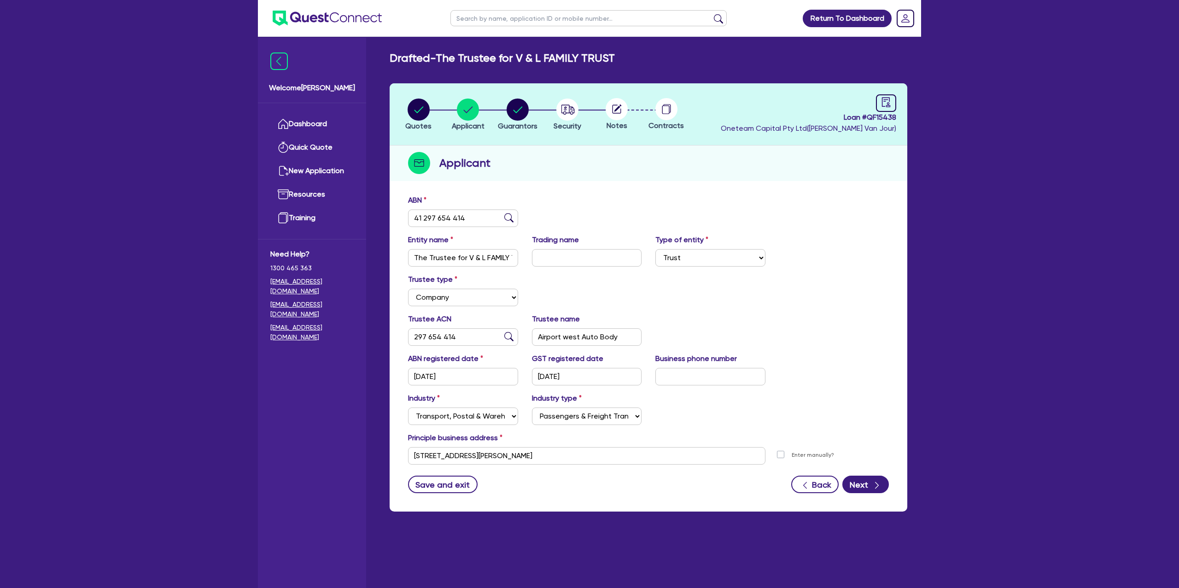
click at [627, 208] on div "ABN 41 297 654 414" at bounding box center [648, 215] width 495 height 40
click at [335, 119] on link "Dashboard" at bounding box center [311, 123] width 83 height 23
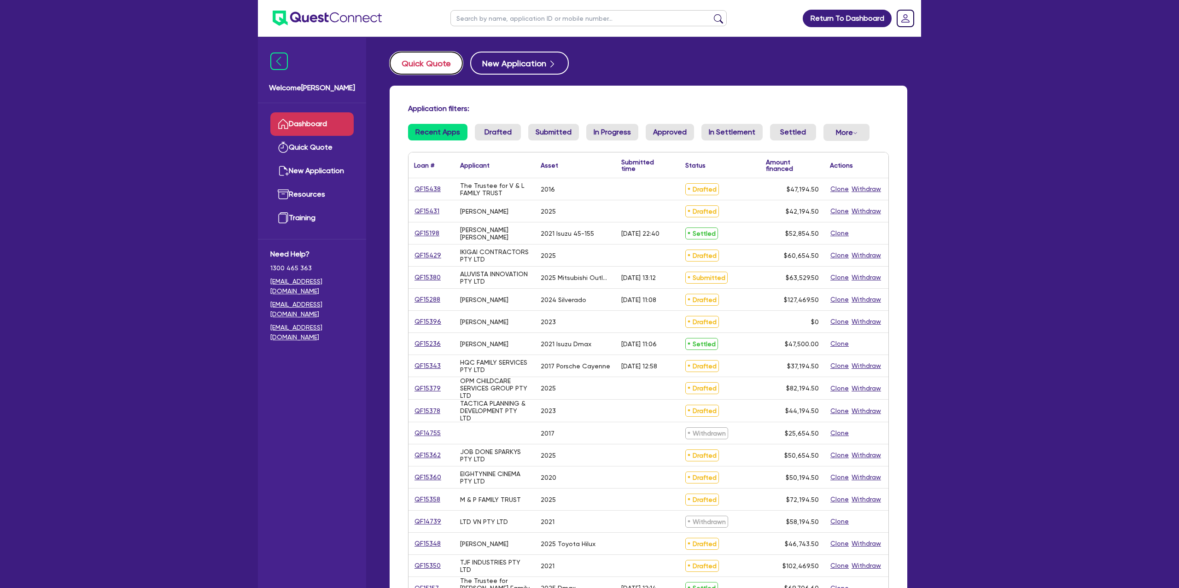
click at [447, 59] on button "Quick Quote" at bounding box center [426, 63] width 73 height 23
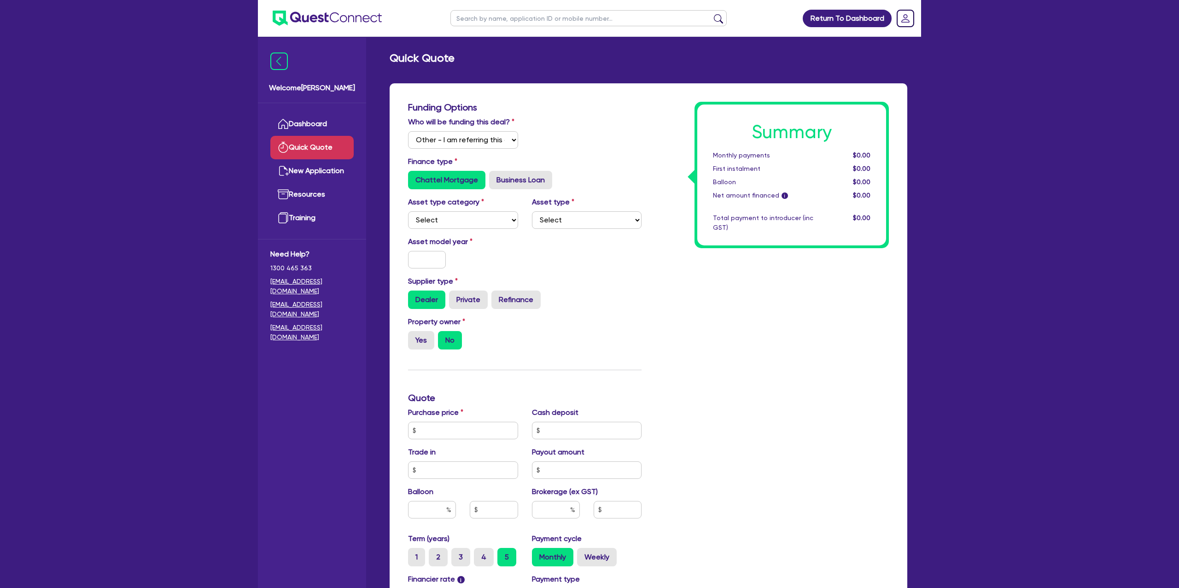
click at [332, 109] on ul "Dashboard Quick Quote New Application Ref Company Ref Salesperson Resources Tra…" at bounding box center [312, 171] width 108 height 136
click at [288, 132] on link "Dashboard" at bounding box center [311, 123] width 83 height 23
